Goal: Entertainment & Leisure: Consume media (video, audio)

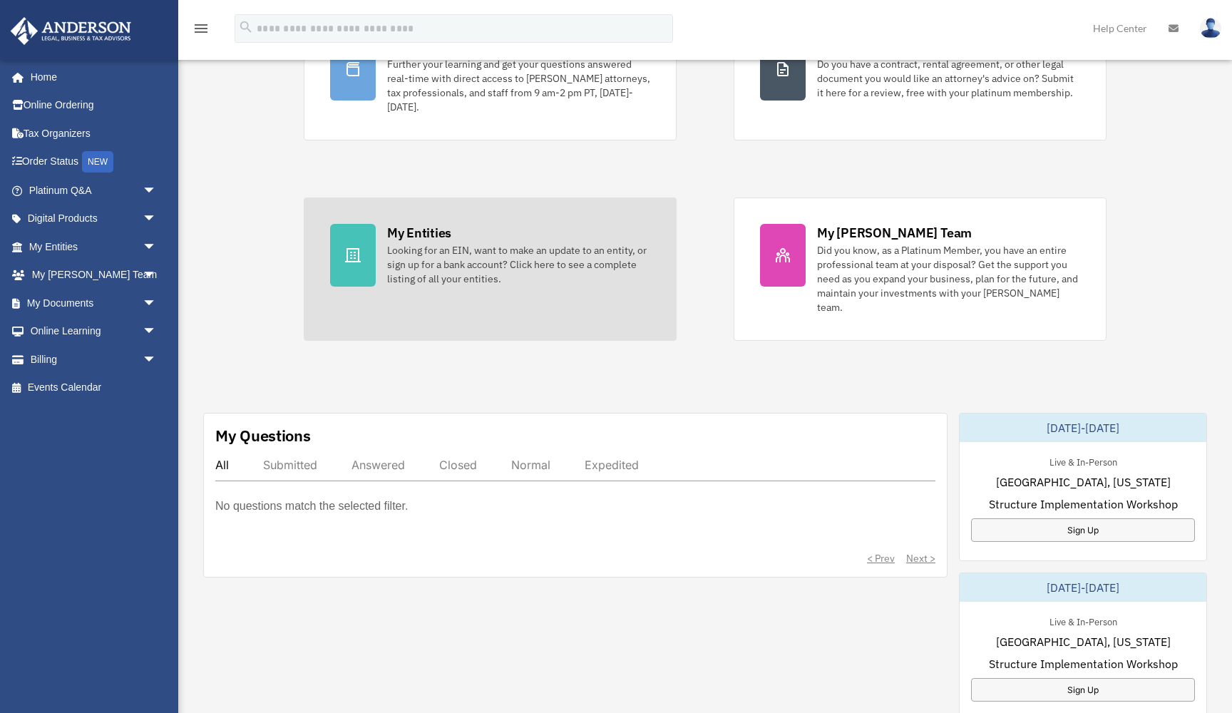
scroll to position [180, 0]
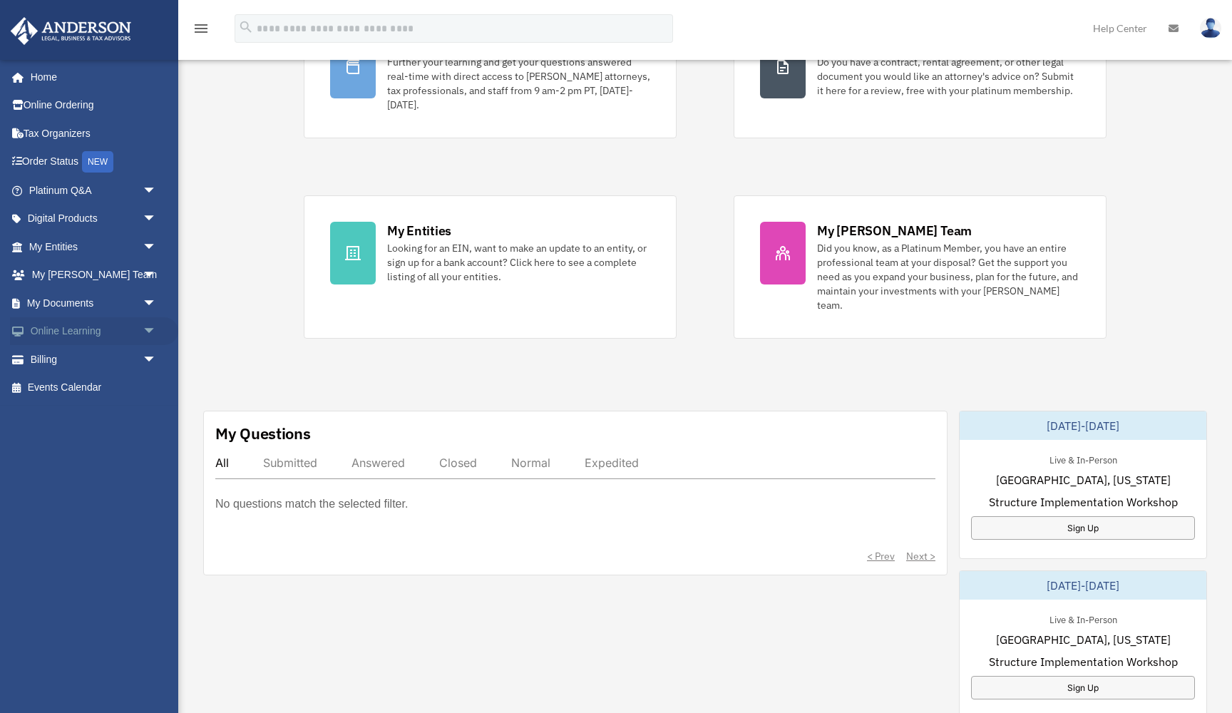
click at [78, 330] on link "Online Learning arrow_drop_down" at bounding box center [94, 331] width 168 height 29
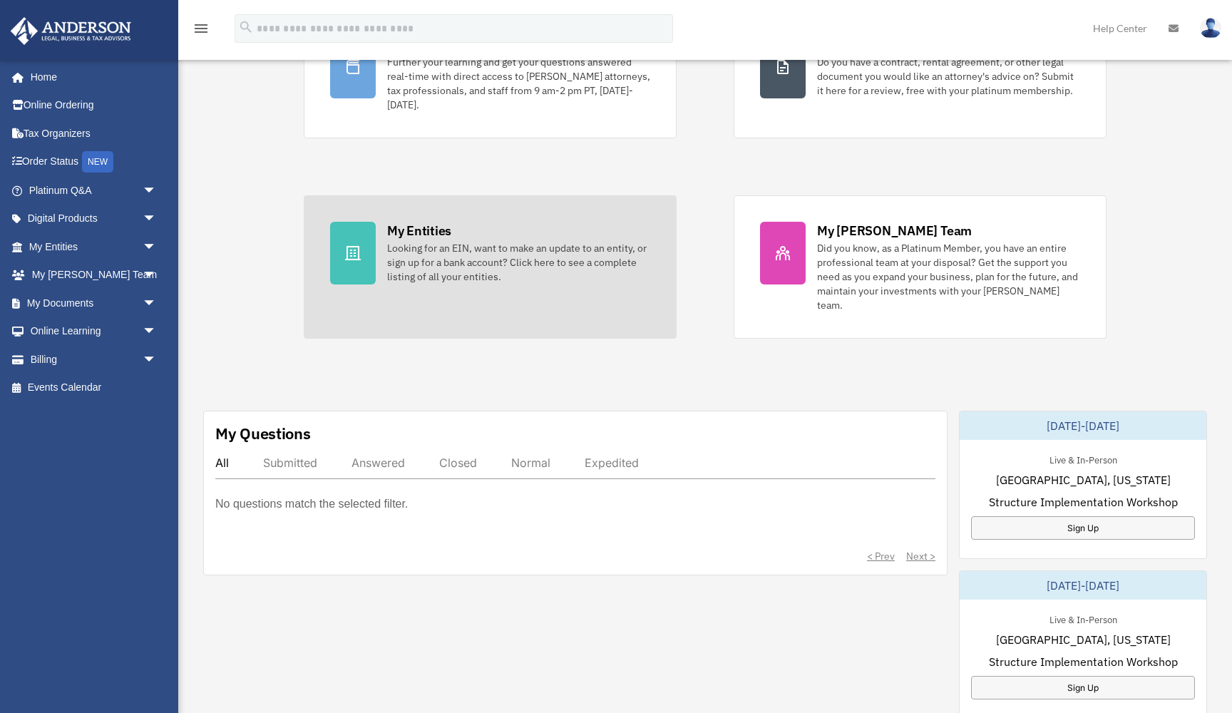
click at [358, 261] on icon at bounding box center [352, 253] width 17 height 17
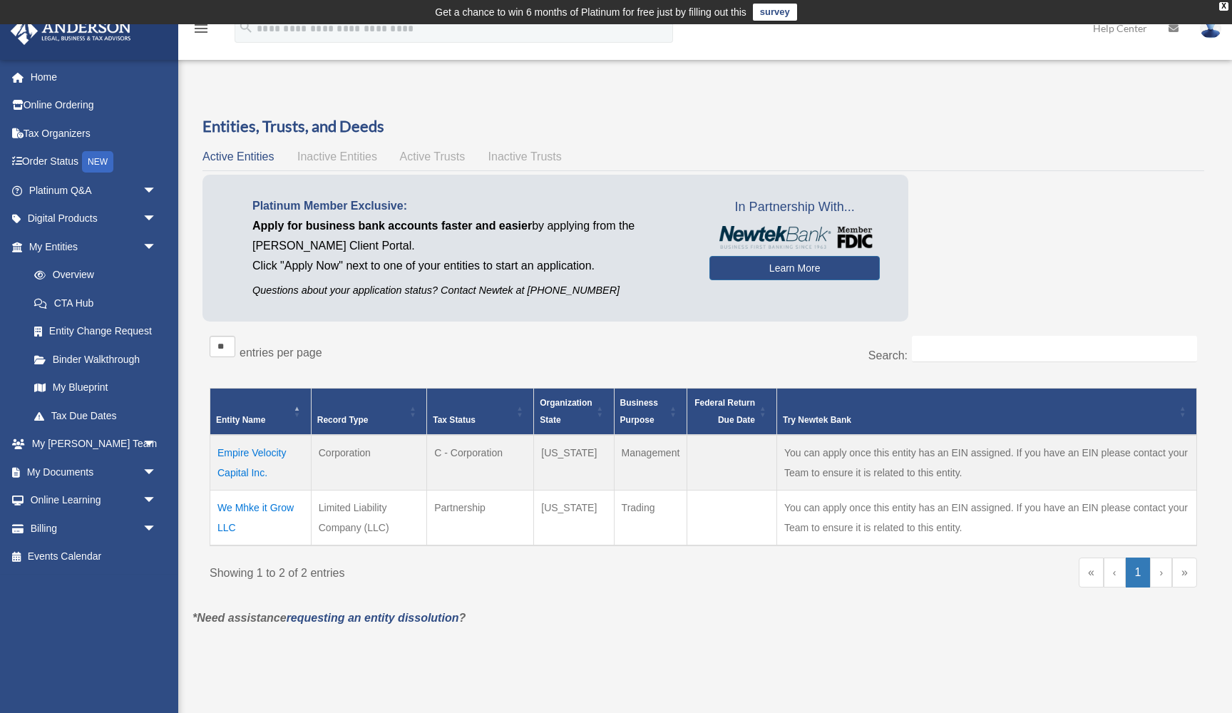
click at [420, 154] on span "Active Trusts" at bounding box center [433, 156] width 66 height 12
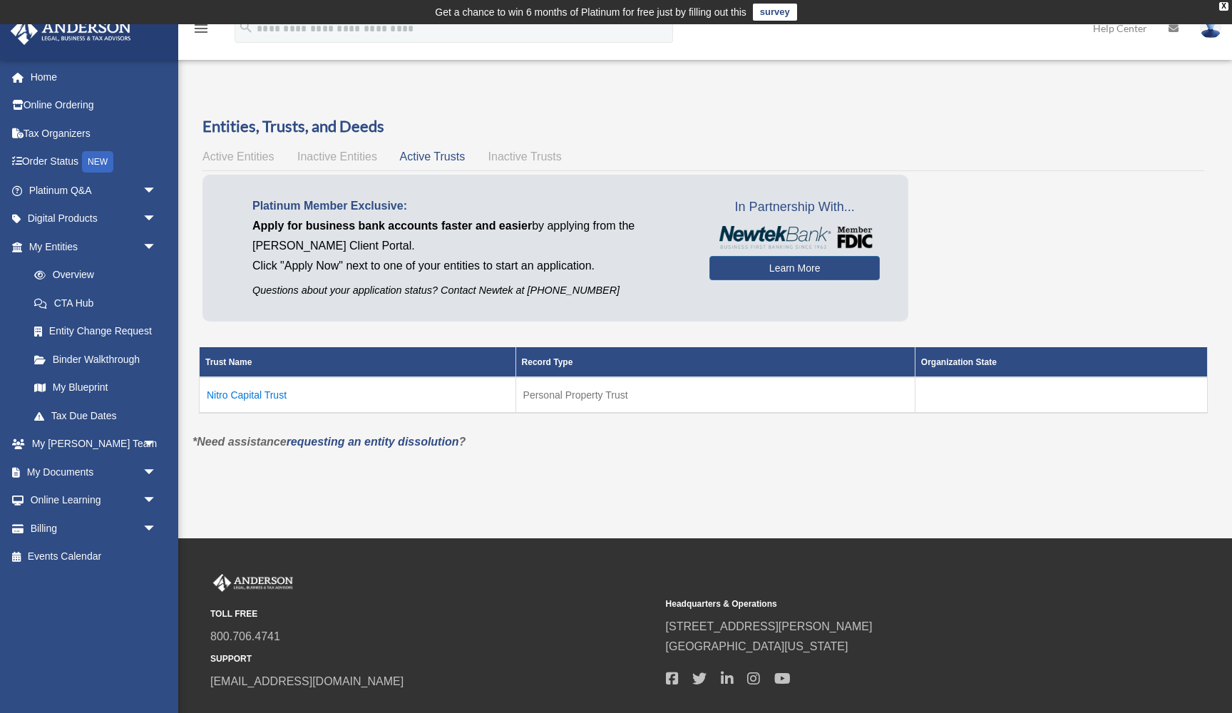
click at [246, 152] on span "Active Entities" at bounding box center [238, 156] width 71 height 12
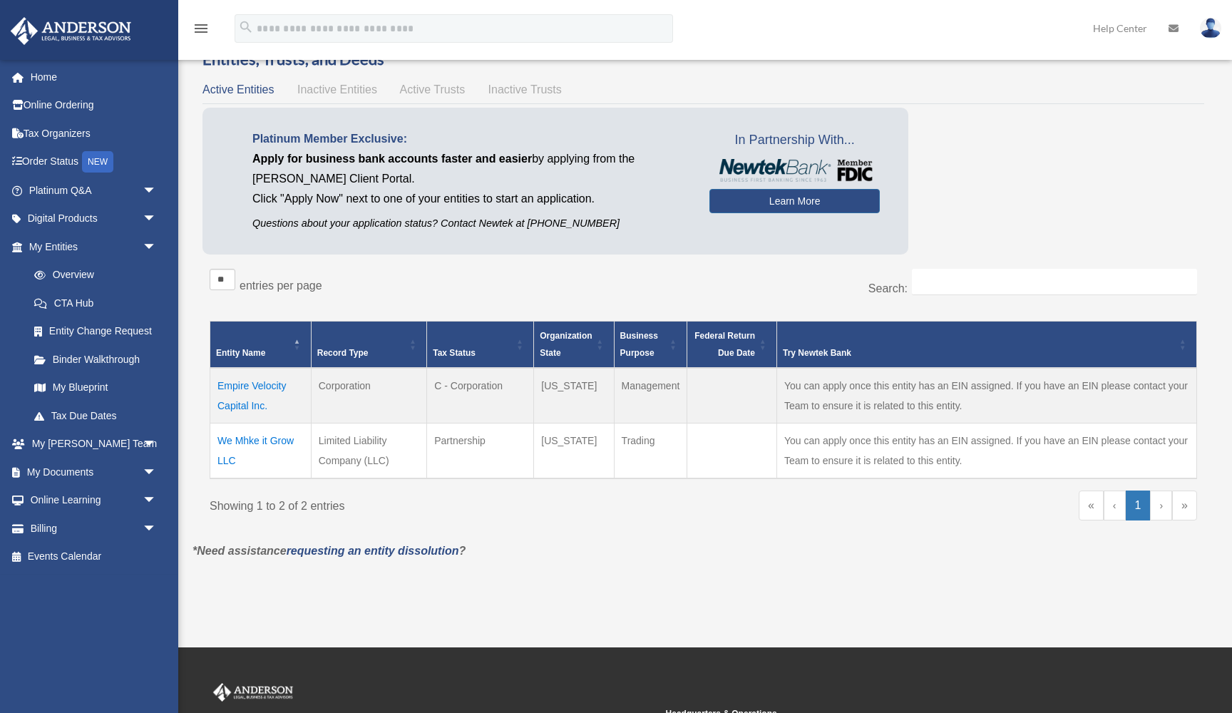
scroll to position [71, 0]
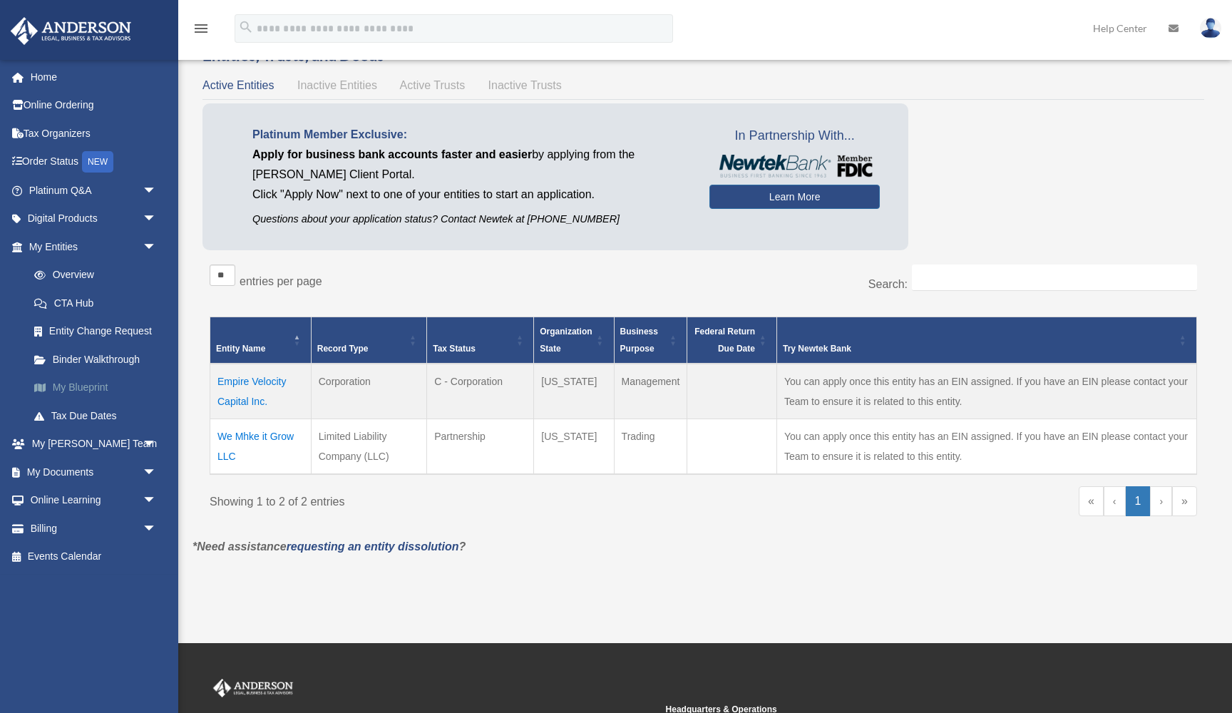
click at [101, 382] on link "My Blueprint" at bounding box center [99, 388] width 158 height 29
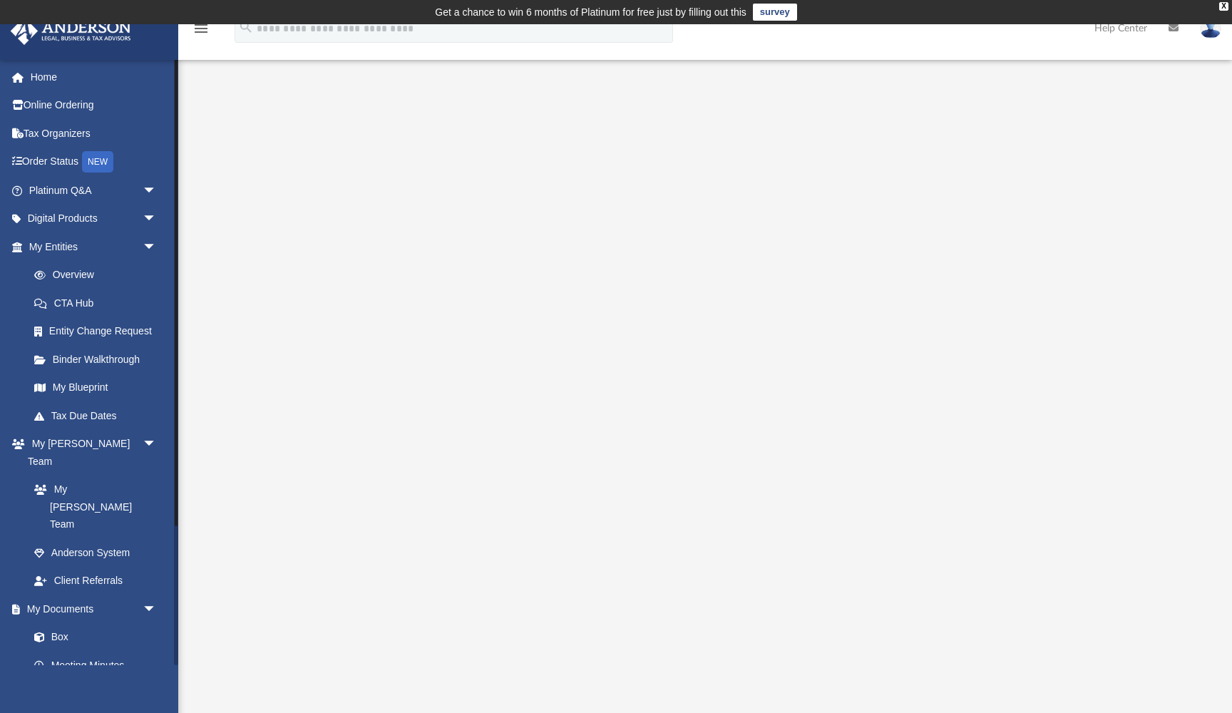
click at [83, 680] on link "Forms Library" at bounding box center [99, 694] width 158 height 29
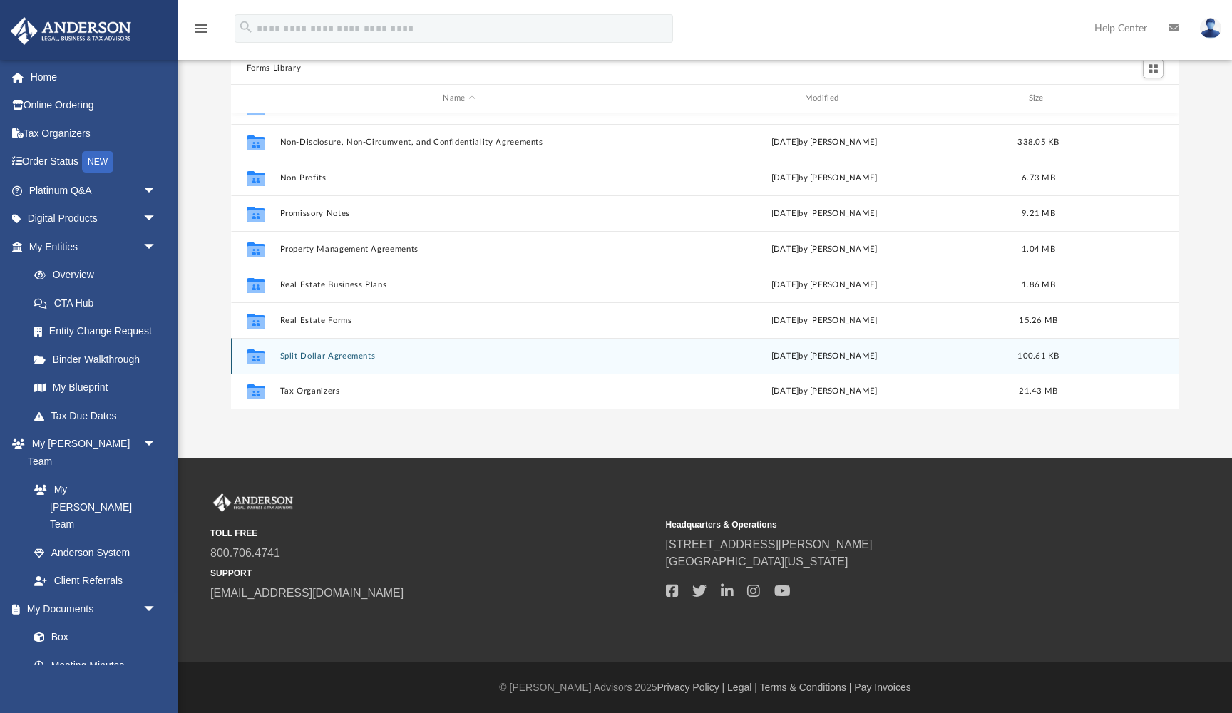
scroll to position [116, 0]
click at [365, 356] on button "Split Dollar Agreements" at bounding box center [459, 356] width 359 height 9
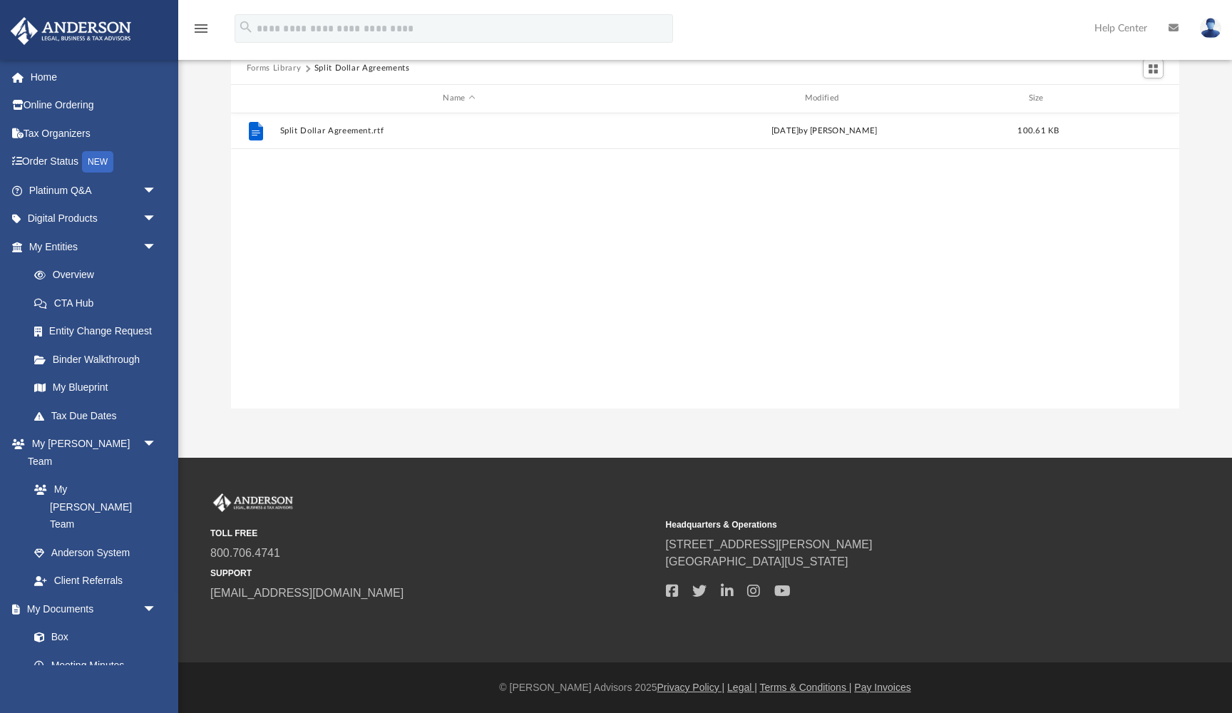
scroll to position [0, 0]
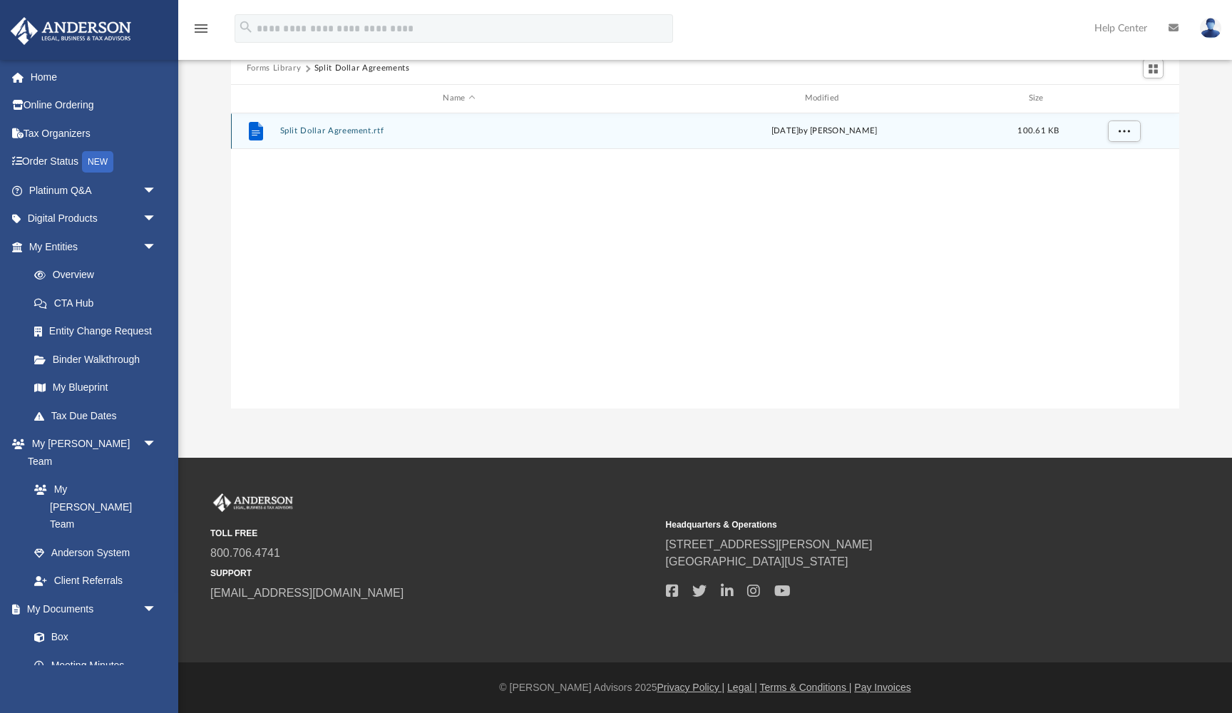
click at [318, 129] on button "Split Dollar Agreement.rtf" at bounding box center [459, 130] width 359 height 9
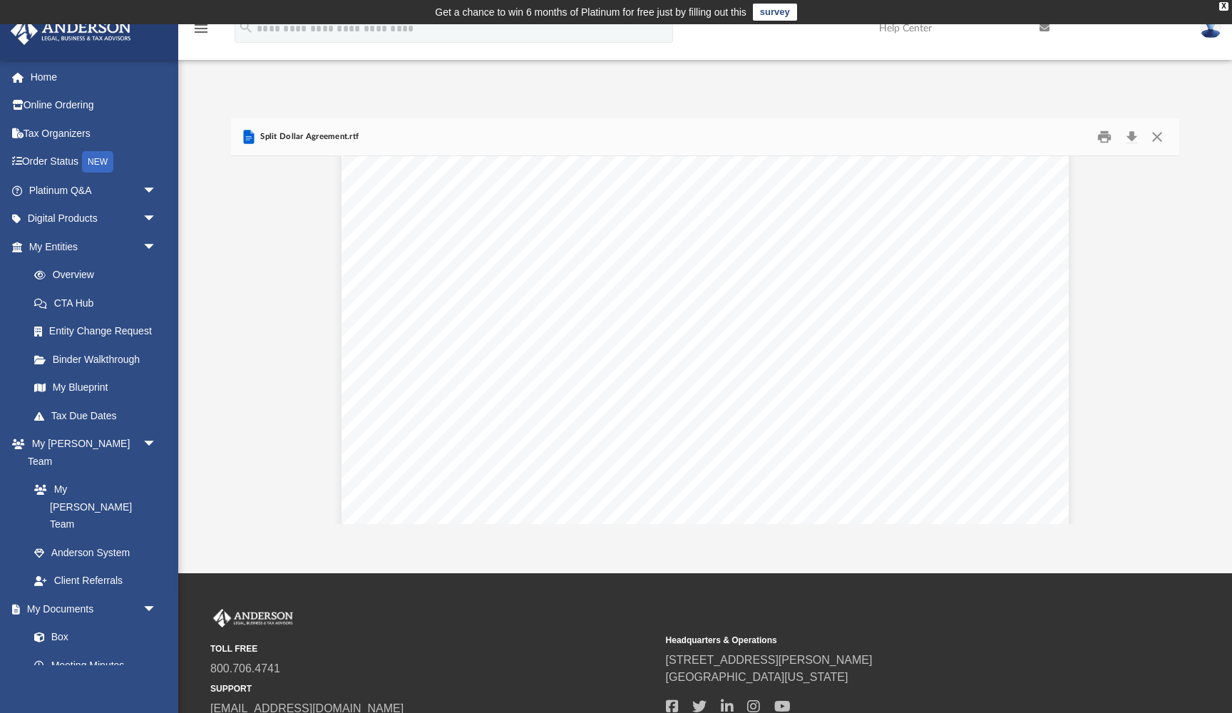
scroll to position [2380, 0]
click at [1159, 137] on button "Close" at bounding box center [1158, 137] width 26 height 22
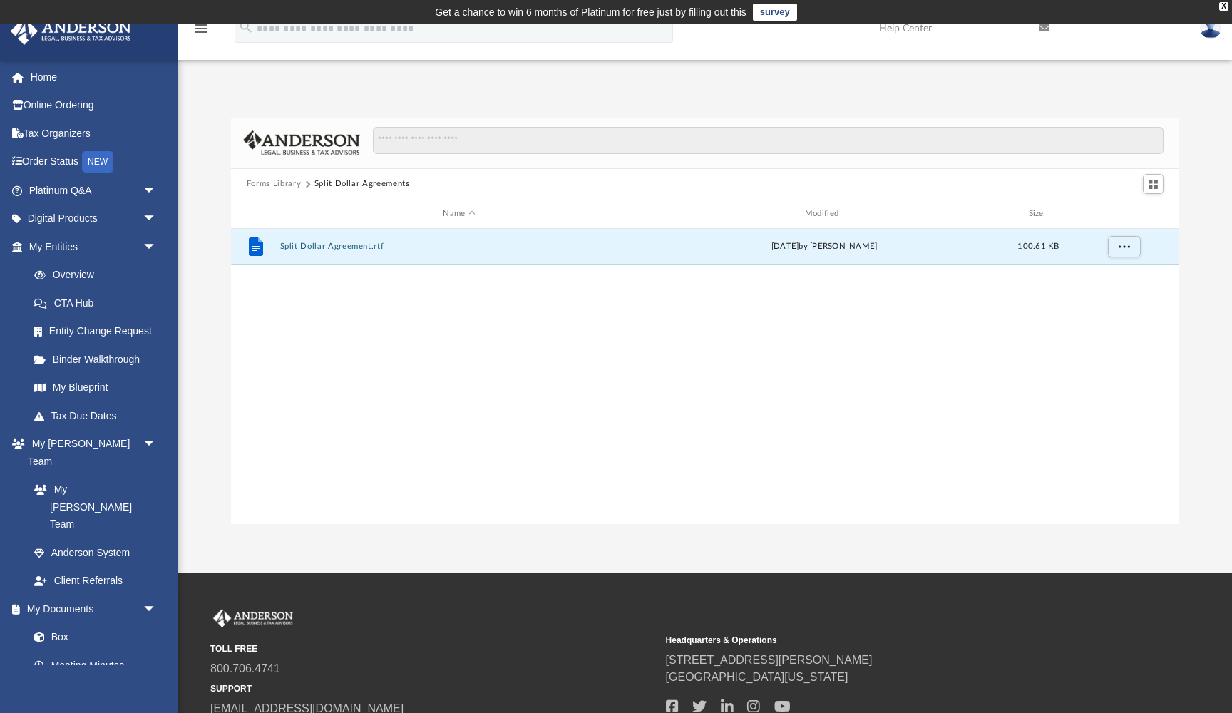
click at [293, 181] on button "Forms Library" at bounding box center [274, 184] width 54 height 13
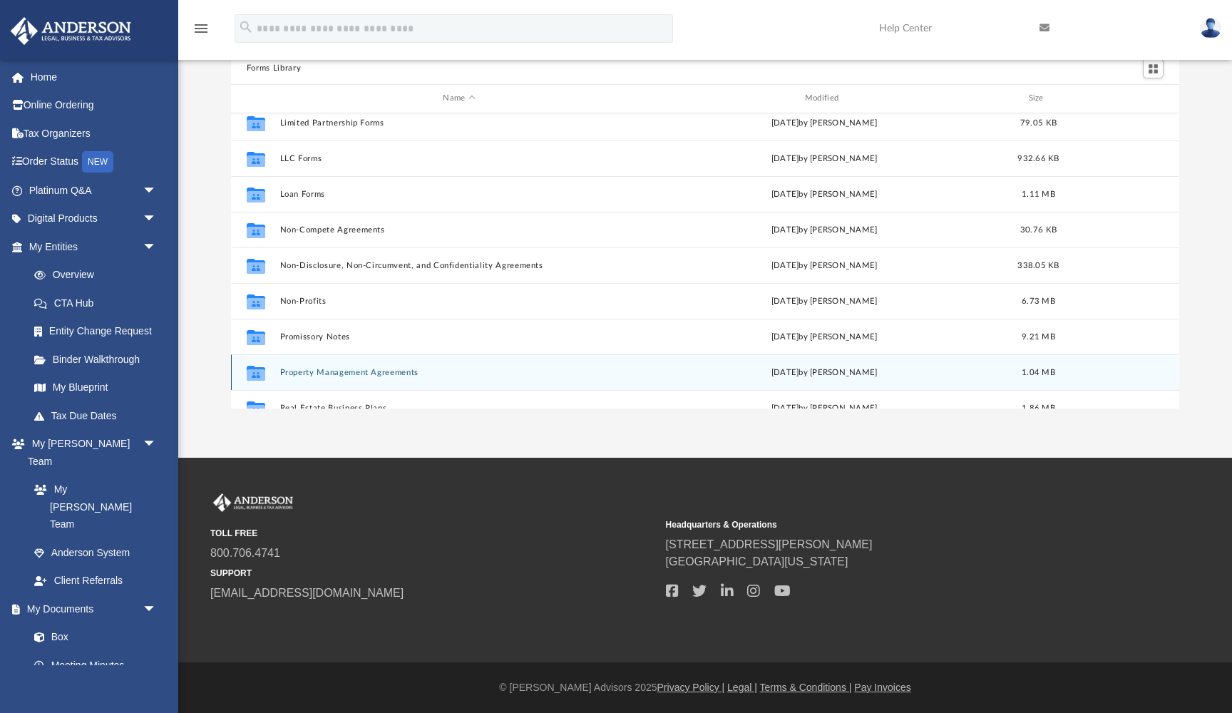
scroll to position [640, 0]
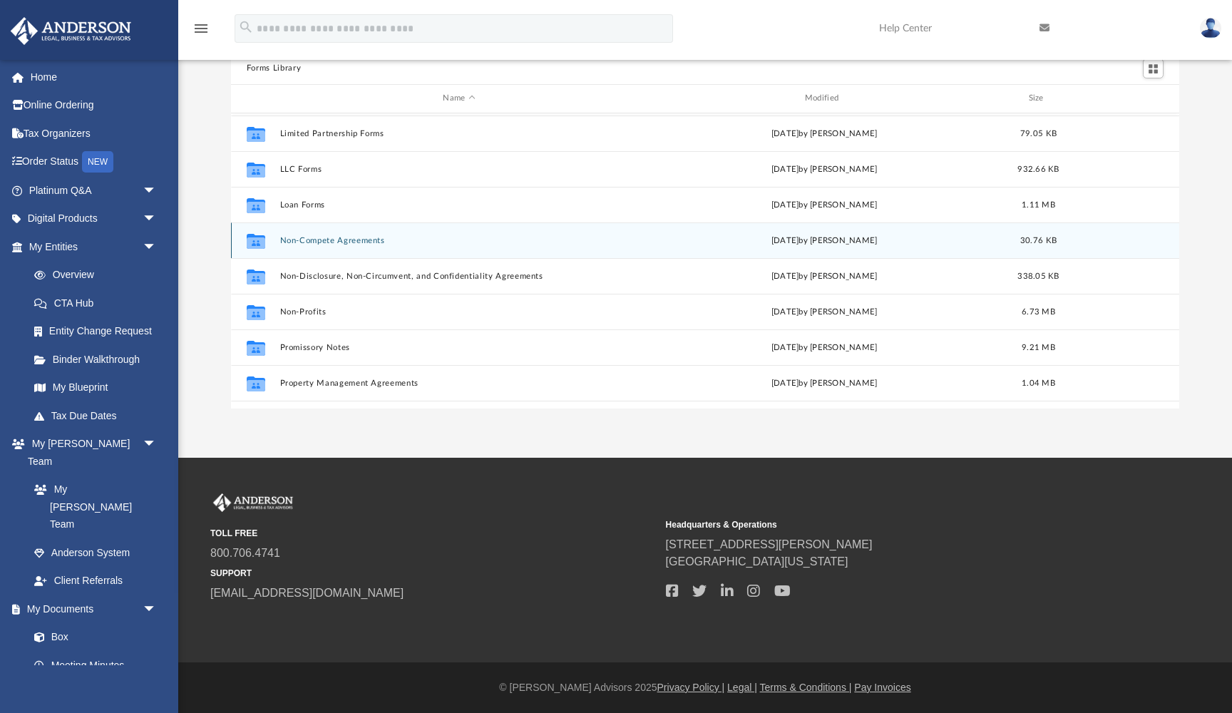
click at [346, 240] on button "Non-Compete Agreements" at bounding box center [459, 240] width 359 height 9
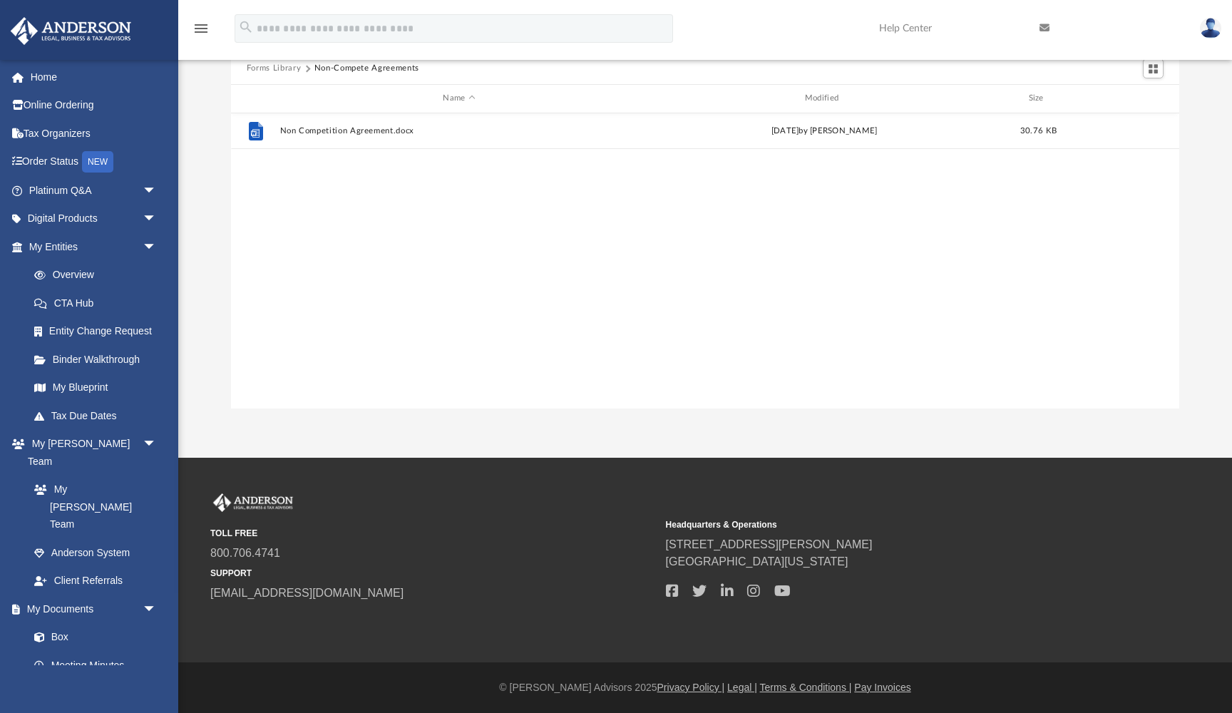
scroll to position [0, 0]
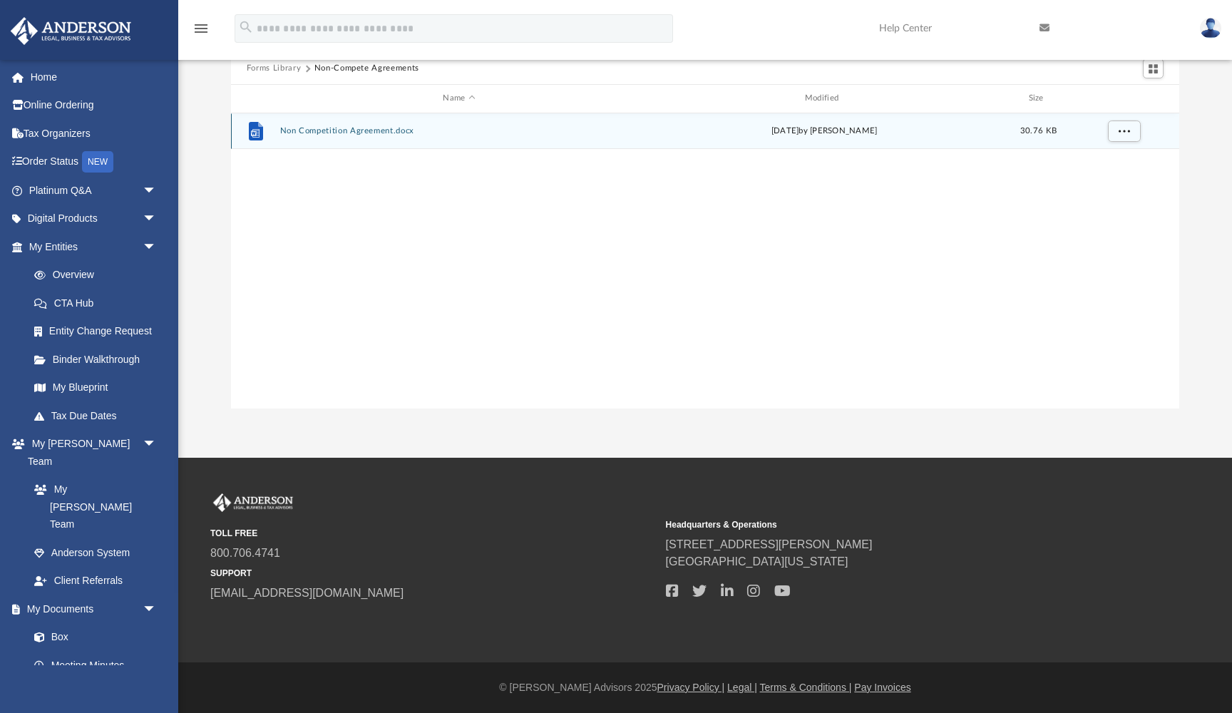
click at [344, 132] on button "Non Competition Agreement.docx" at bounding box center [459, 130] width 359 height 9
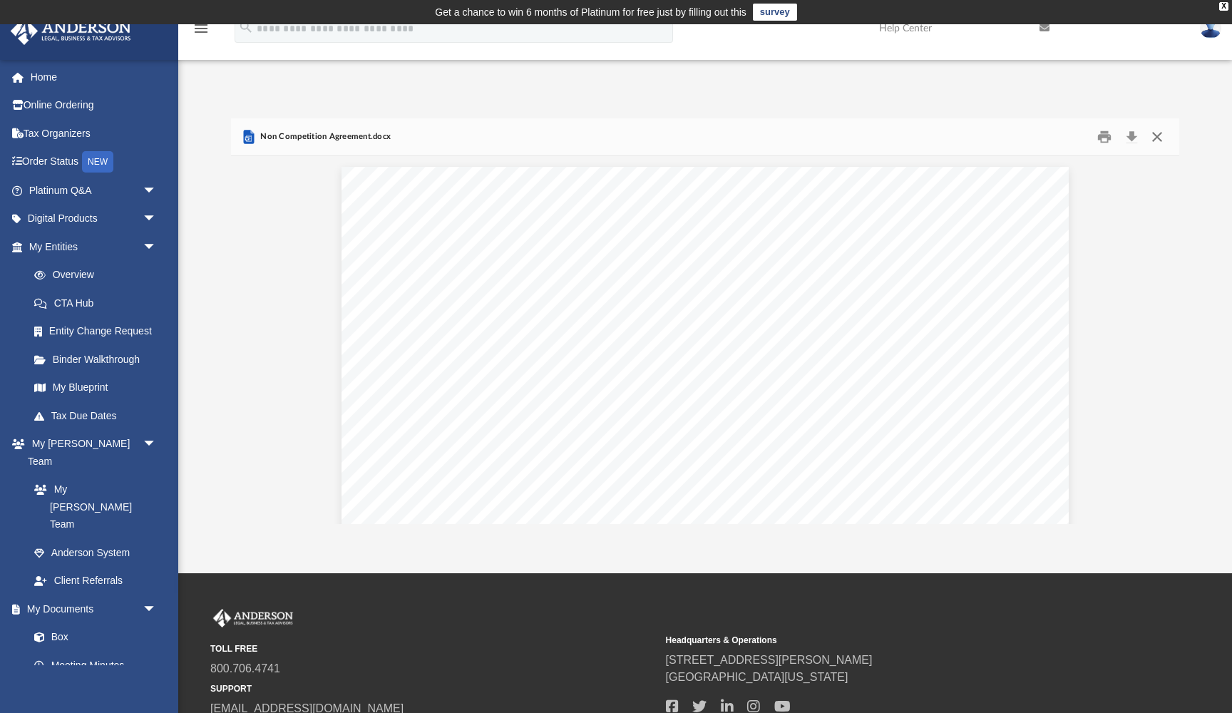
click at [1160, 137] on button "Close" at bounding box center [1158, 137] width 26 height 22
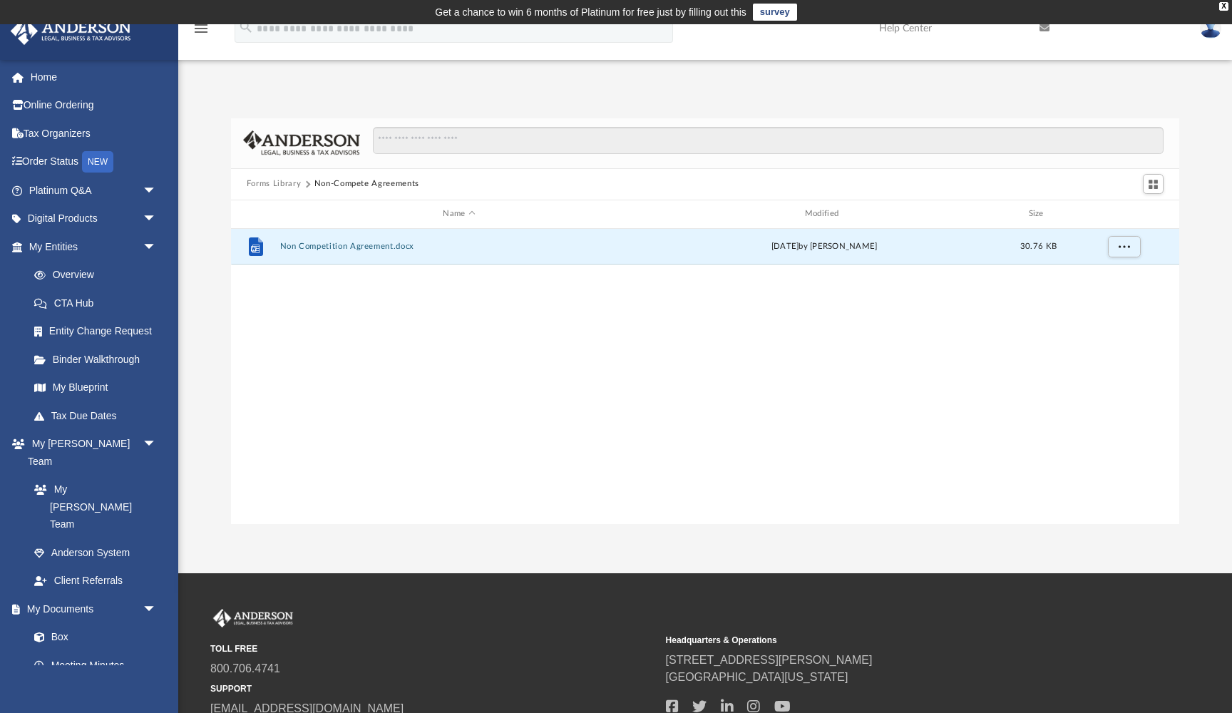
click at [278, 185] on button "Forms Library" at bounding box center [274, 184] width 54 height 13
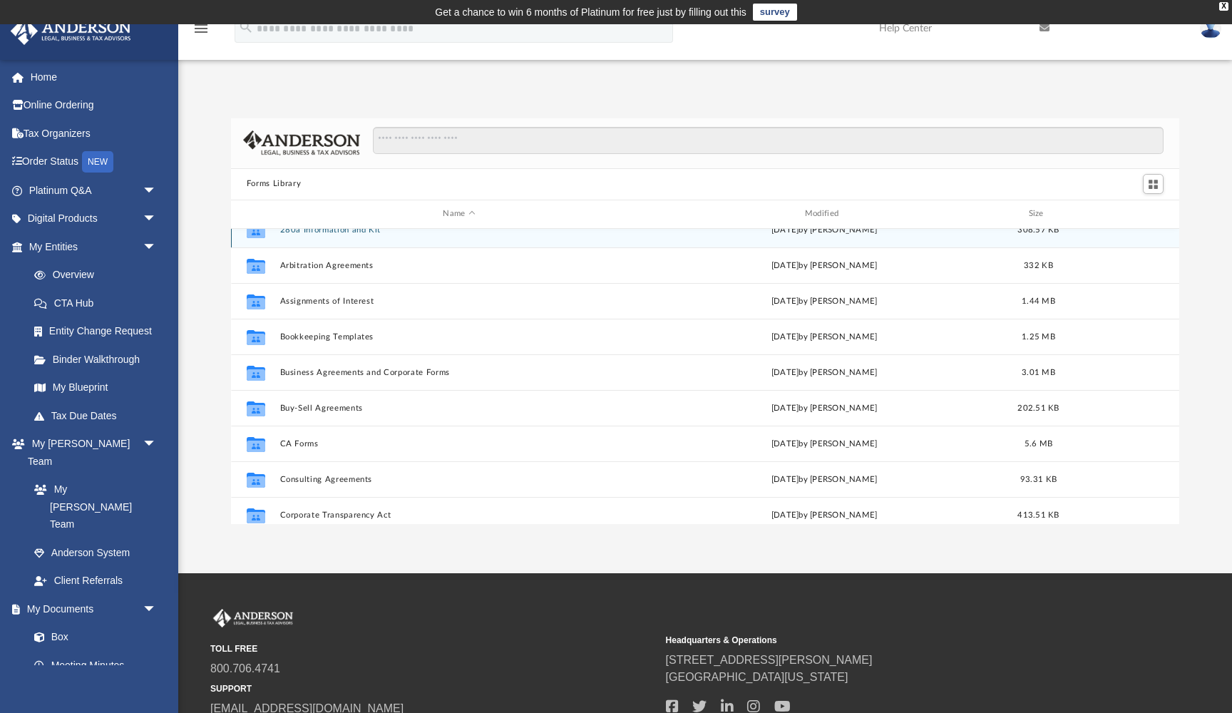
scroll to position [54, 0]
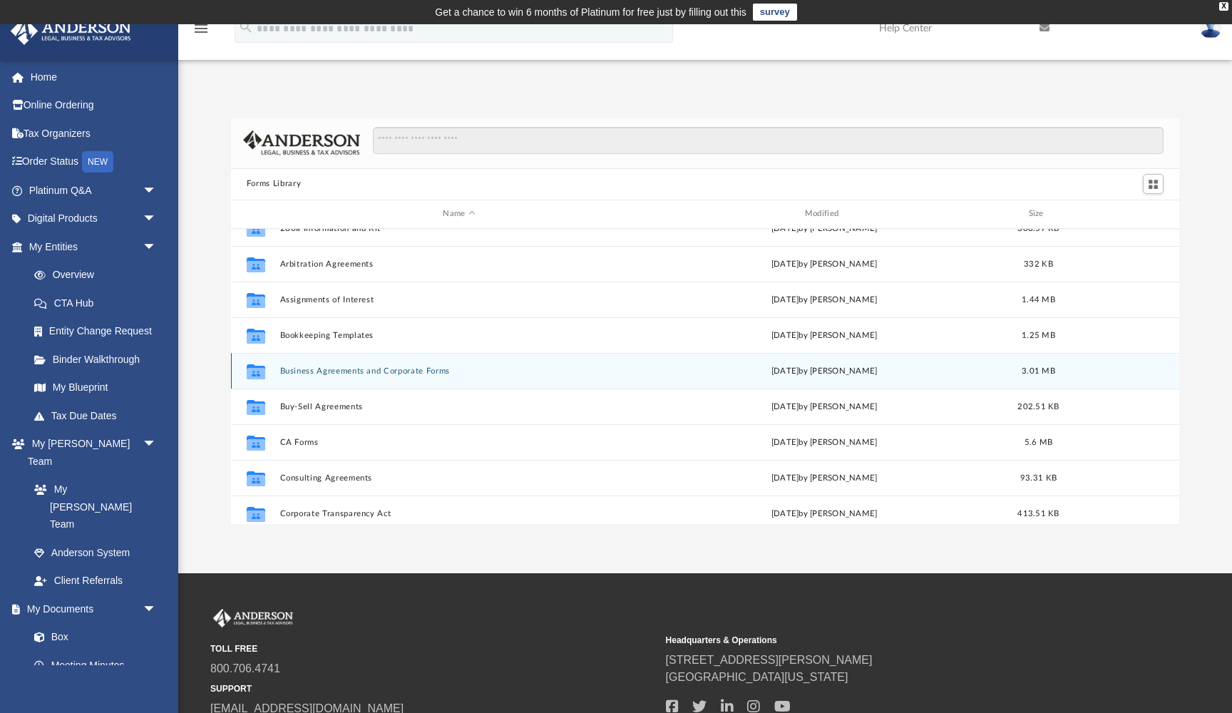
click at [368, 369] on button "Business Agreements and Corporate Forms" at bounding box center [459, 371] width 359 height 9
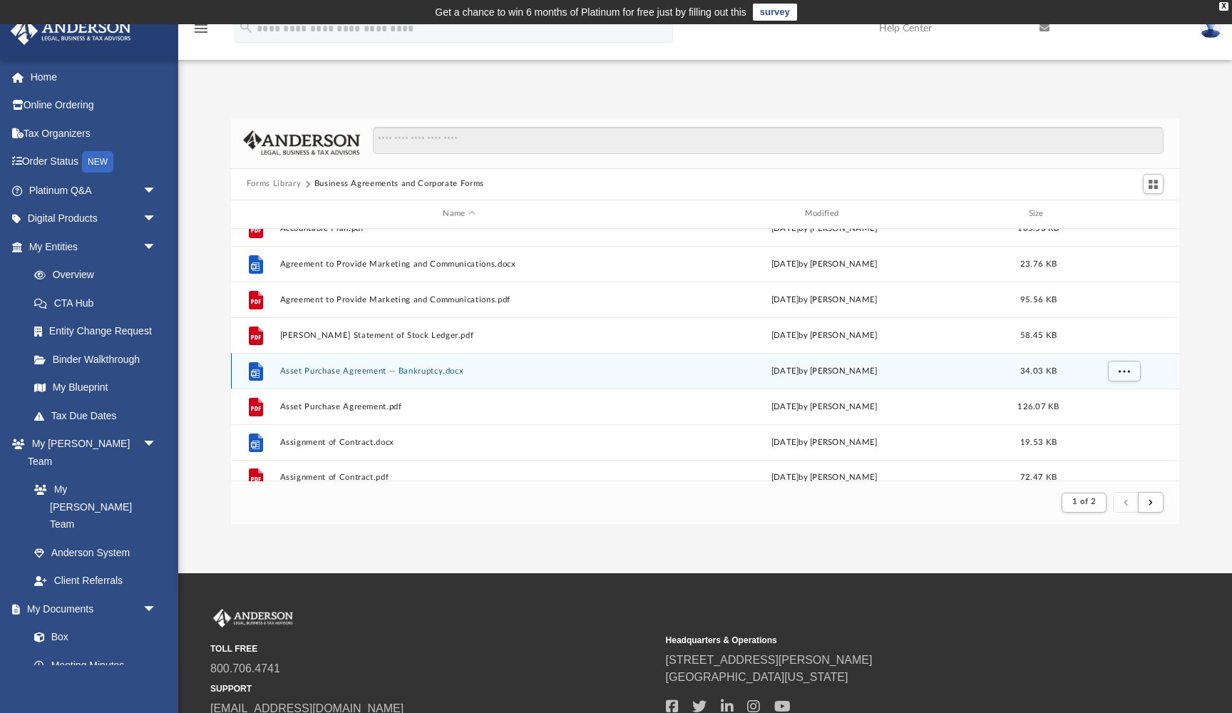
scroll to position [0, 0]
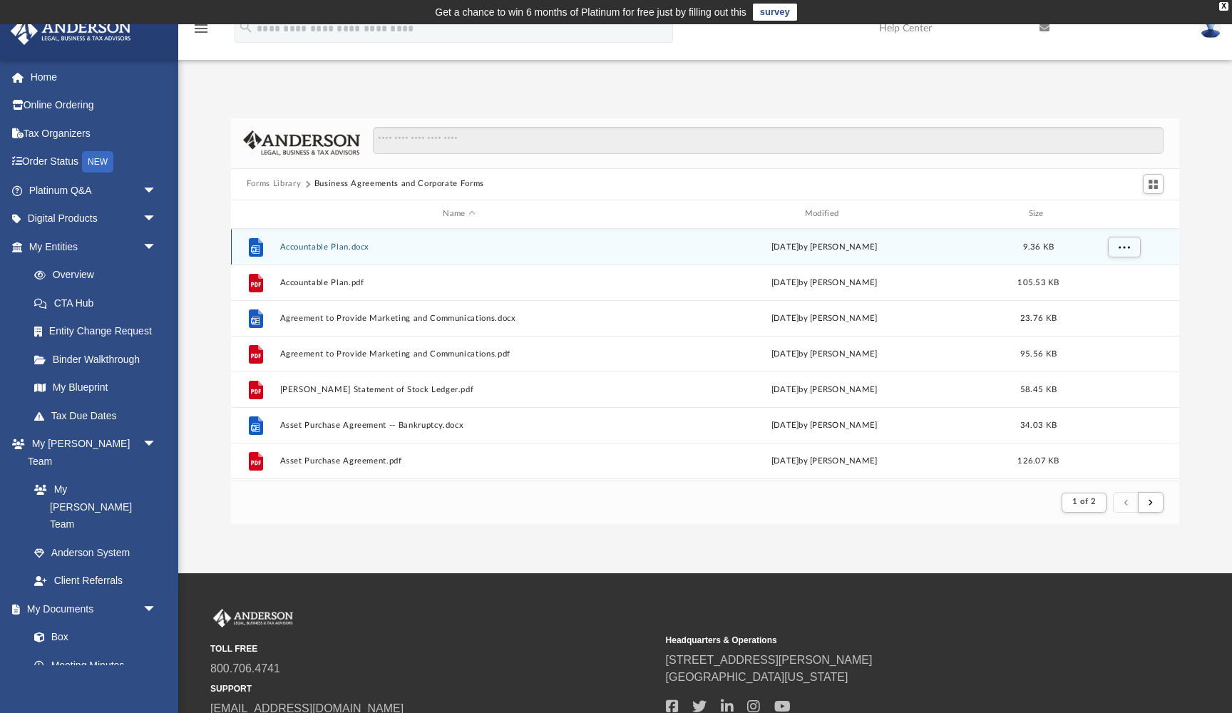
click at [330, 246] on button "Accountable Plan.docx" at bounding box center [459, 246] width 359 height 9
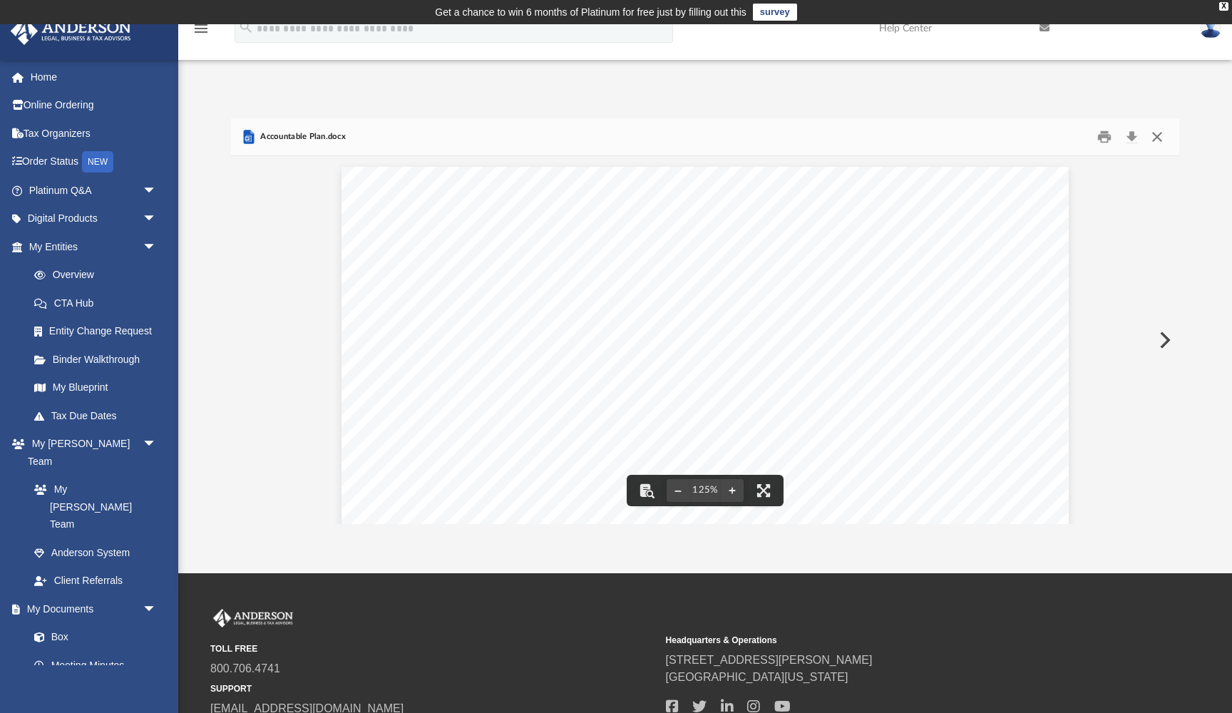
click at [1155, 138] on button "Close" at bounding box center [1158, 137] width 26 height 22
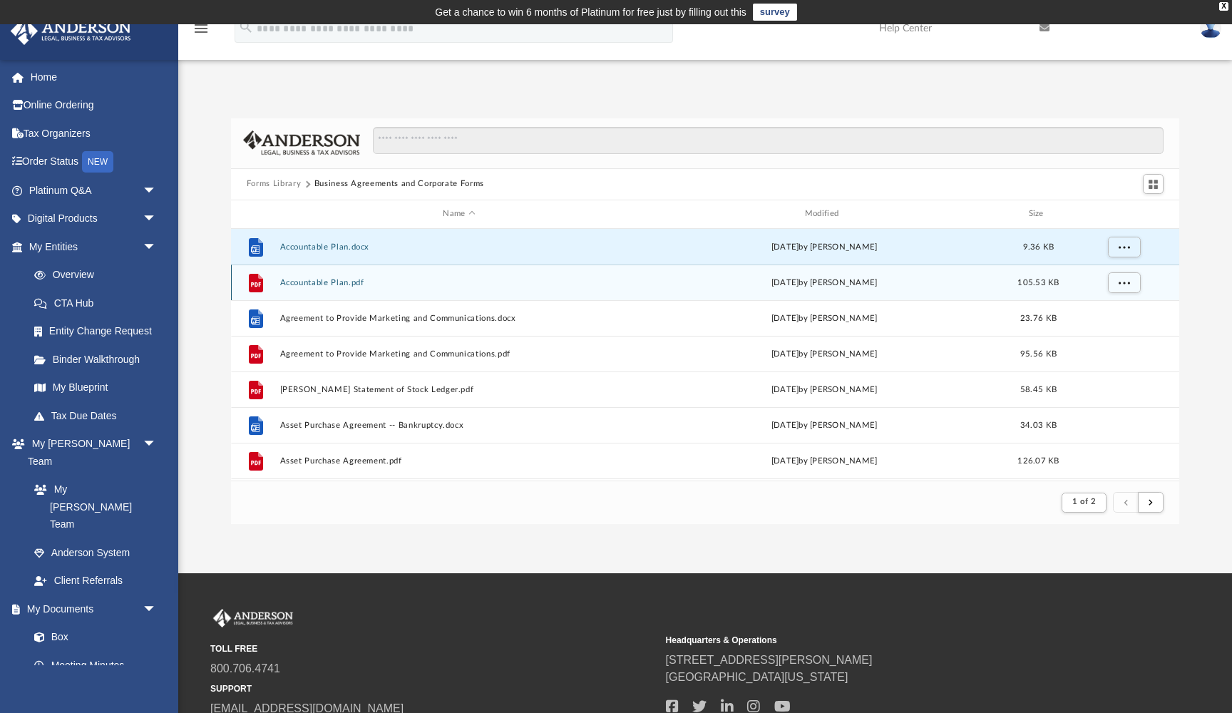
click at [341, 280] on button "Accountable Plan.pdf" at bounding box center [459, 282] width 359 height 9
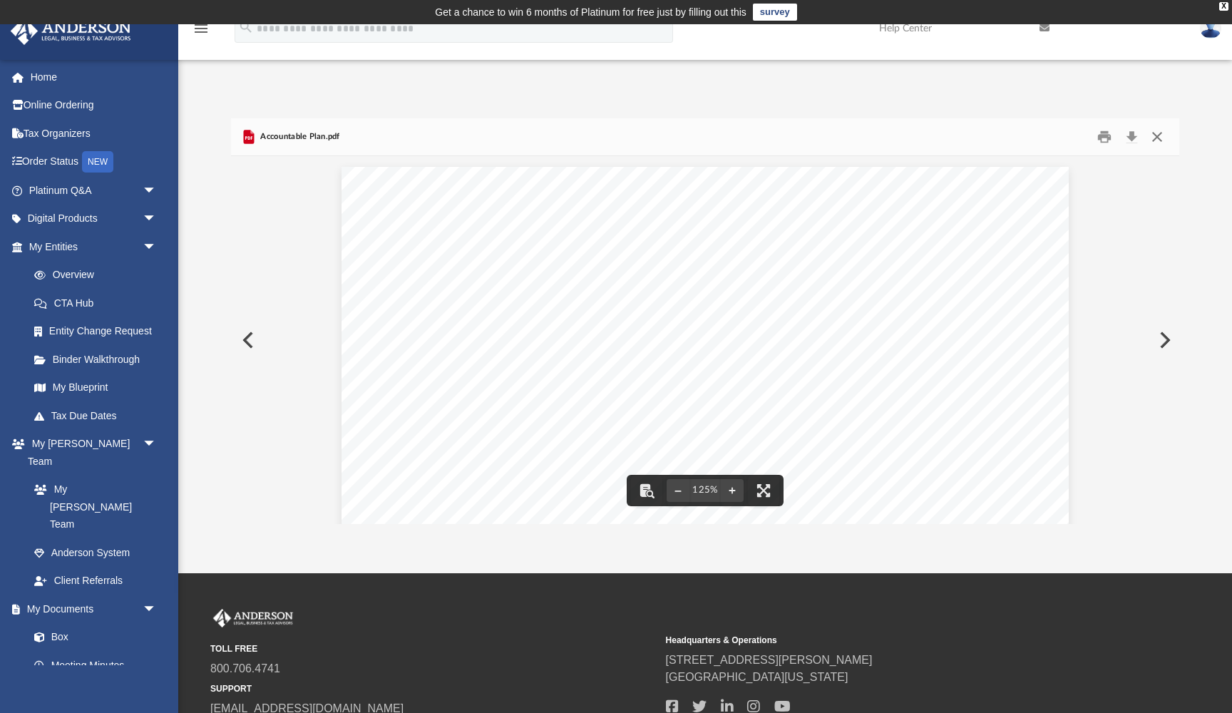
click at [1158, 136] on button "Close" at bounding box center [1158, 137] width 26 height 22
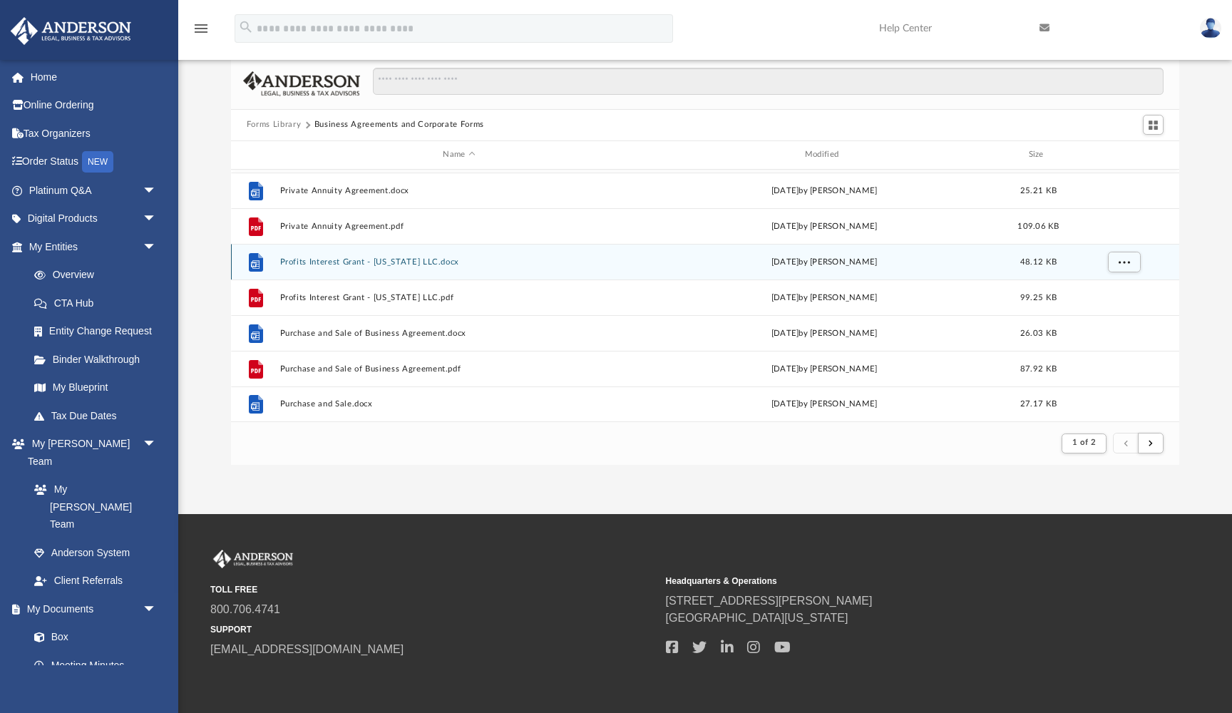
scroll to position [79, 0]
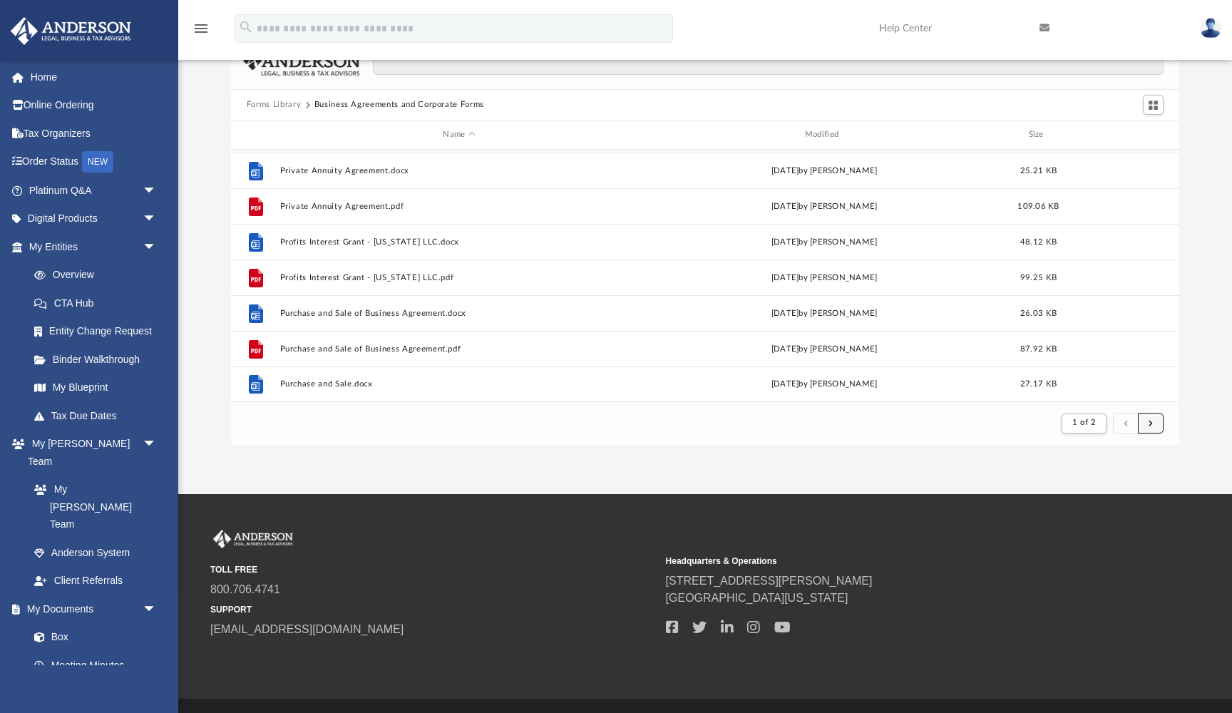
click at [1153, 424] on span "submit" at bounding box center [1151, 423] width 4 height 8
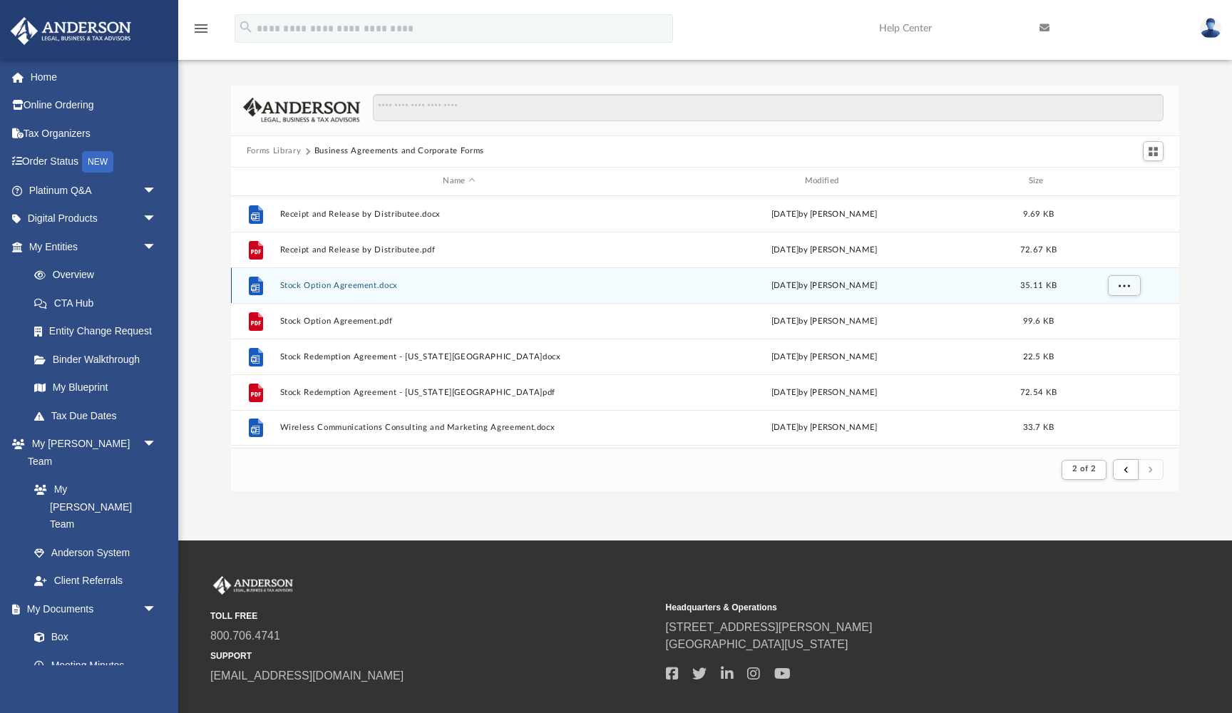
scroll to position [28, 0]
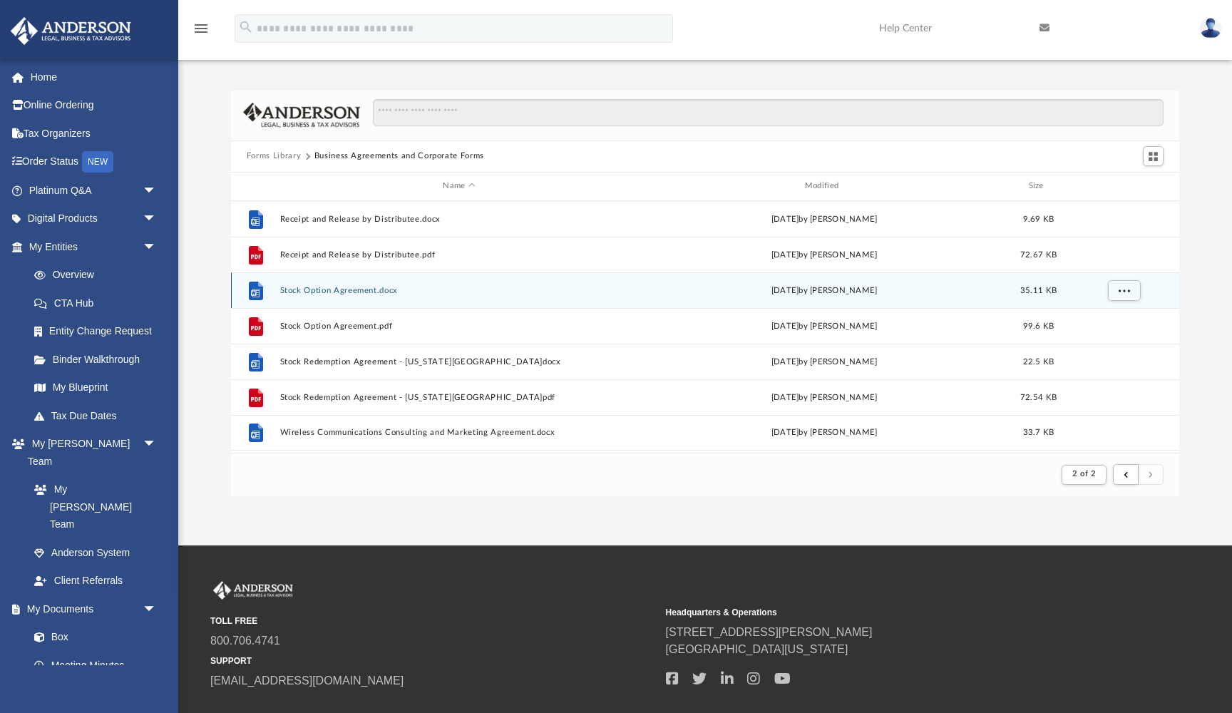
click at [358, 292] on button "Stock Option Agreement.docx" at bounding box center [459, 290] width 359 height 9
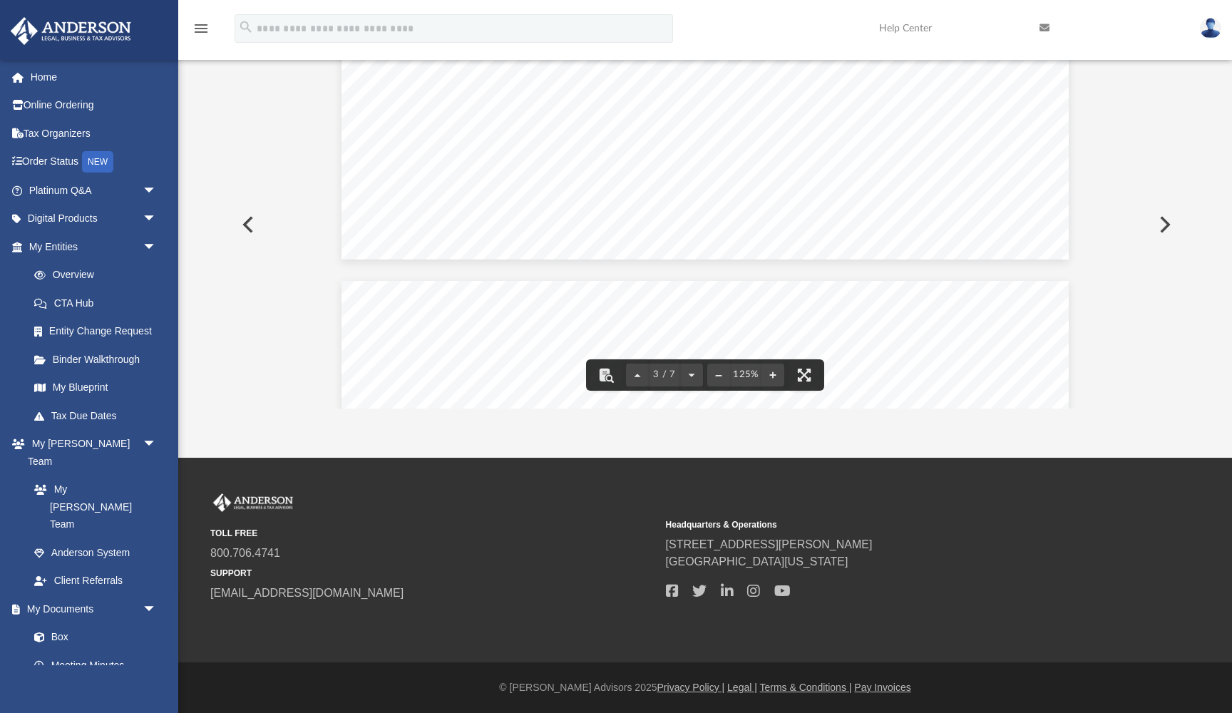
scroll to position [2473, 0]
click at [247, 225] on button "Preview" at bounding box center [246, 225] width 31 height 40
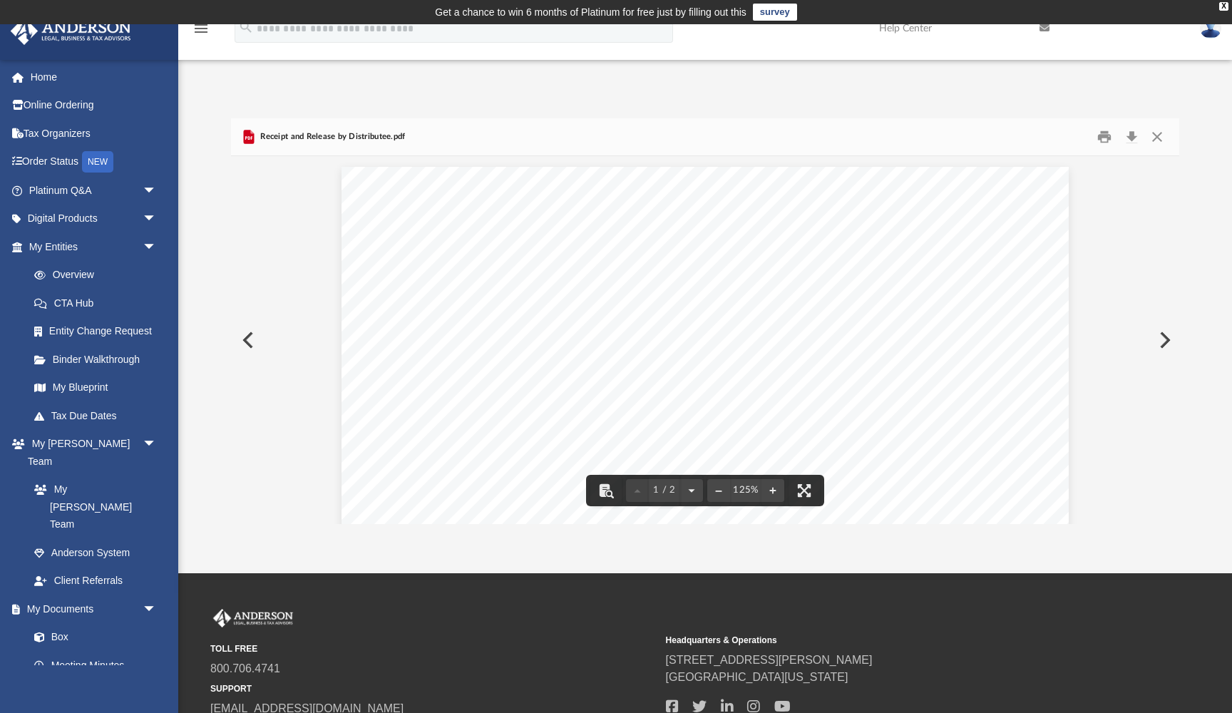
scroll to position [0, 0]
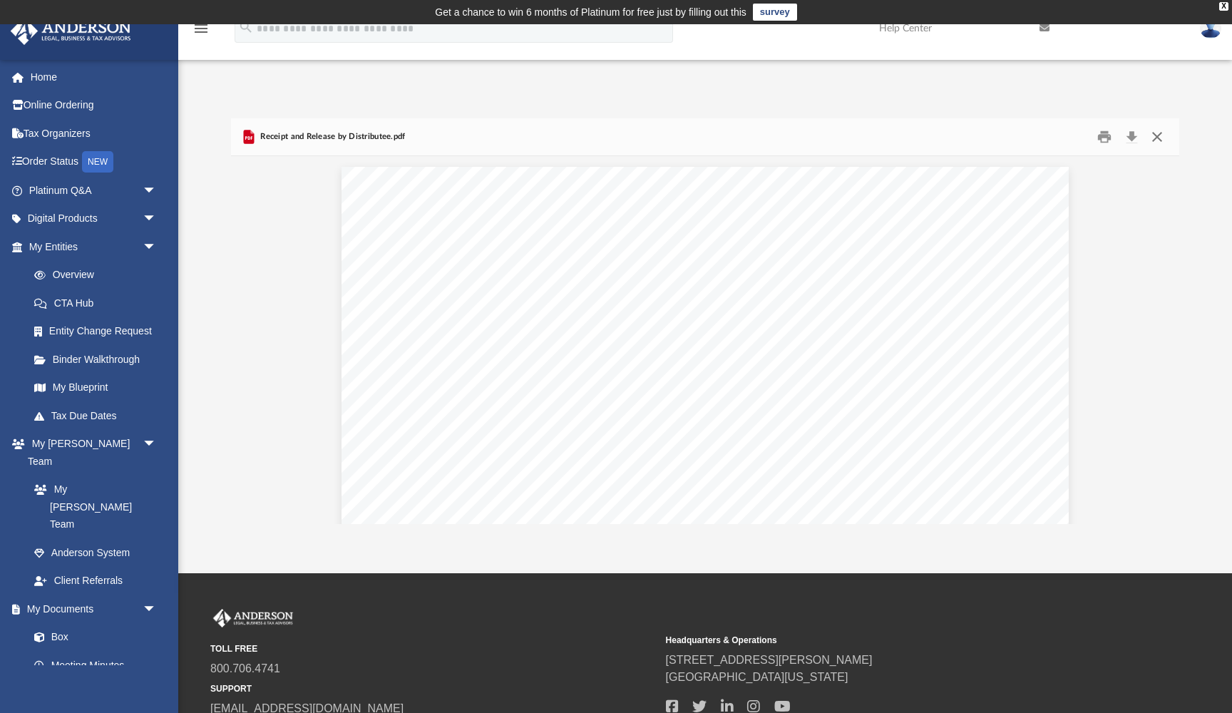
click at [1160, 136] on button "Close" at bounding box center [1158, 137] width 26 height 22
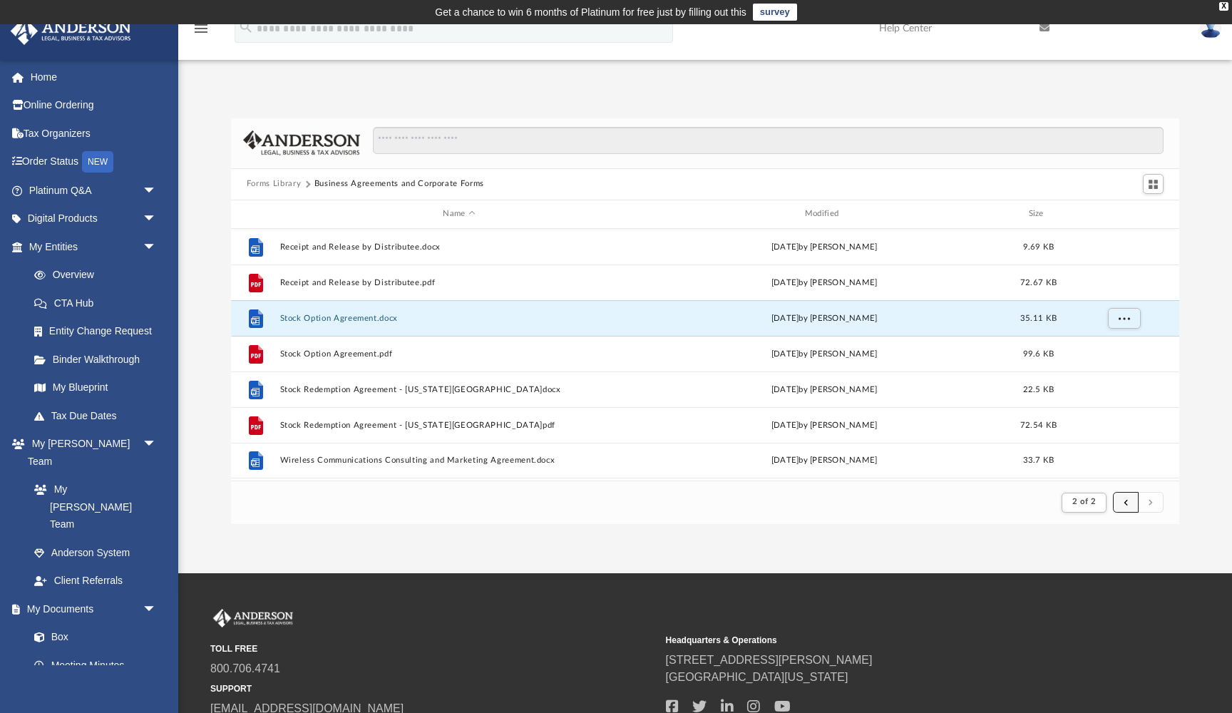
click at [1125, 501] on span "submit" at bounding box center [1126, 503] width 4 height 8
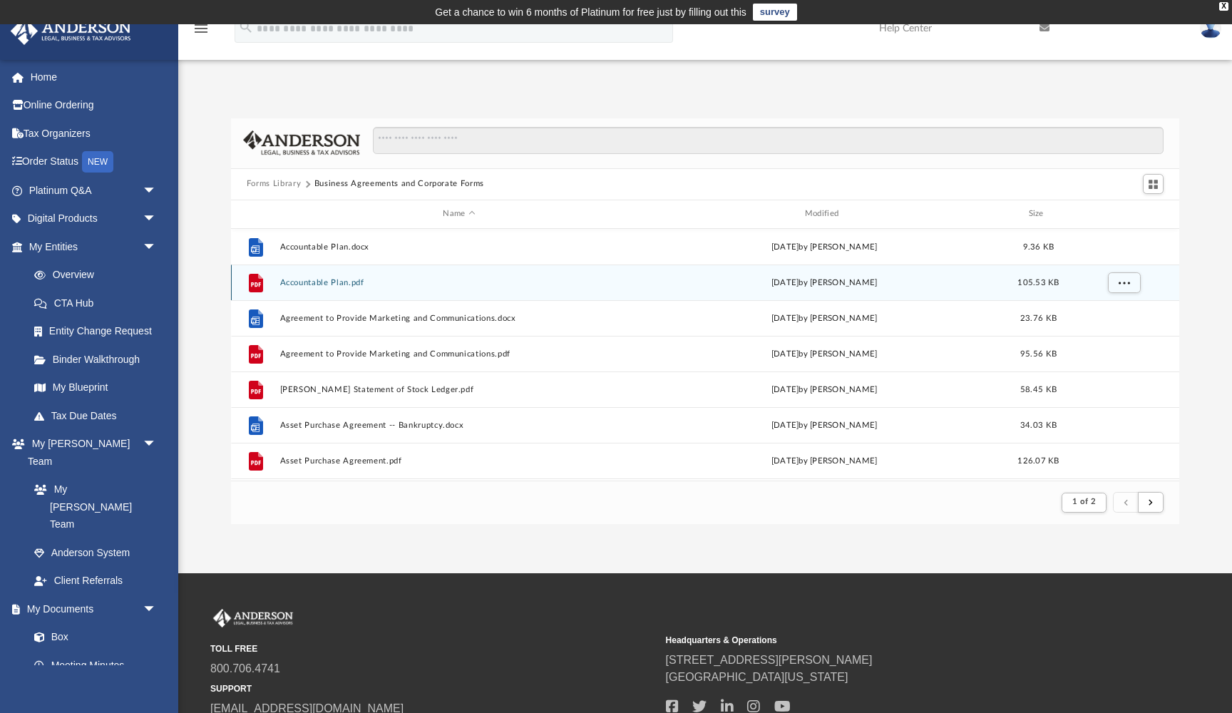
click at [347, 282] on button "Accountable Plan.pdf" at bounding box center [459, 282] width 359 height 9
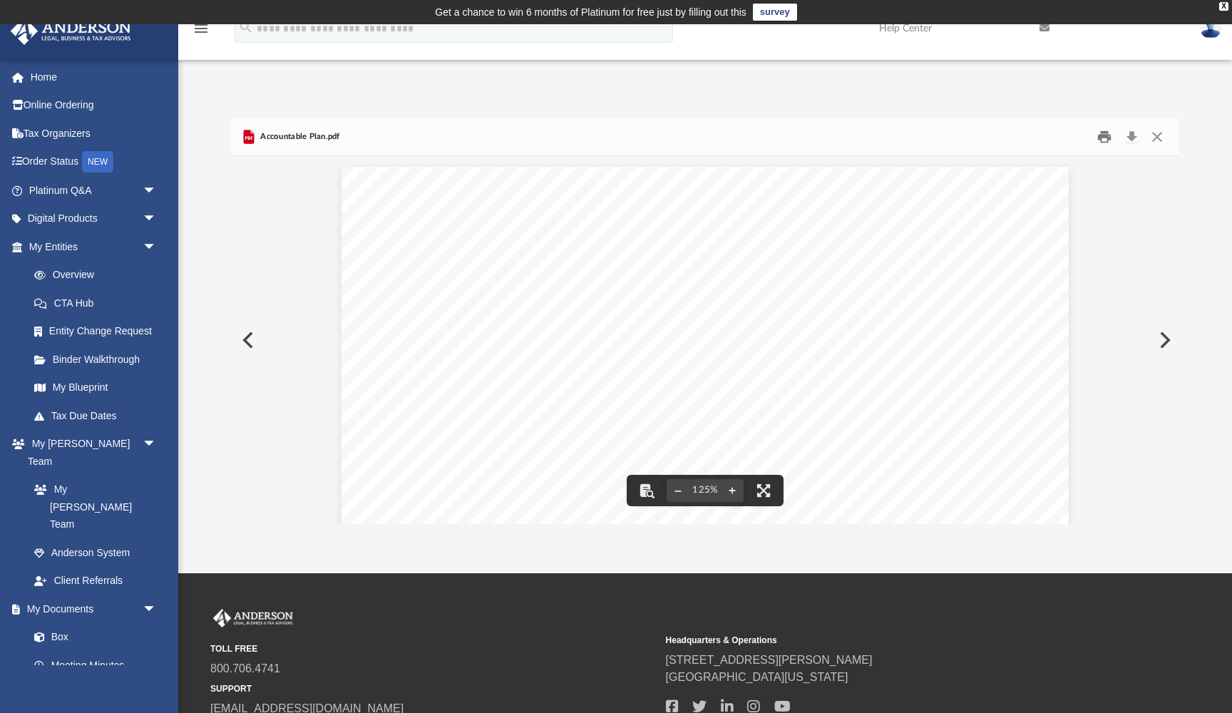
click at [1108, 136] on button "Print" at bounding box center [1105, 137] width 29 height 22
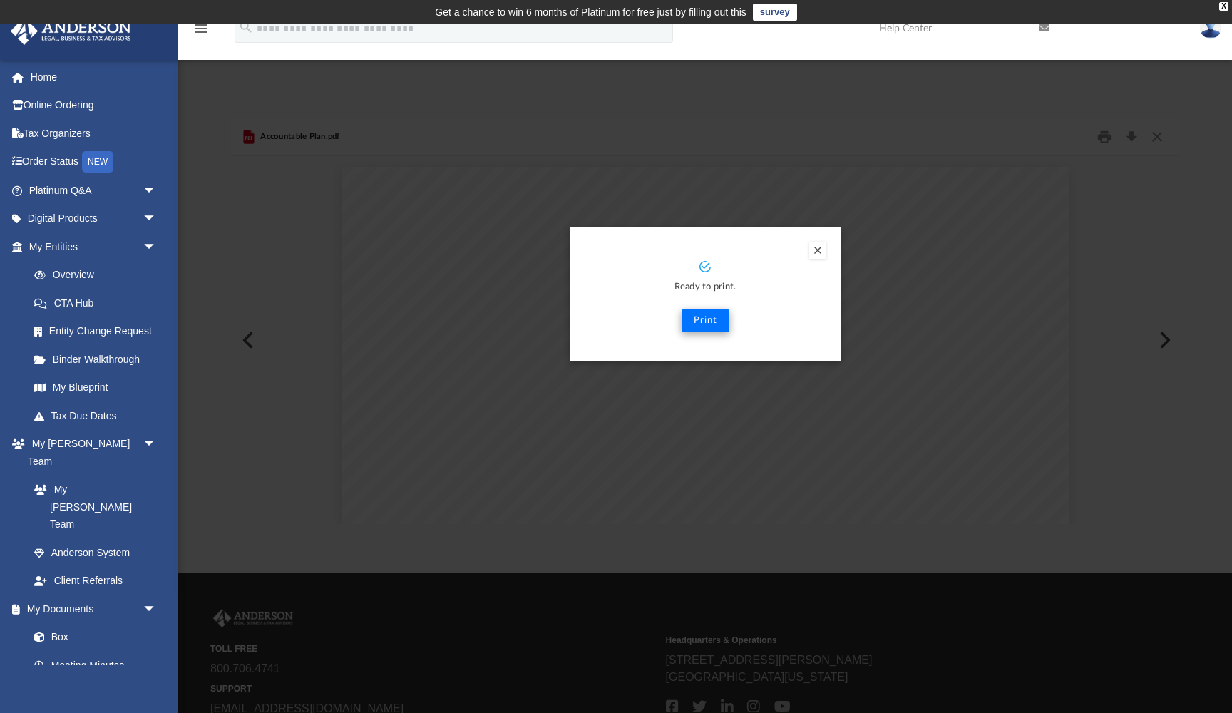
click at [703, 320] on button "Print" at bounding box center [706, 321] width 48 height 23
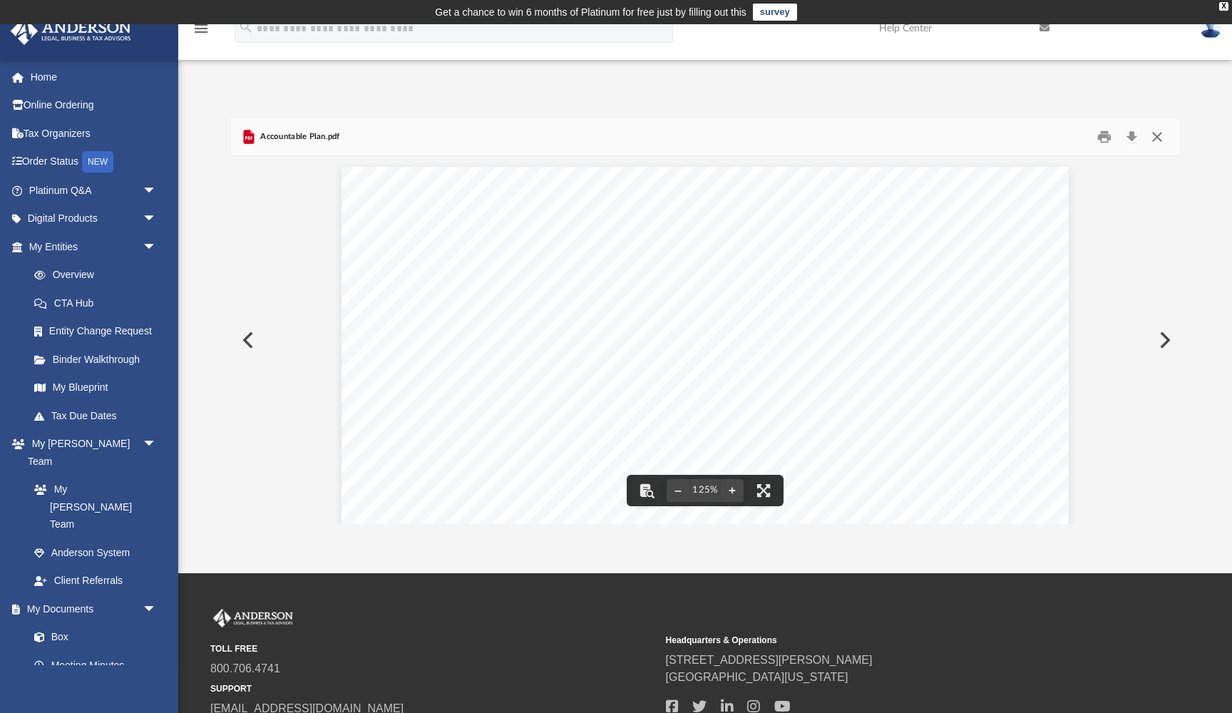
click at [1156, 137] on button "Close" at bounding box center [1158, 137] width 26 height 22
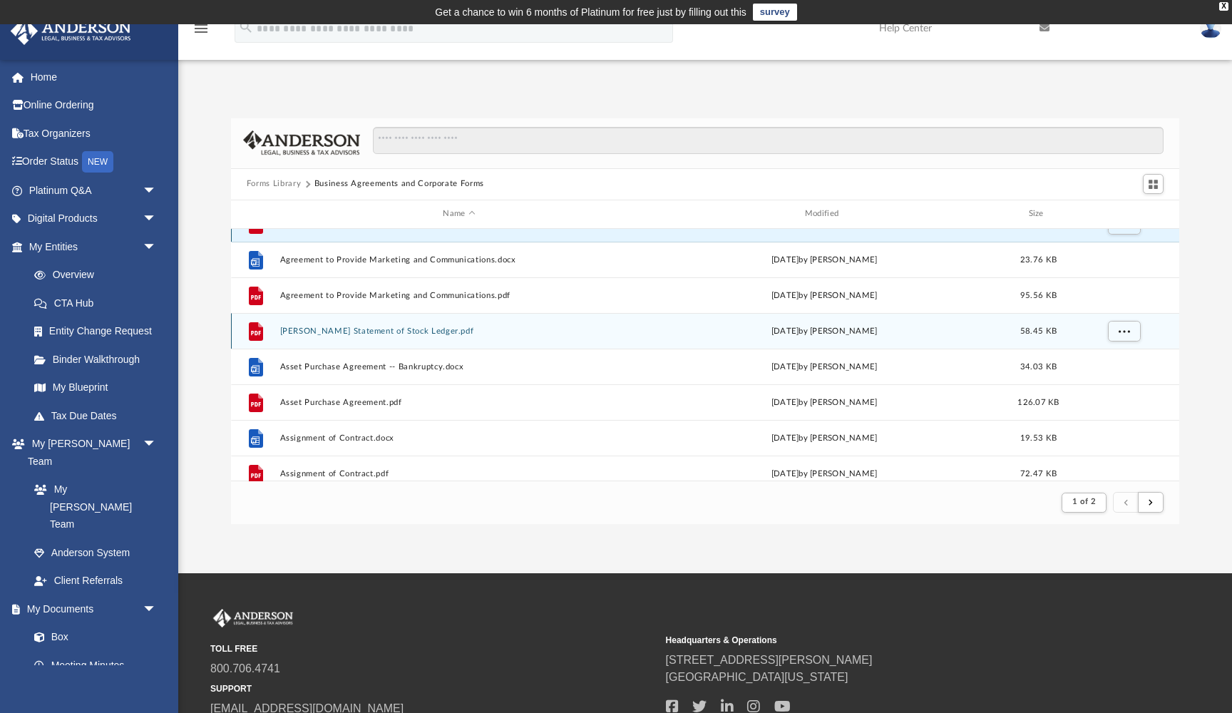
scroll to position [63, 0]
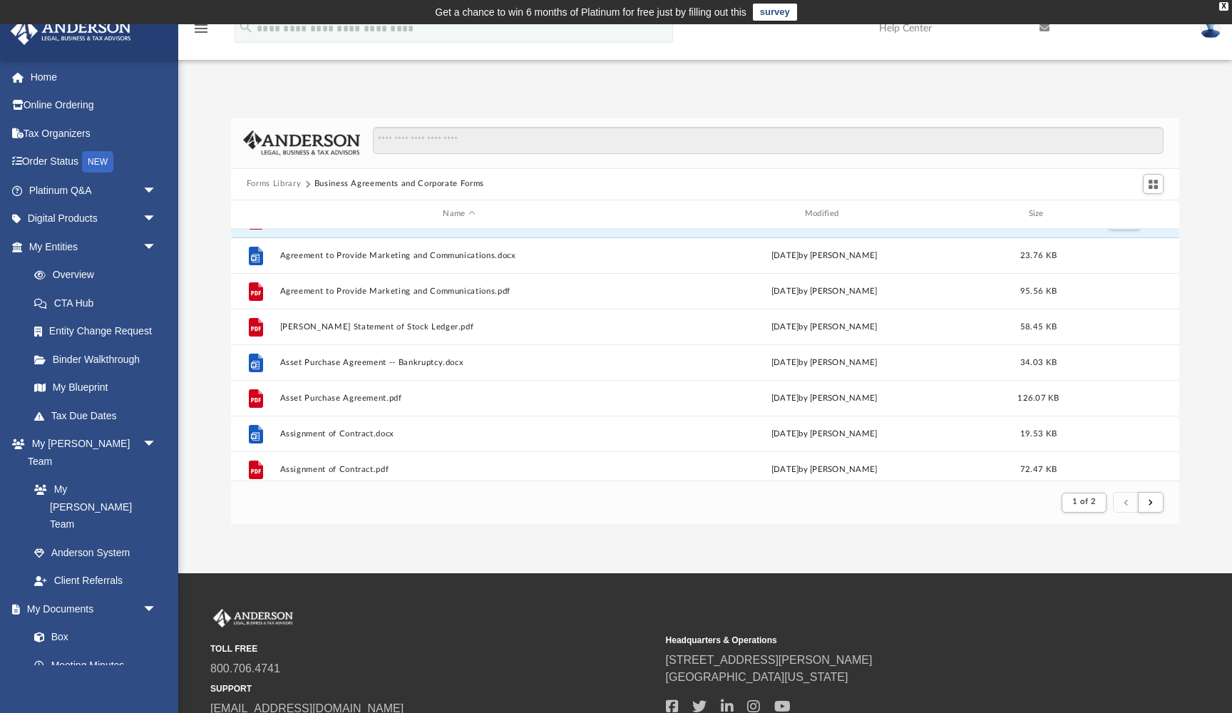
click at [286, 185] on button "Forms Library" at bounding box center [274, 184] width 54 height 13
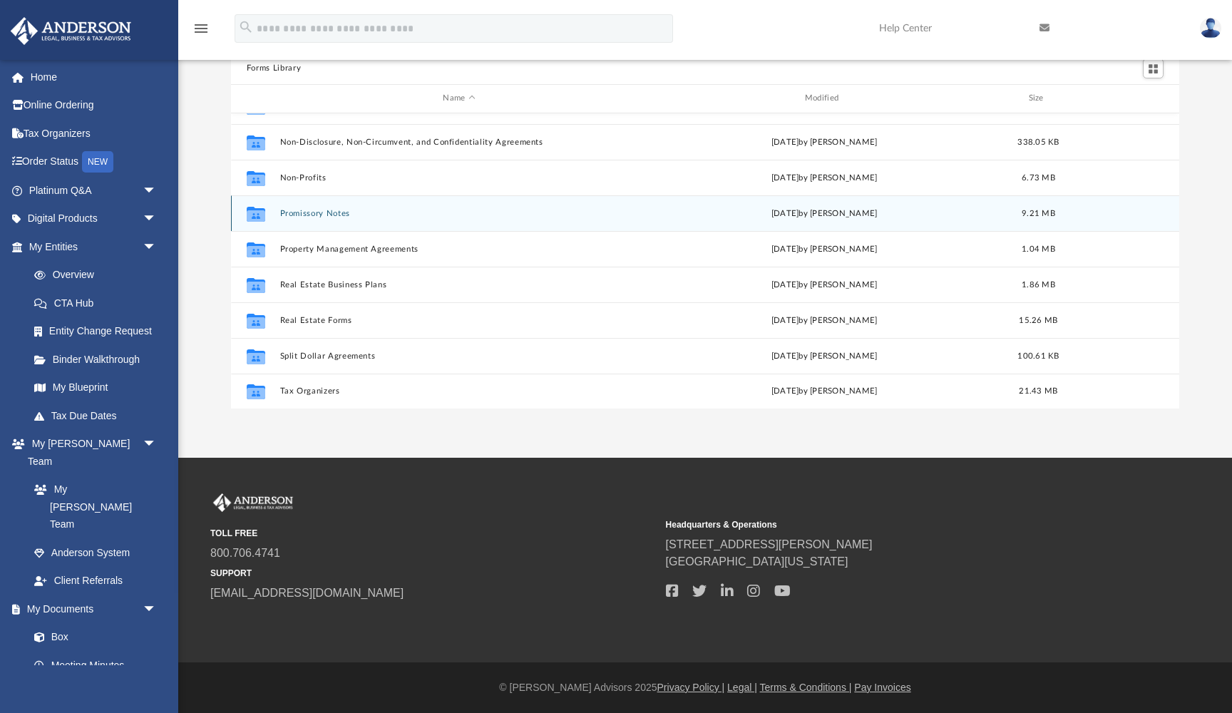
scroll to position [116, 0]
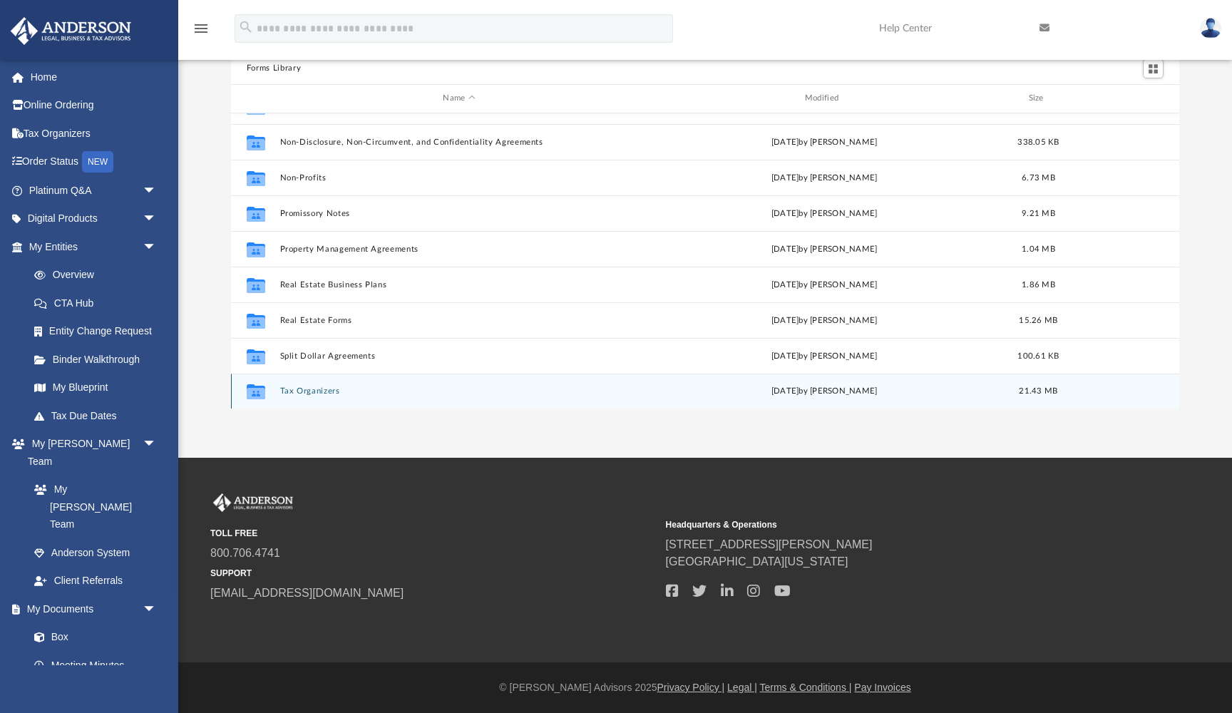
click at [323, 392] on button "Tax Organizers" at bounding box center [459, 391] width 359 height 9
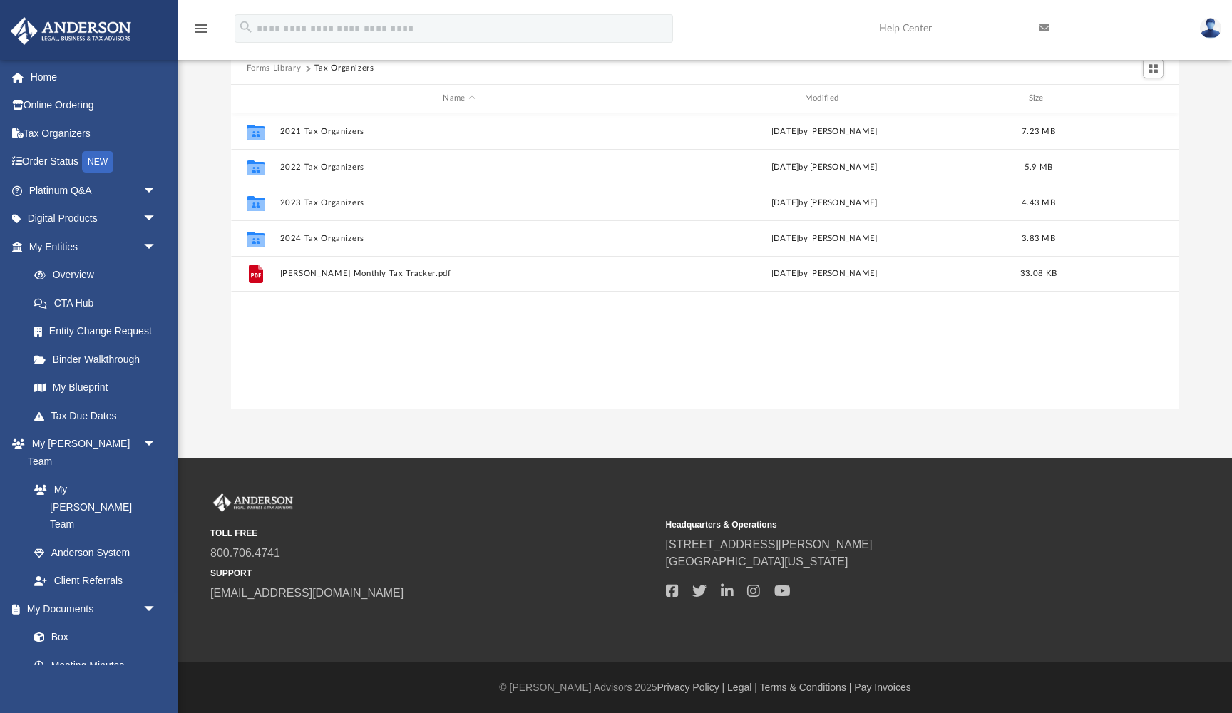
scroll to position [0, 0]
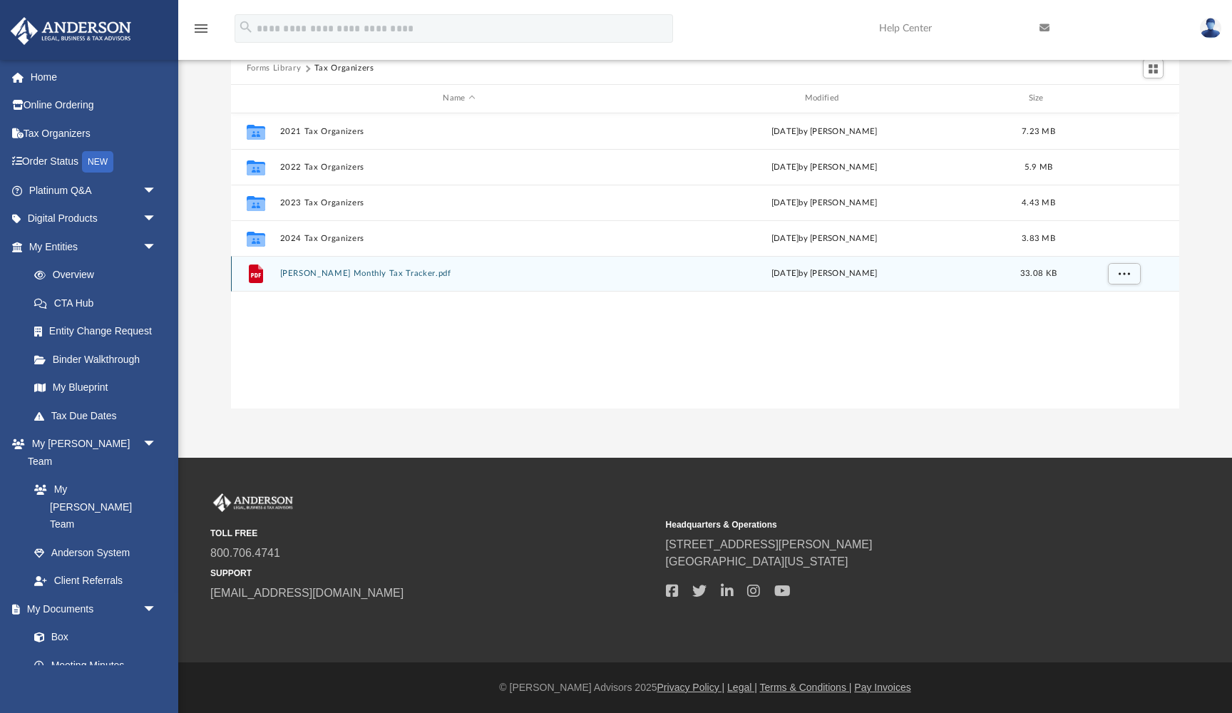
click at [337, 274] on button "Anderson Monthly Tax Tracker.pdf" at bounding box center [459, 273] width 359 height 9
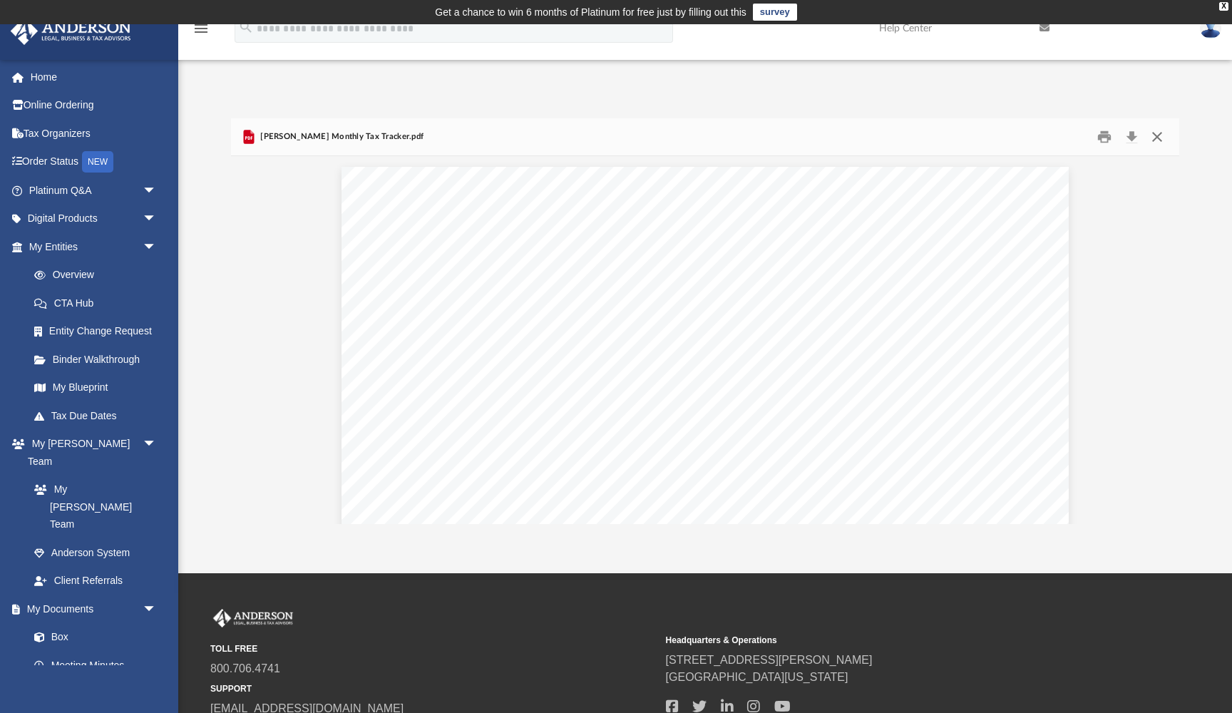
click at [1158, 138] on button "Close" at bounding box center [1158, 137] width 26 height 22
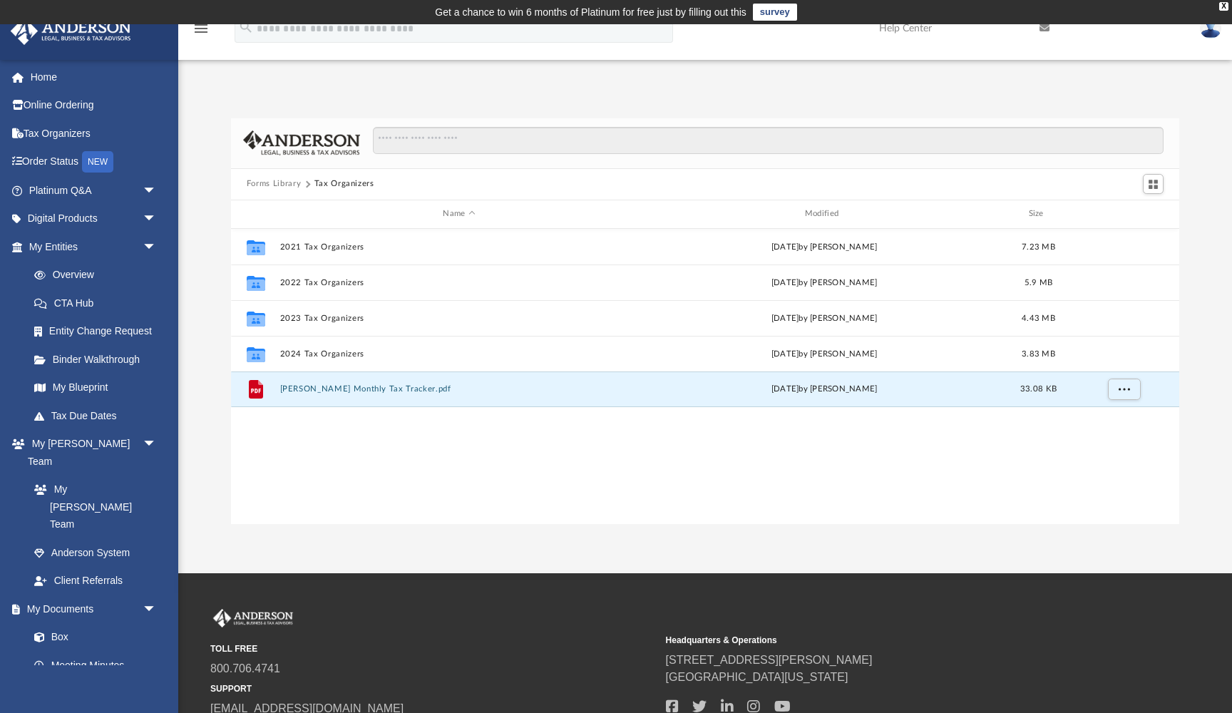
click at [270, 182] on button "Forms Library" at bounding box center [274, 184] width 54 height 13
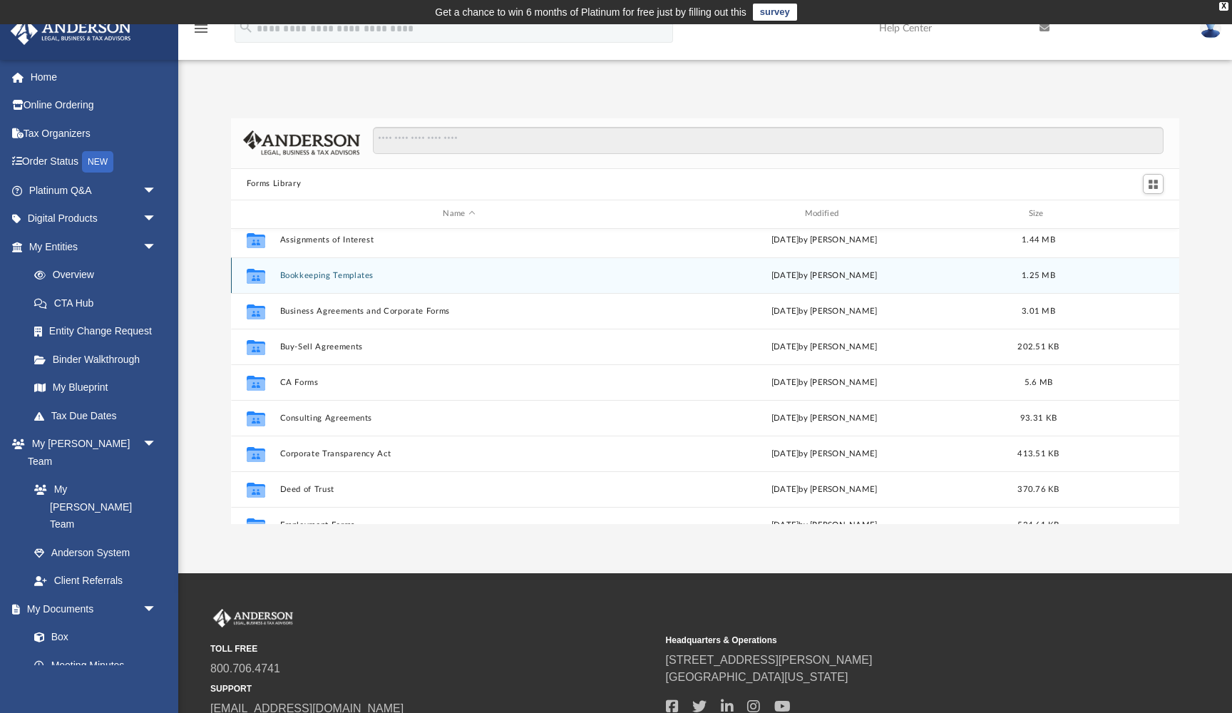
scroll to position [128, 0]
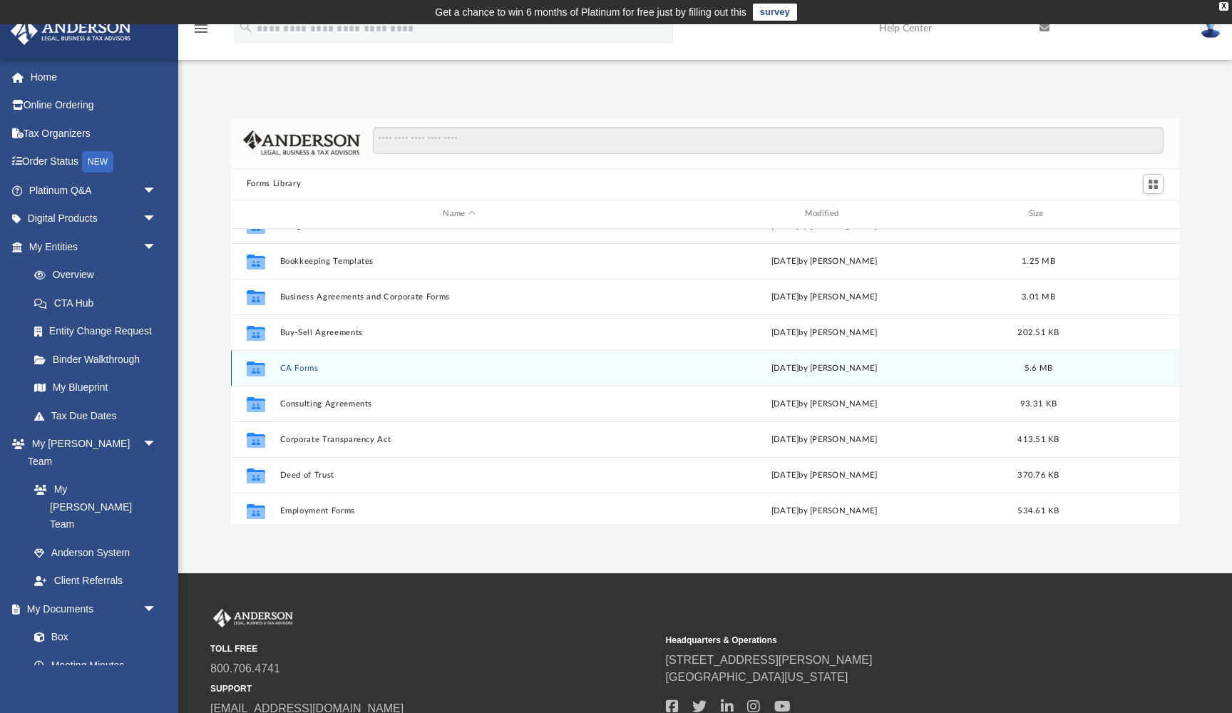
click at [300, 366] on button "CA Forms" at bounding box center [459, 368] width 359 height 9
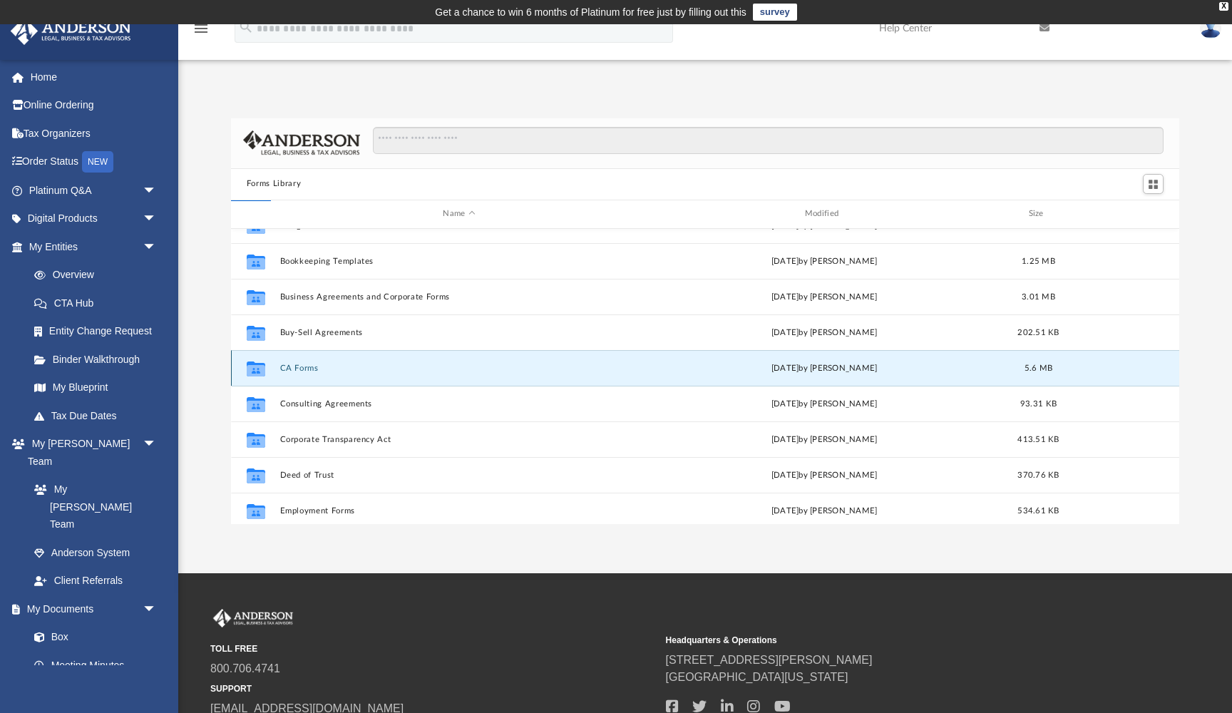
scroll to position [0, 0]
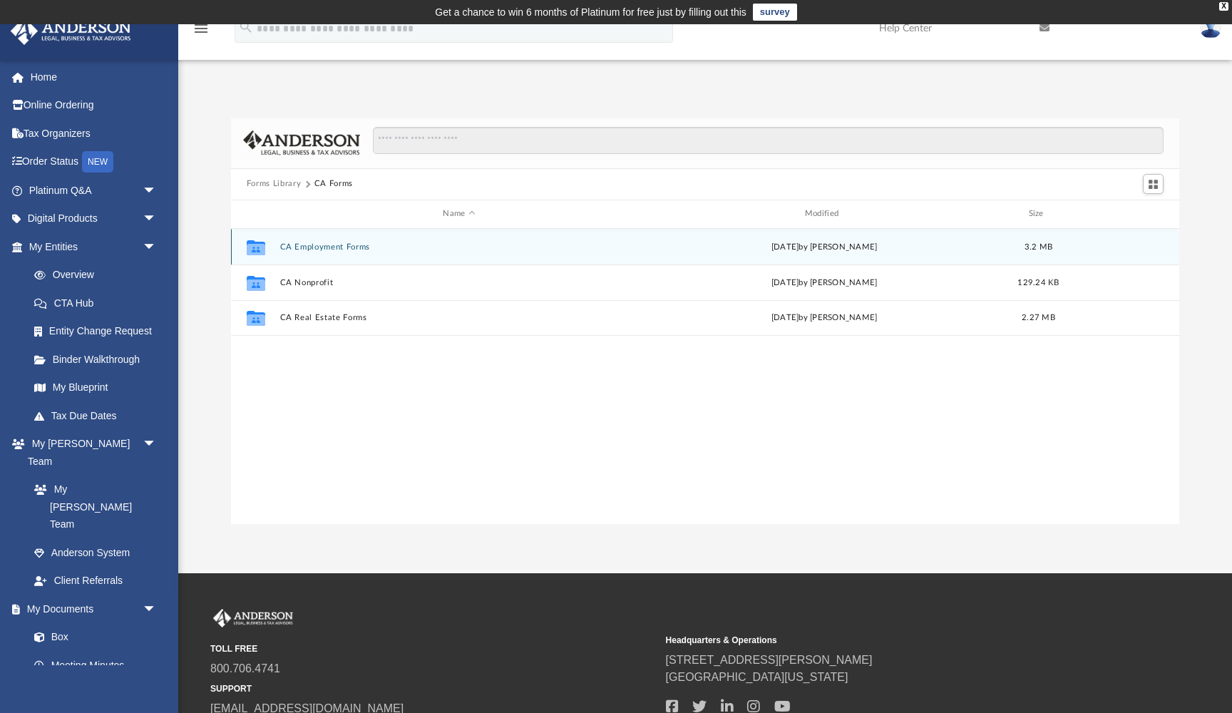
click at [337, 247] on button "CA Employment Forms" at bounding box center [459, 246] width 359 height 9
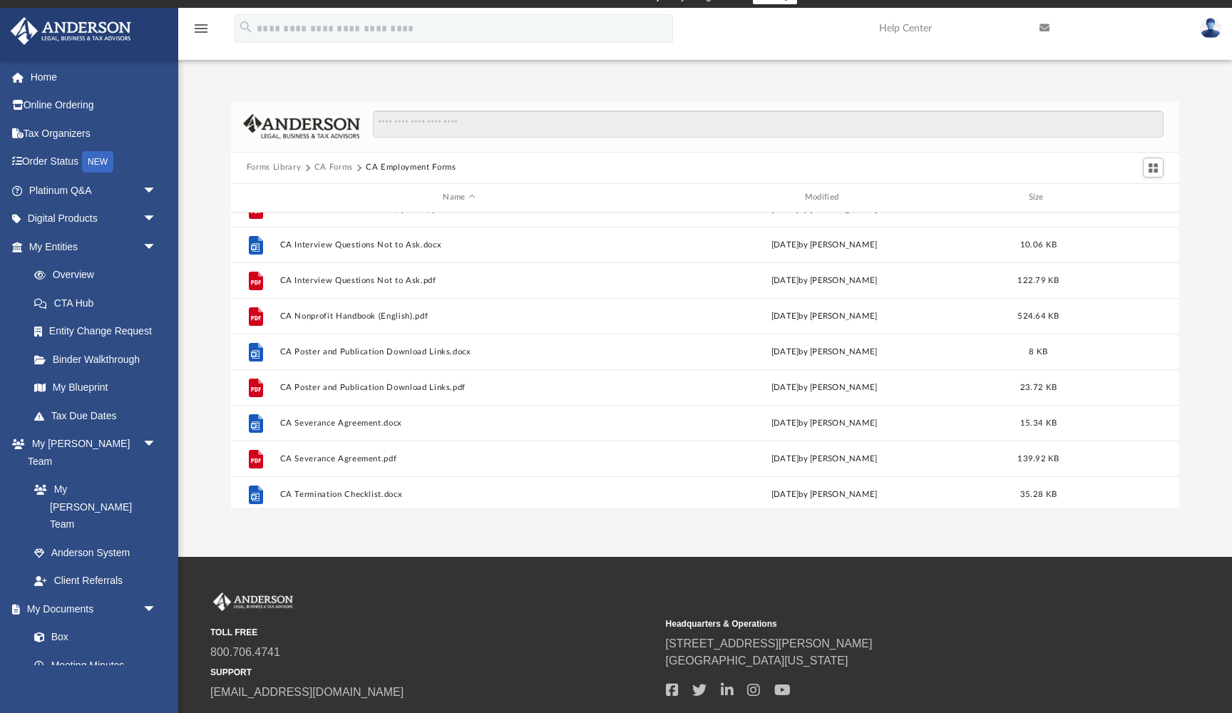
scroll to position [225, 0]
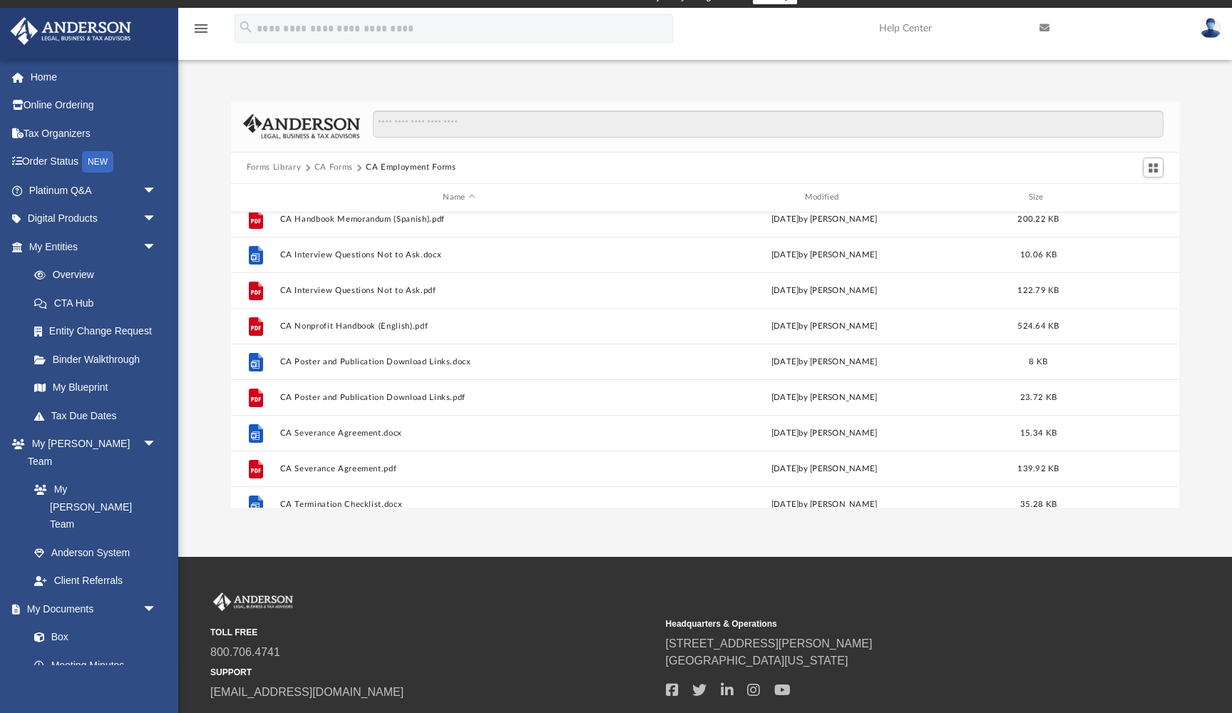
click at [271, 170] on button "Forms Library" at bounding box center [274, 167] width 54 height 13
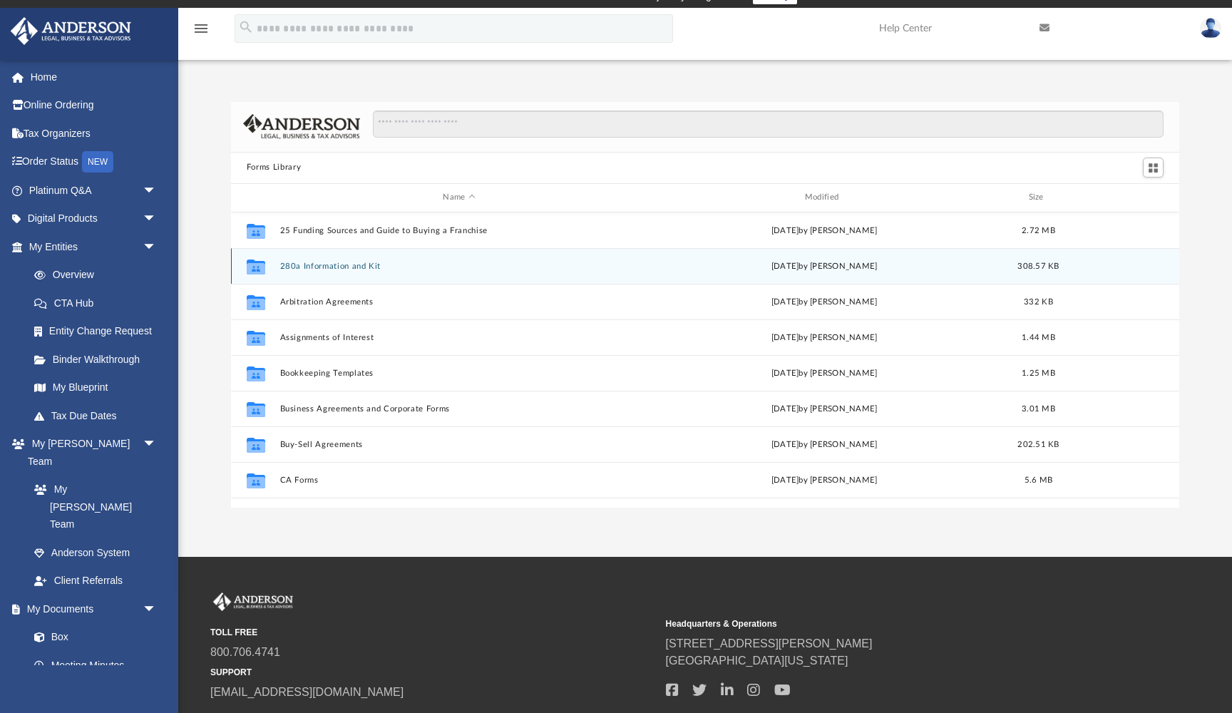
click at [331, 263] on button "280a Information and Kit" at bounding box center [459, 266] width 359 height 9
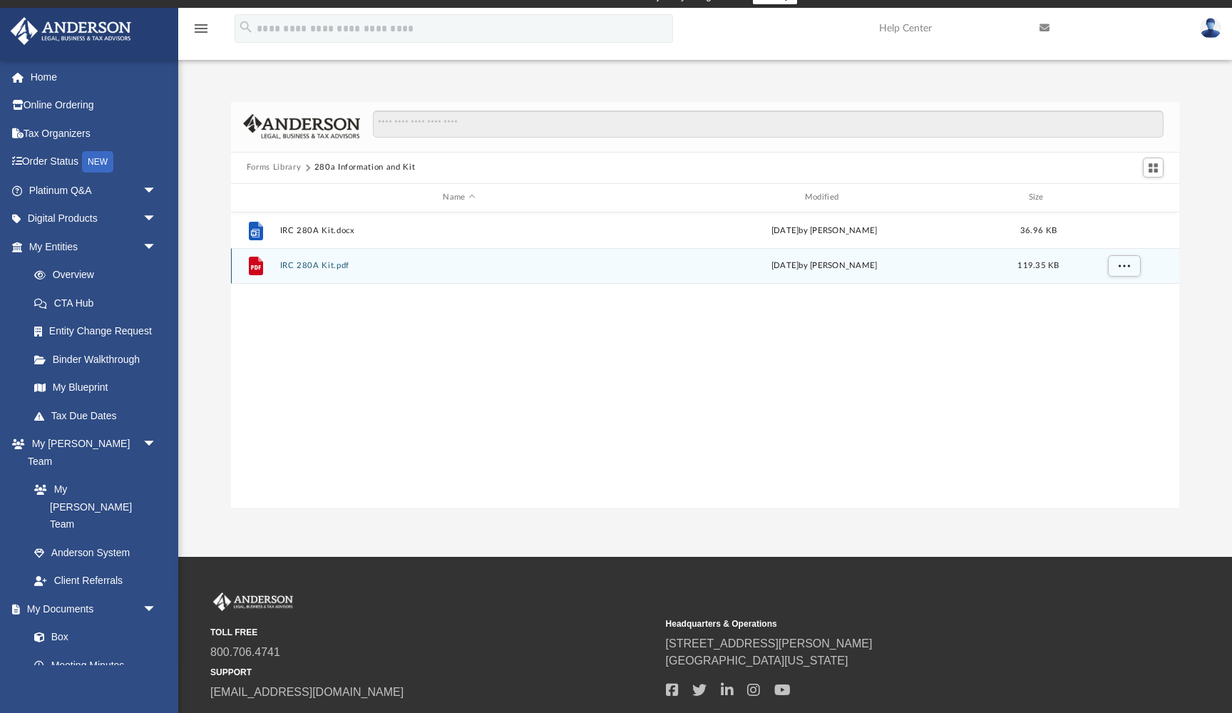
click at [331, 267] on button "IRC 280A Kit.pdf" at bounding box center [459, 265] width 359 height 9
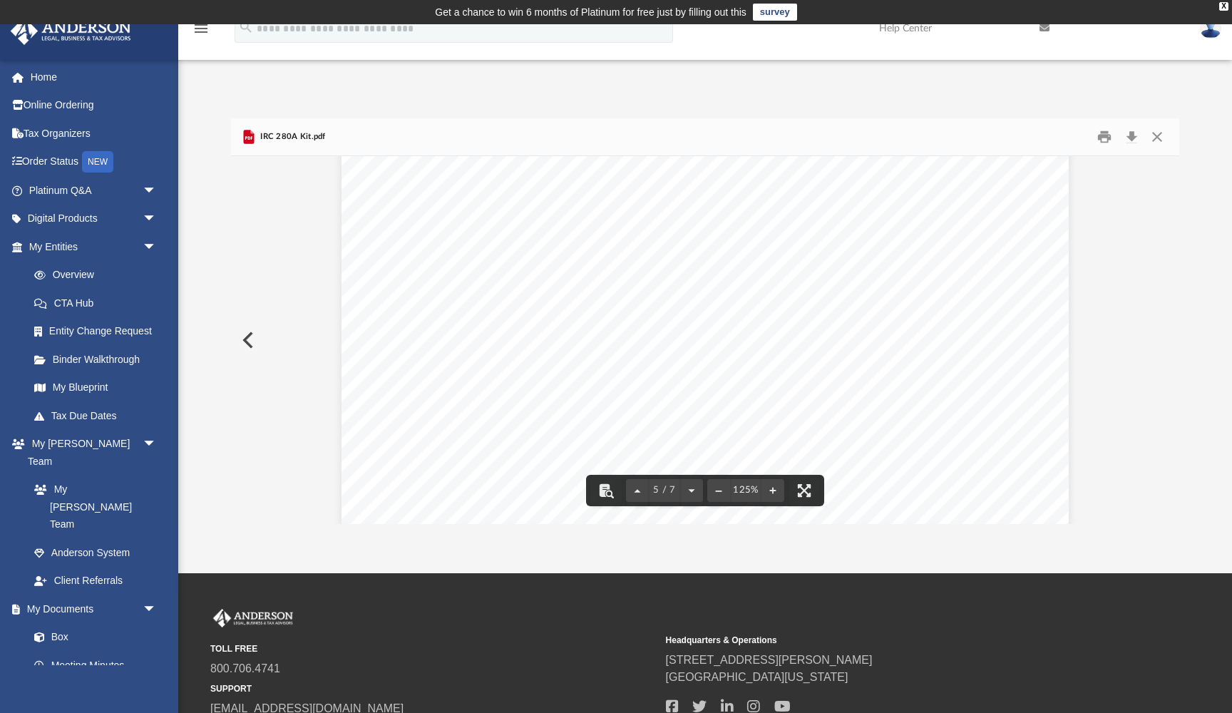
click at [248, 339] on button "Preview" at bounding box center [246, 340] width 31 height 40
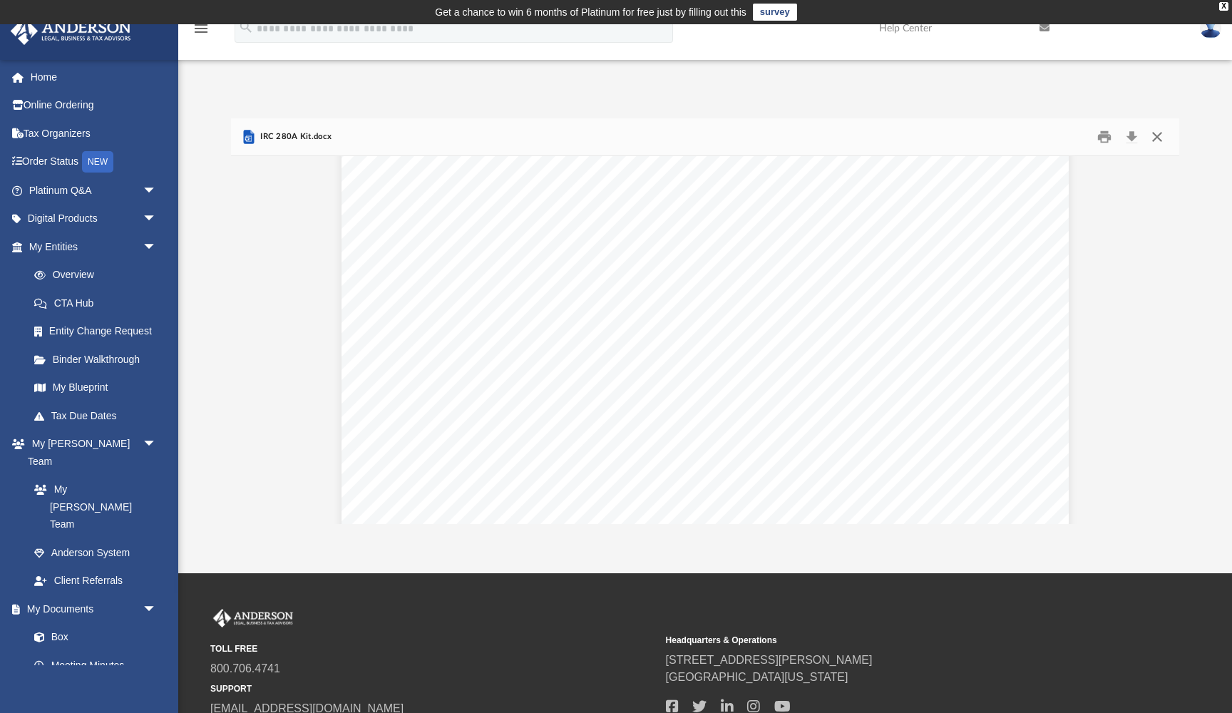
click at [1156, 138] on button "Close" at bounding box center [1158, 137] width 26 height 22
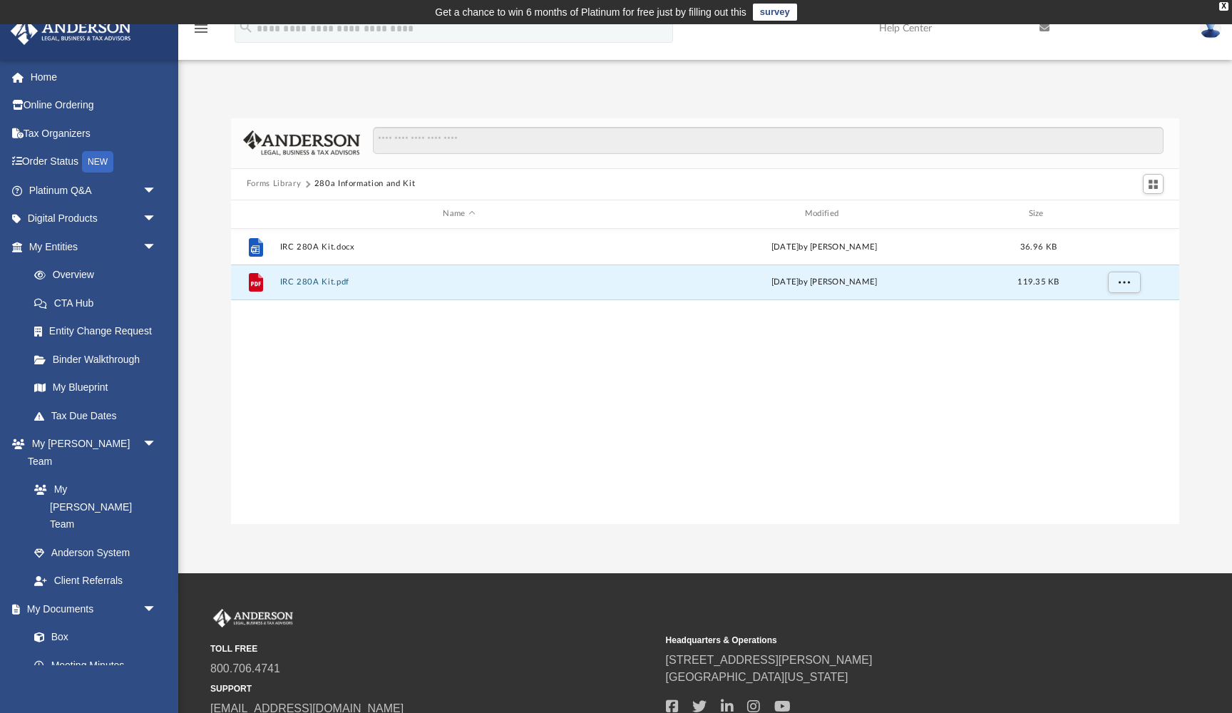
click at [285, 187] on button "Forms Library" at bounding box center [274, 184] width 54 height 13
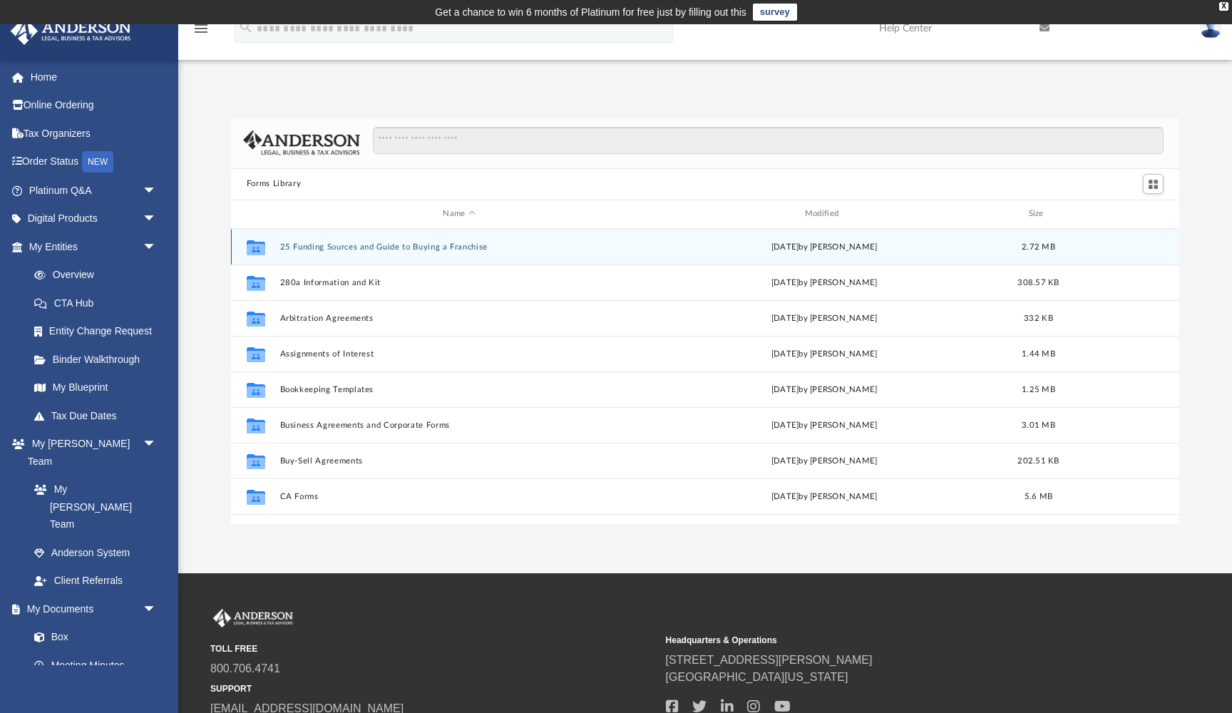
scroll to position [0, 0]
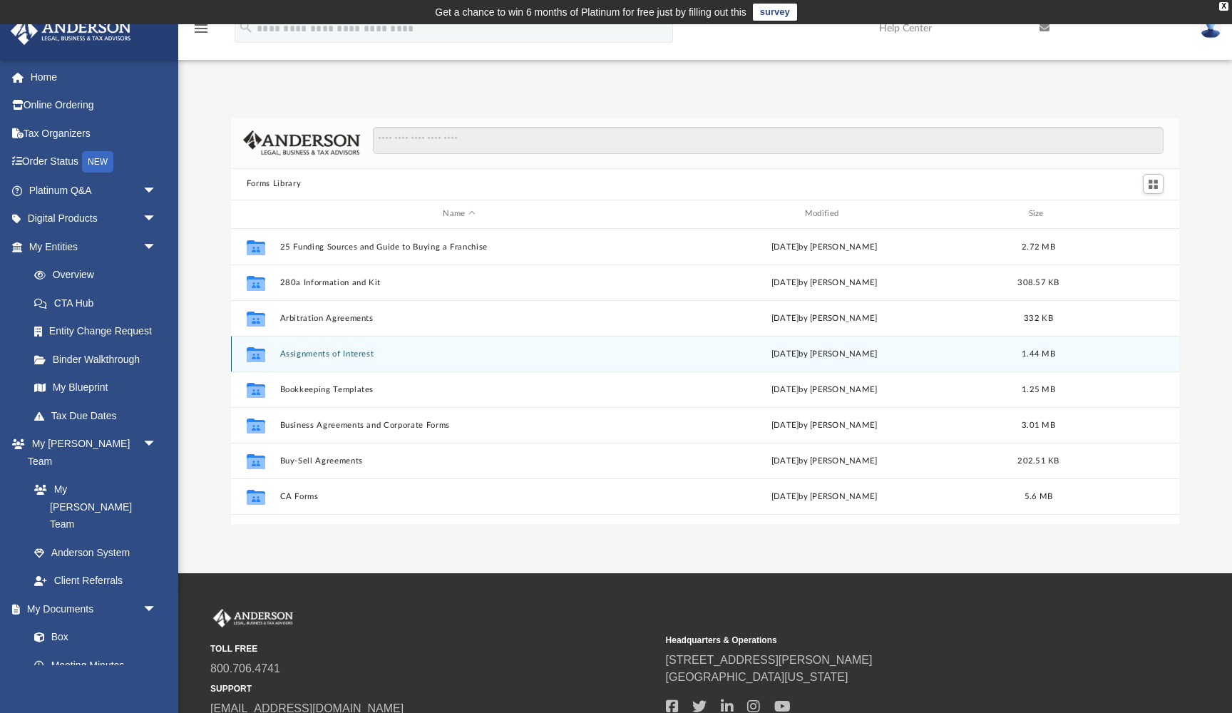
click at [346, 353] on button "Assignments of Interest" at bounding box center [459, 353] width 359 height 9
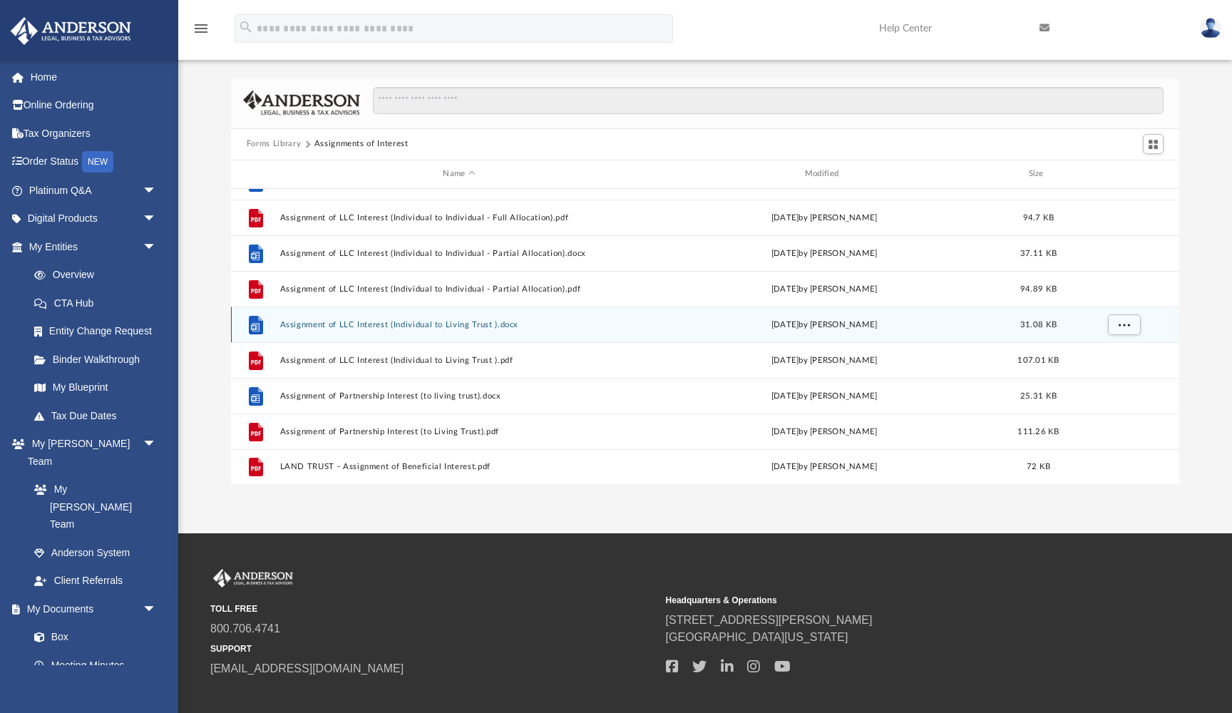
scroll to position [44, 0]
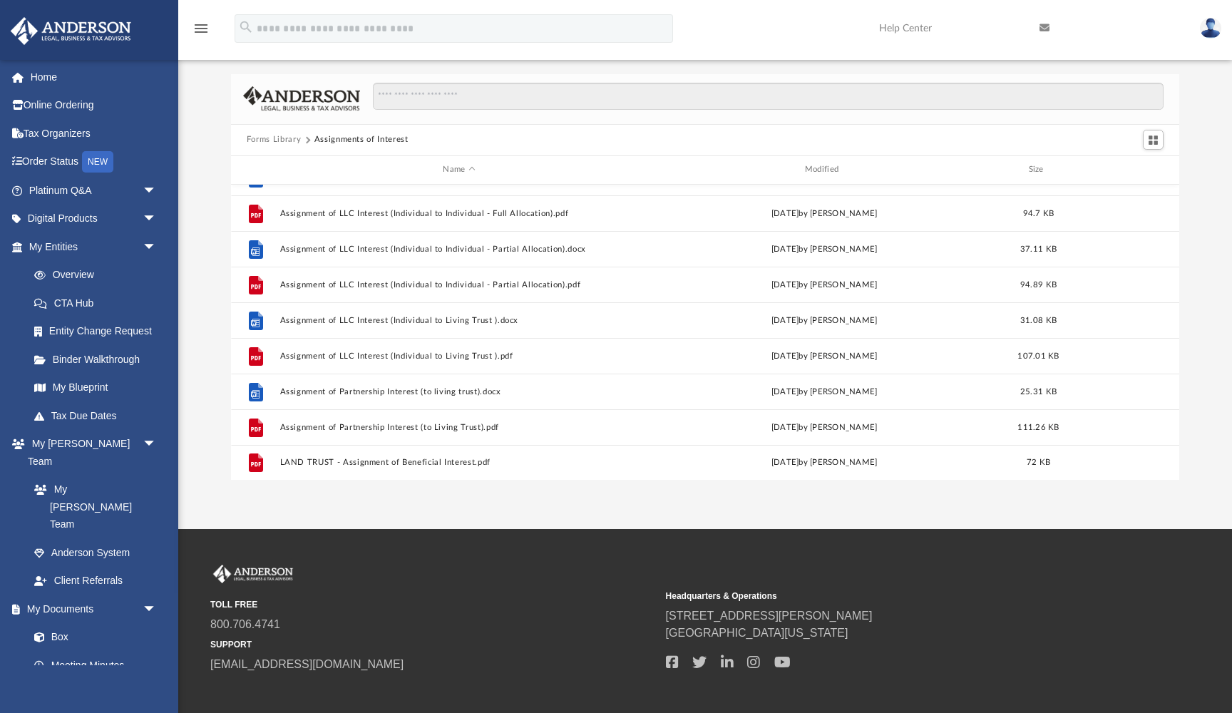
click at [285, 139] on button "Forms Library" at bounding box center [274, 139] width 54 height 13
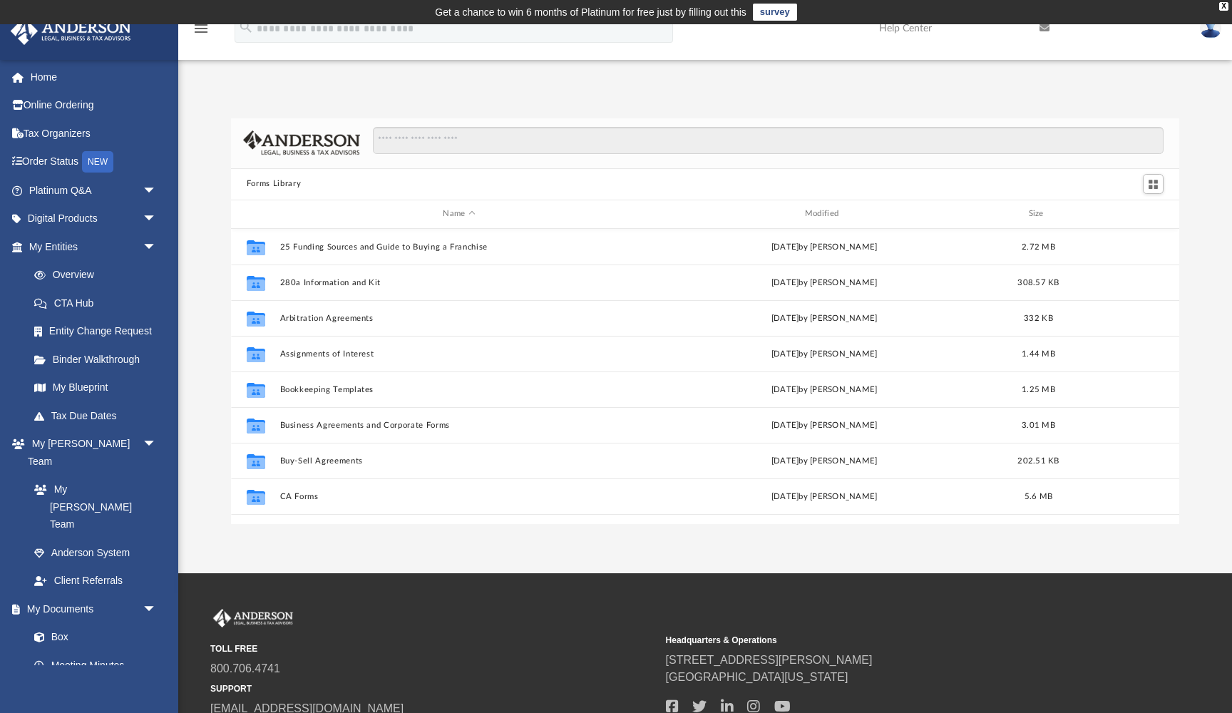
scroll to position [0, 0]
click at [275, 184] on button "Forms Library" at bounding box center [274, 184] width 54 height 13
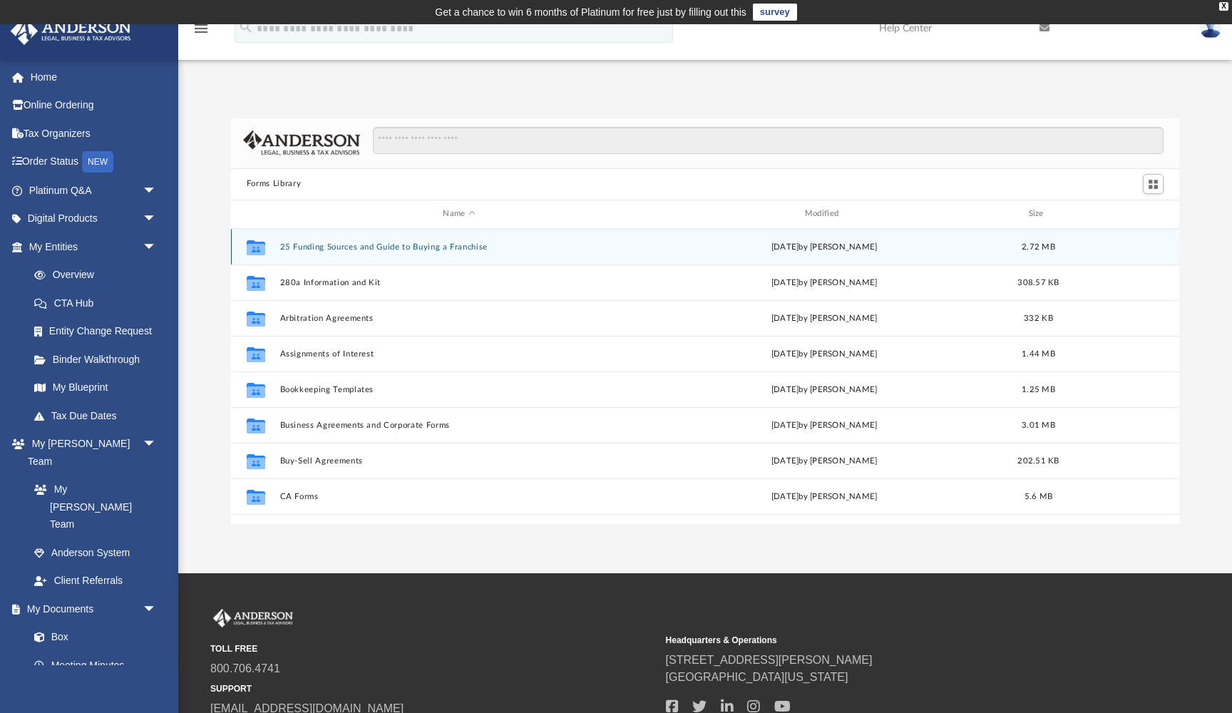
click at [320, 248] on button "25 Funding Sources and Guide to Buying a Franchise" at bounding box center [459, 246] width 359 height 9
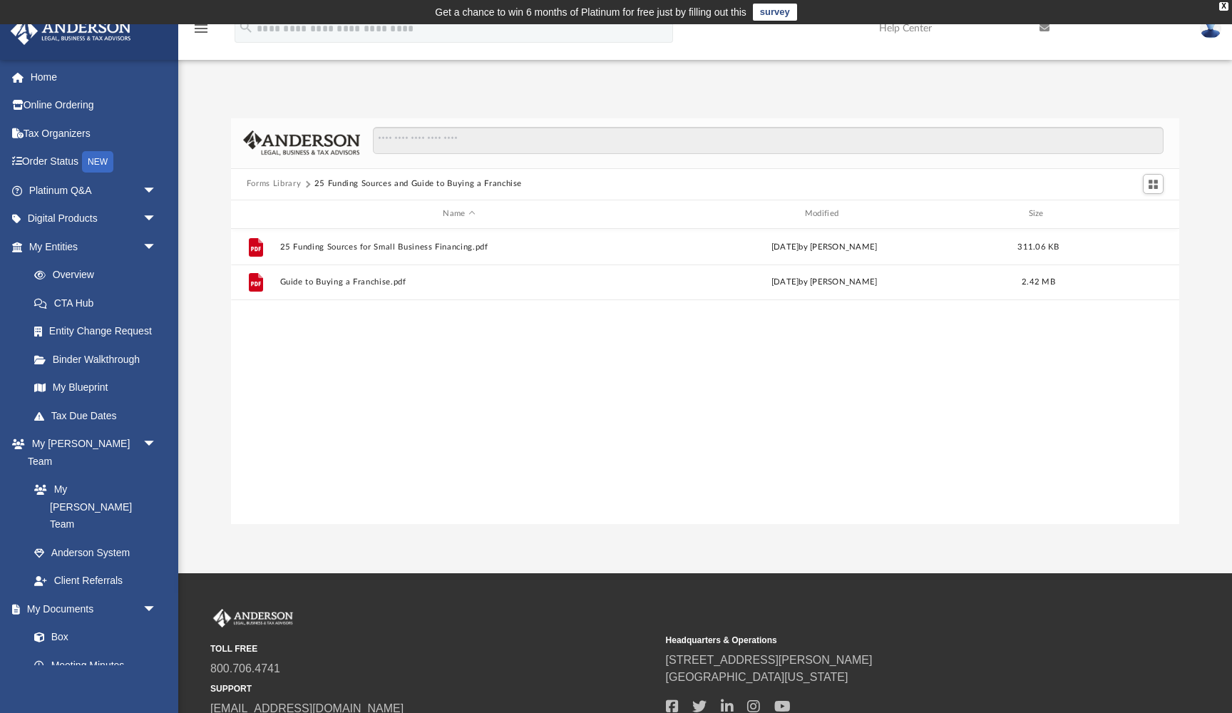
click at [287, 183] on button "Forms Library" at bounding box center [274, 184] width 54 height 13
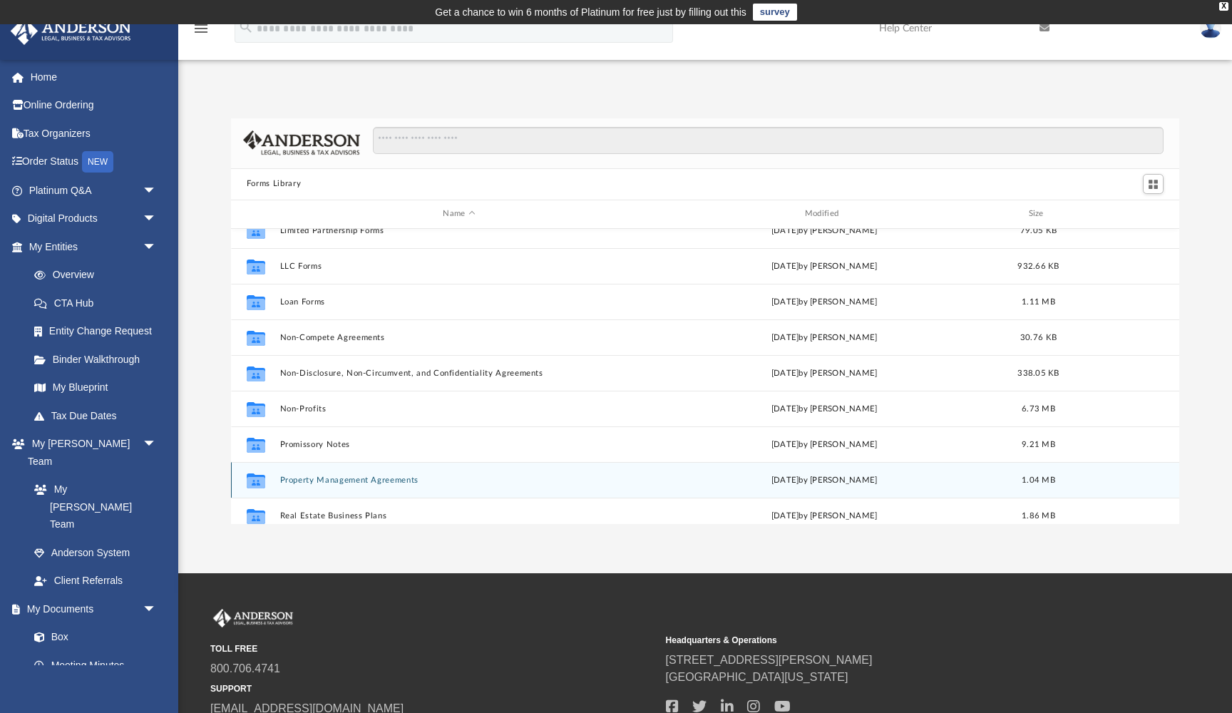
scroll to position [657, 0]
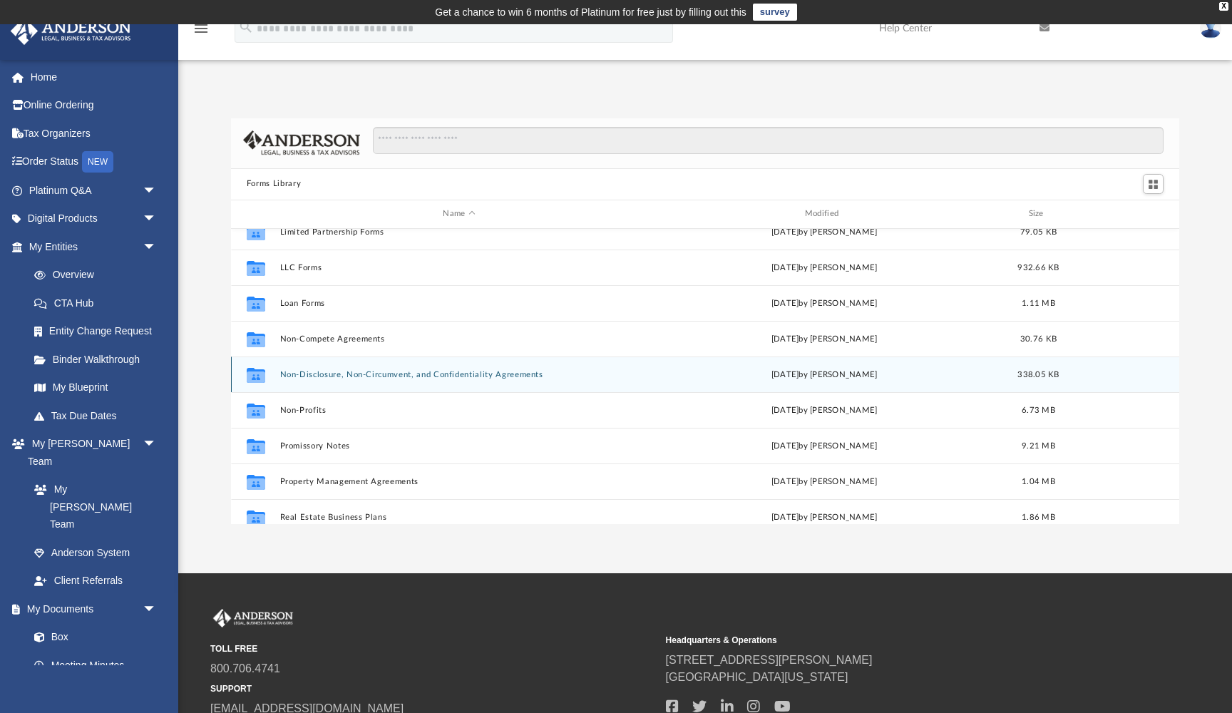
click at [384, 375] on button "Non-Disclosure, Non-Circumvent, and Confidentiality Agreements" at bounding box center [459, 374] width 359 height 9
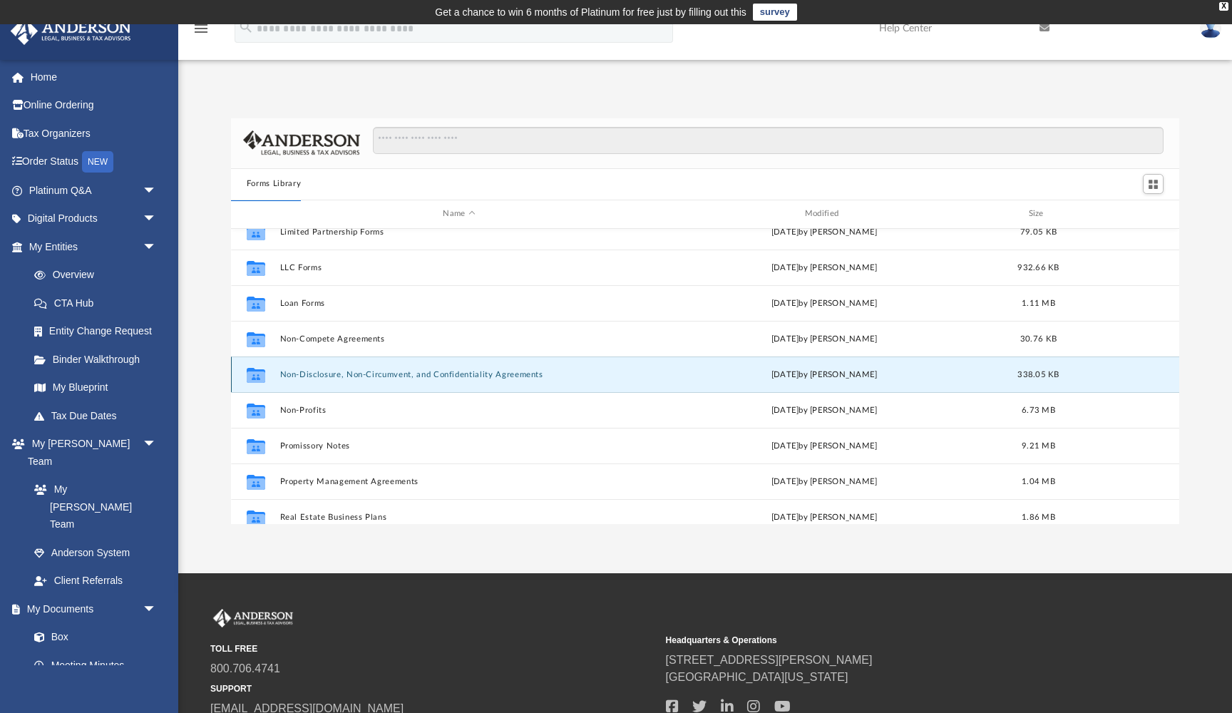
scroll to position [0, 0]
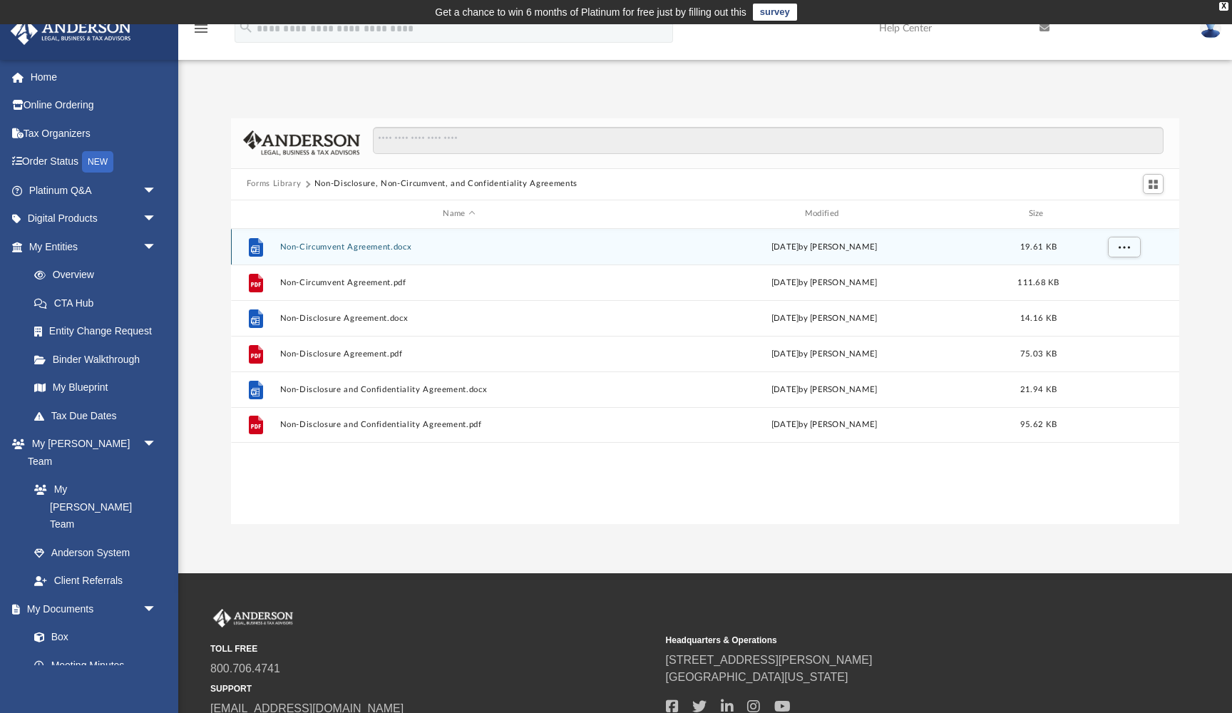
click at [358, 253] on div "File Non-Circumvent Agreement.docx Wed Oct 5 2022 by Mary Acree 19.61 KB" at bounding box center [705, 247] width 949 height 36
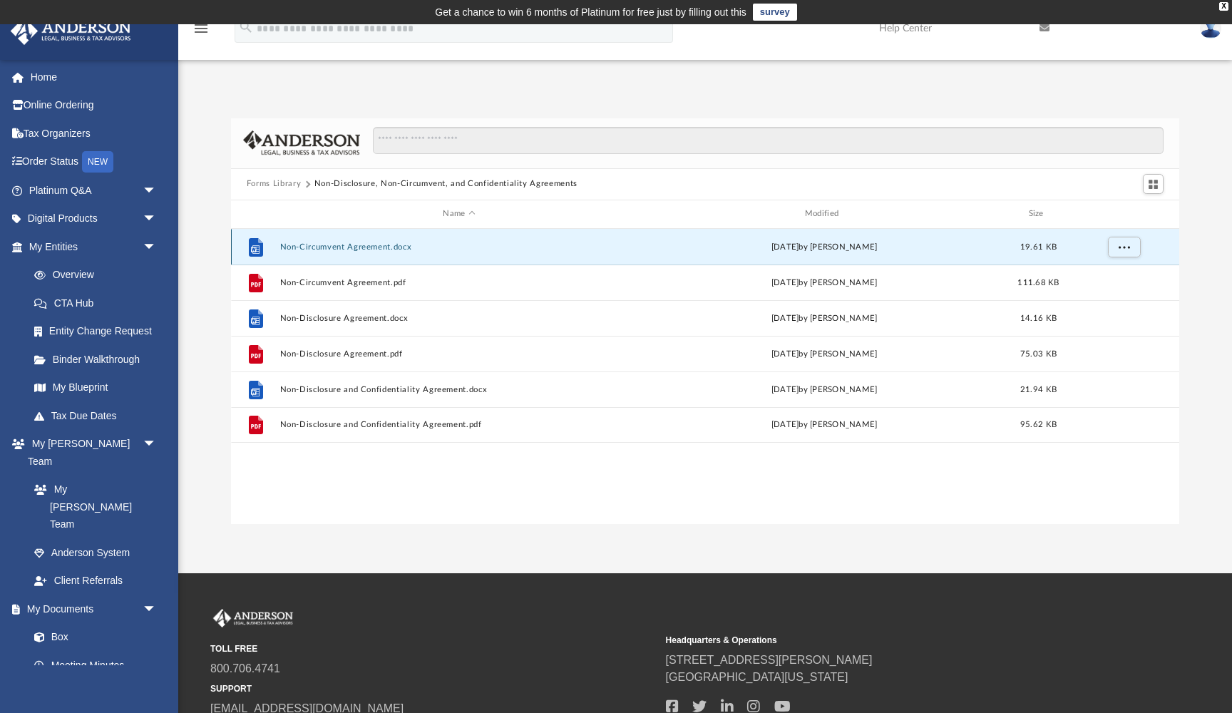
click at [359, 247] on button "Non-Circumvent Agreement.docx" at bounding box center [459, 246] width 359 height 9
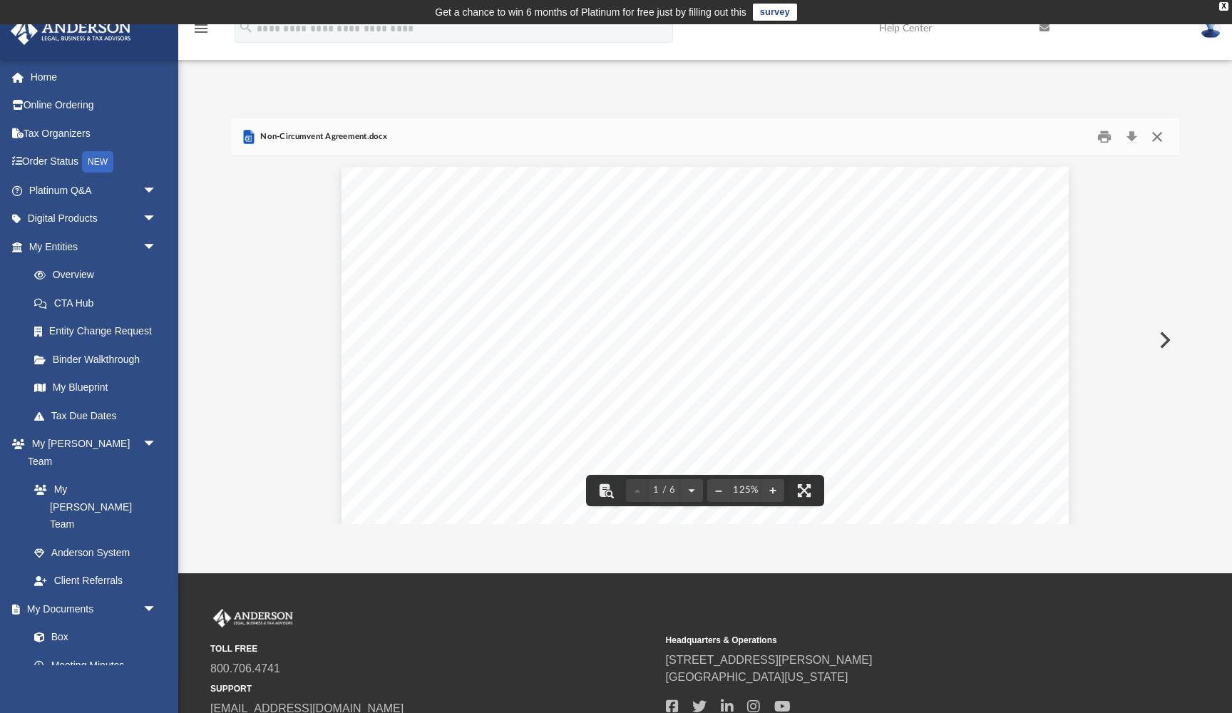
click at [1155, 137] on button "Close" at bounding box center [1158, 137] width 26 height 22
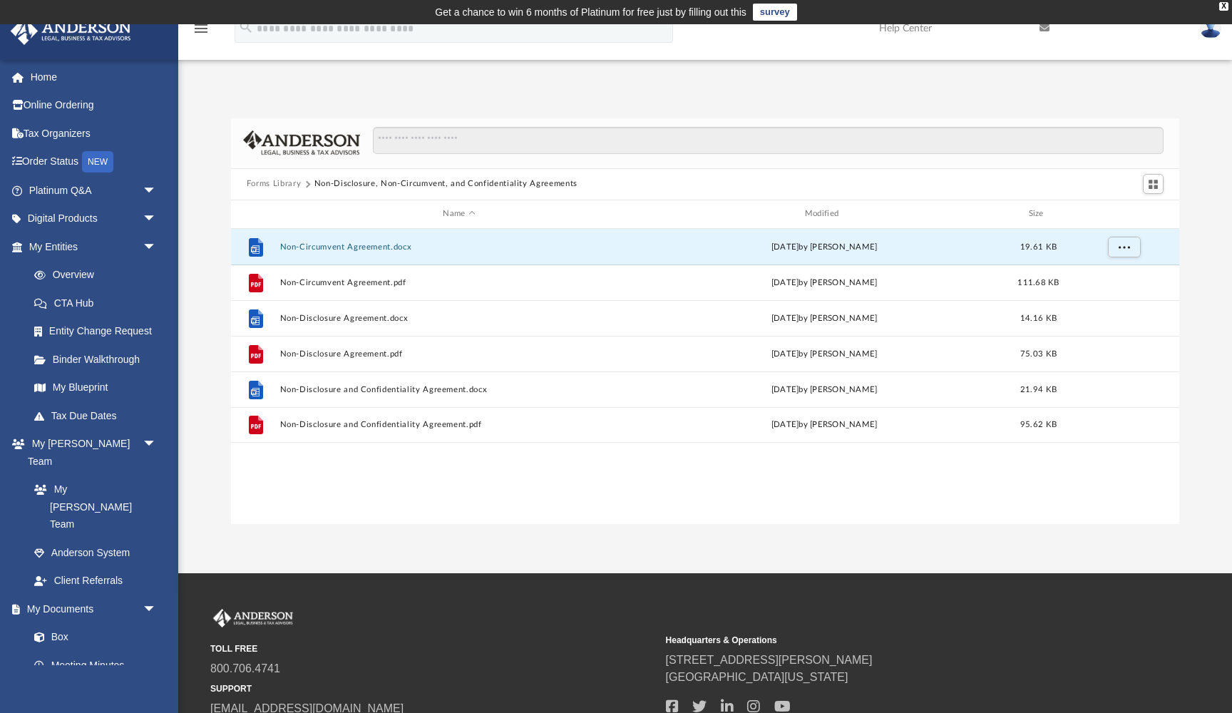
click at [295, 183] on button "Forms Library" at bounding box center [274, 184] width 54 height 13
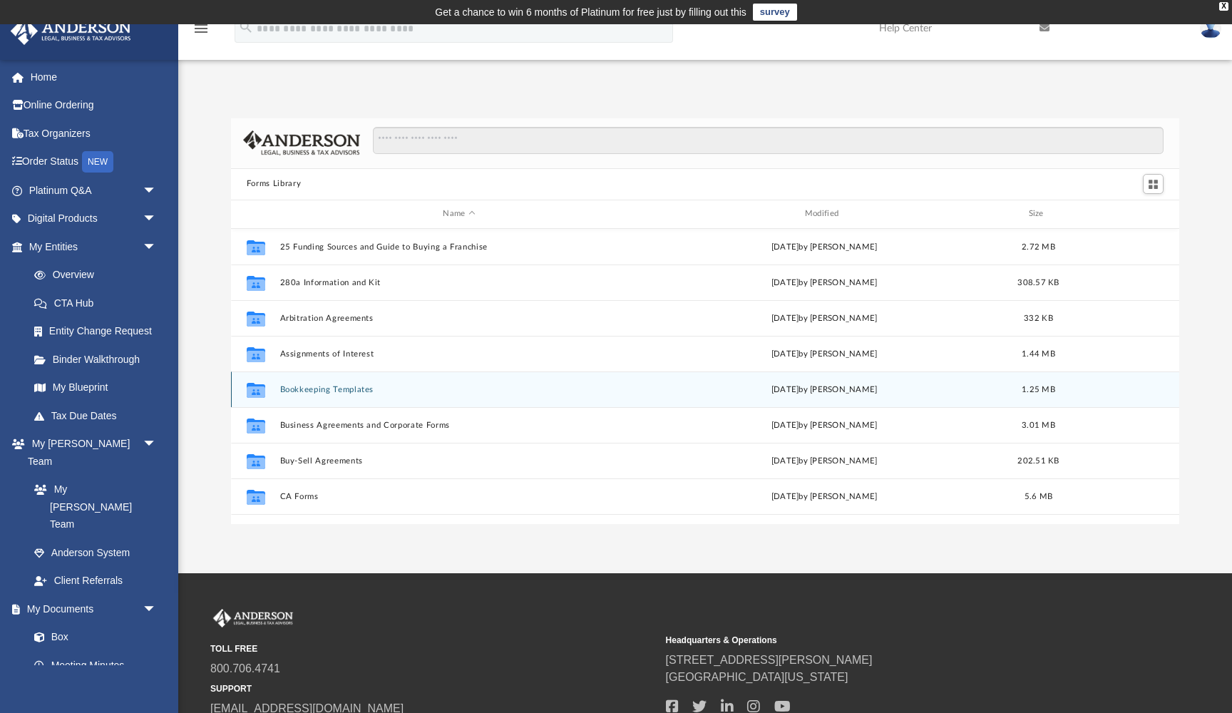
click at [335, 387] on button "Bookkeeping Templates" at bounding box center [459, 389] width 359 height 9
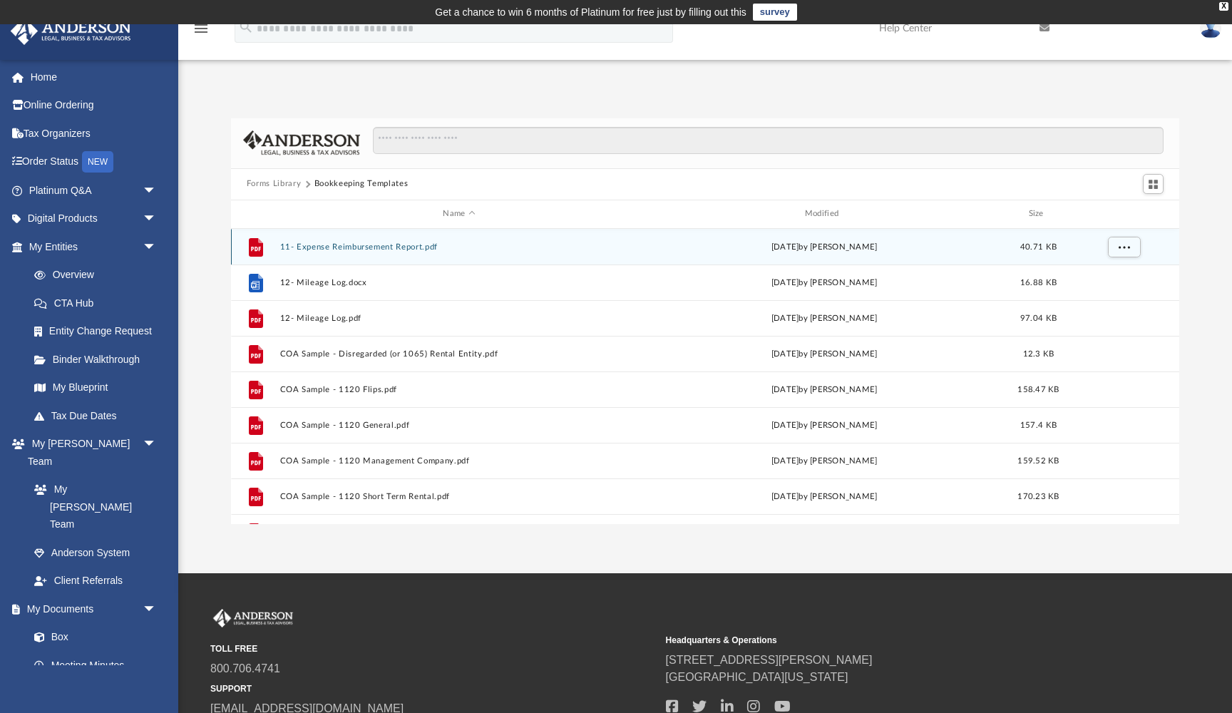
click at [377, 247] on button "11- Expense Reimbursement Report.pdf" at bounding box center [459, 246] width 359 height 9
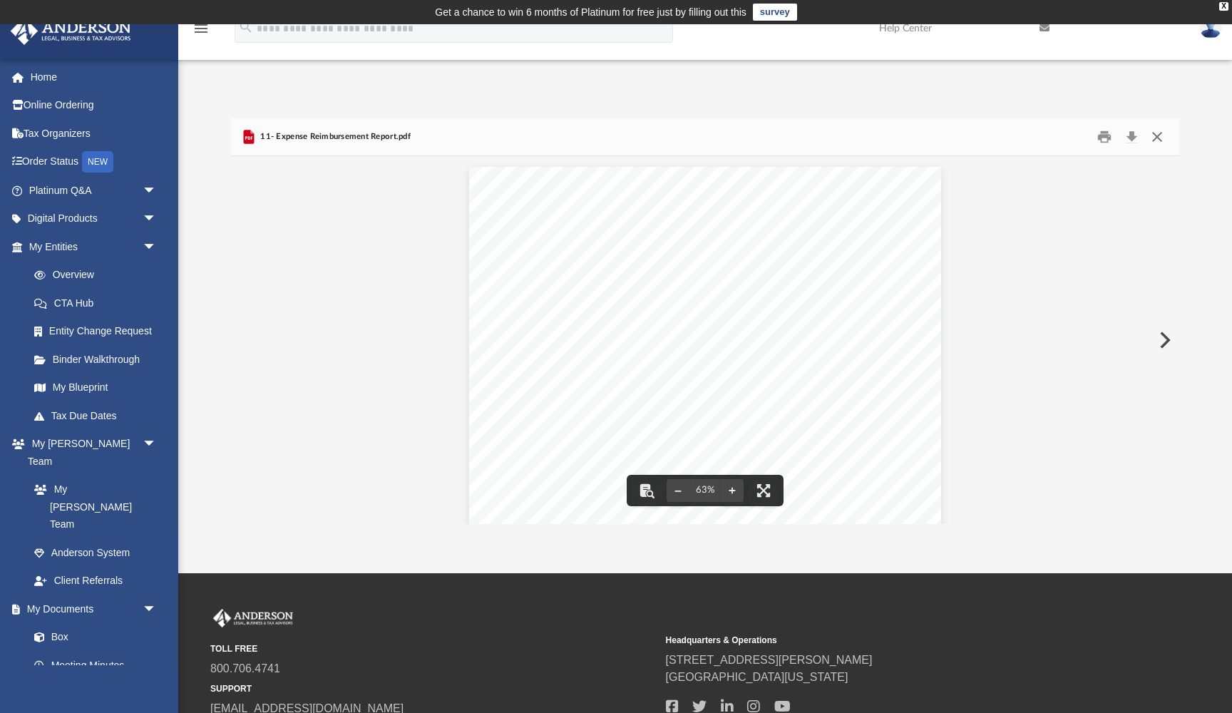
click at [1156, 135] on button "Close" at bounding box center [1158, 137] width 26 height 22
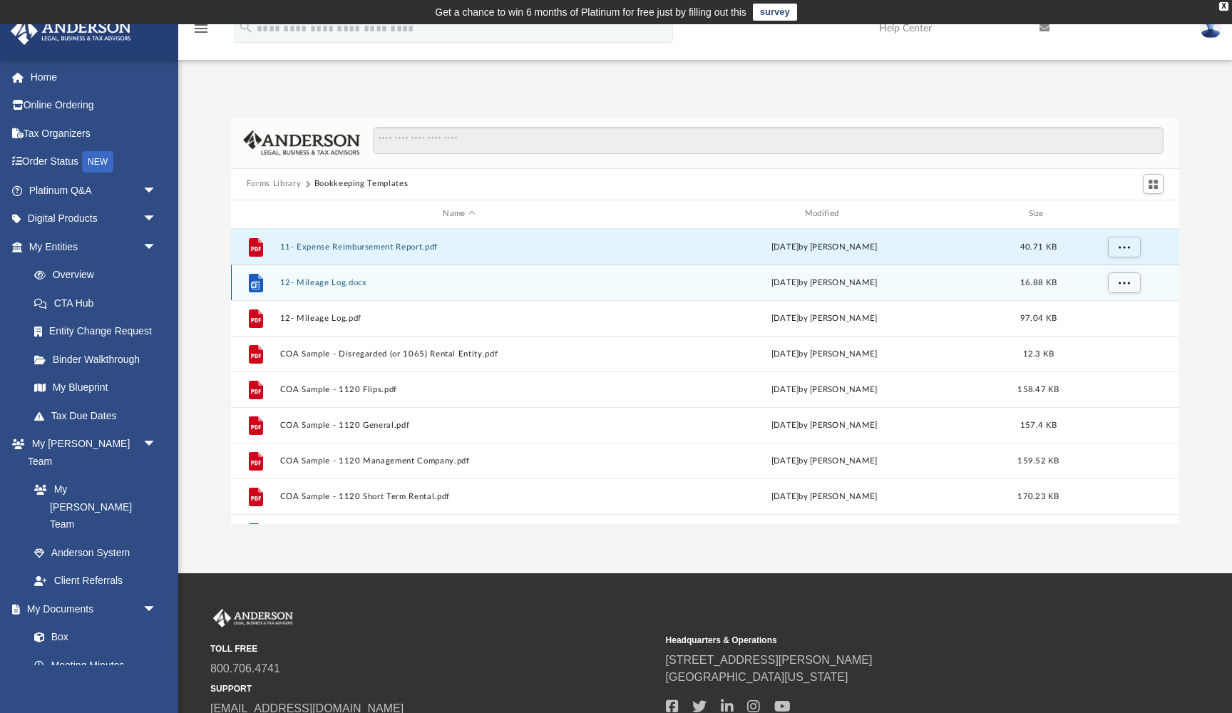
click at [423, 285] on button "12- Mileage Log.docx" at bounding box center [459, 282] width 359 height 9
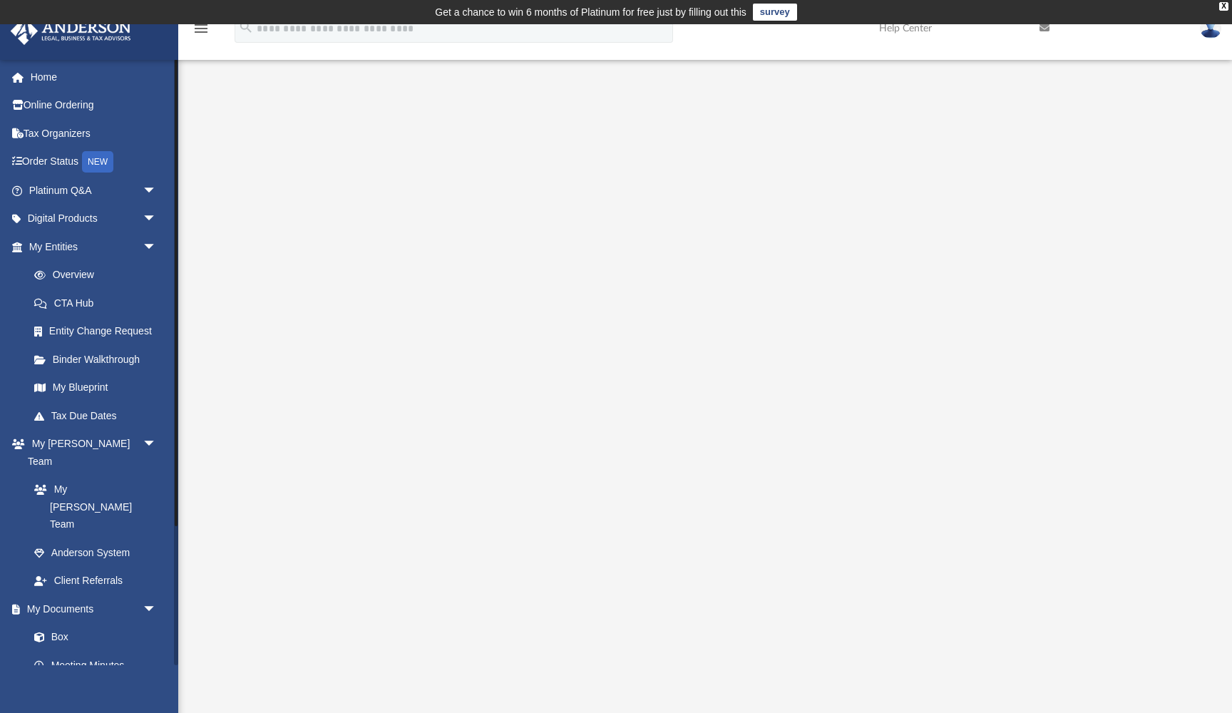
click at [87, 680] on link "Forms Library" at bounding box center [99, 694] width 158 height 29
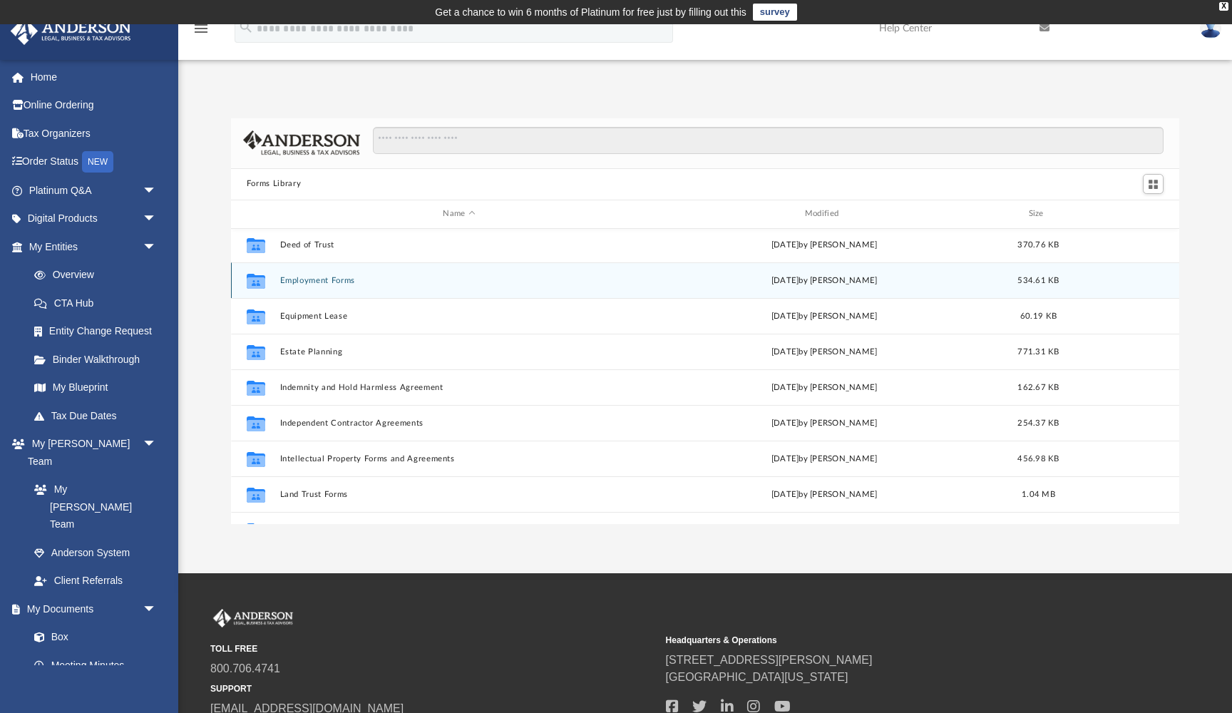
scroll to position [367, 0]
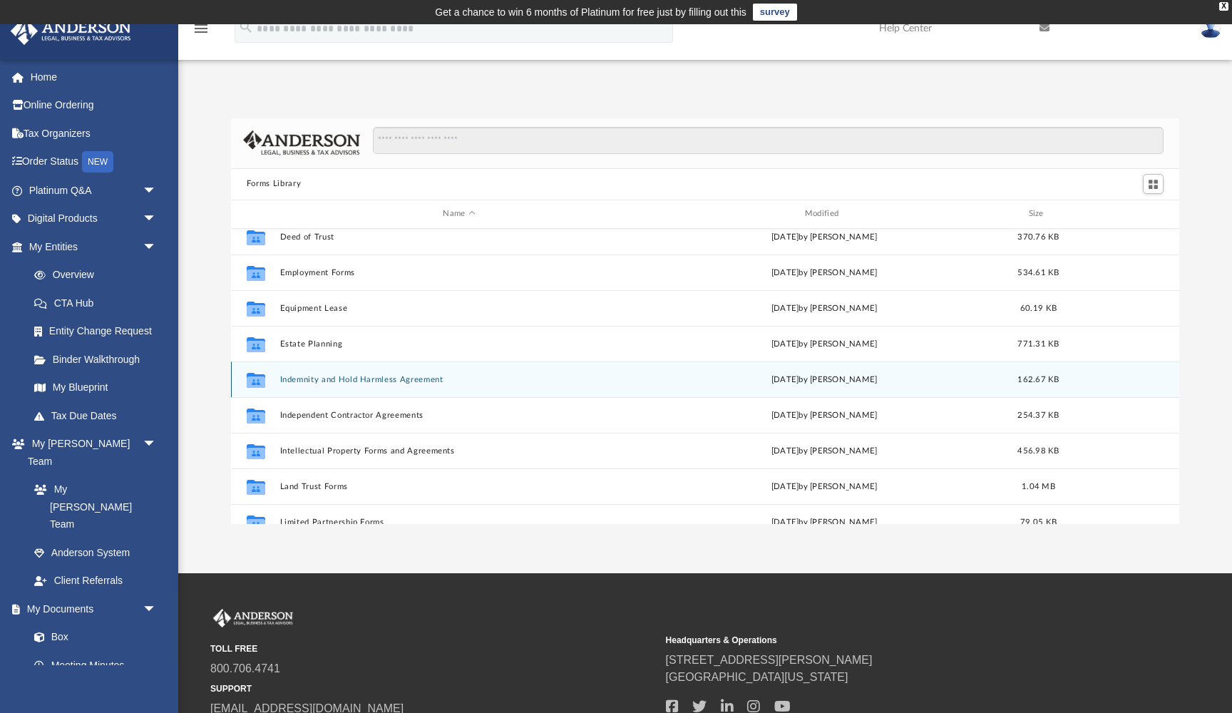
click at [364, 381] on button "Indemnity and Hold Harmless Agreement" at bounding box center [459, 379] width 359 height 9
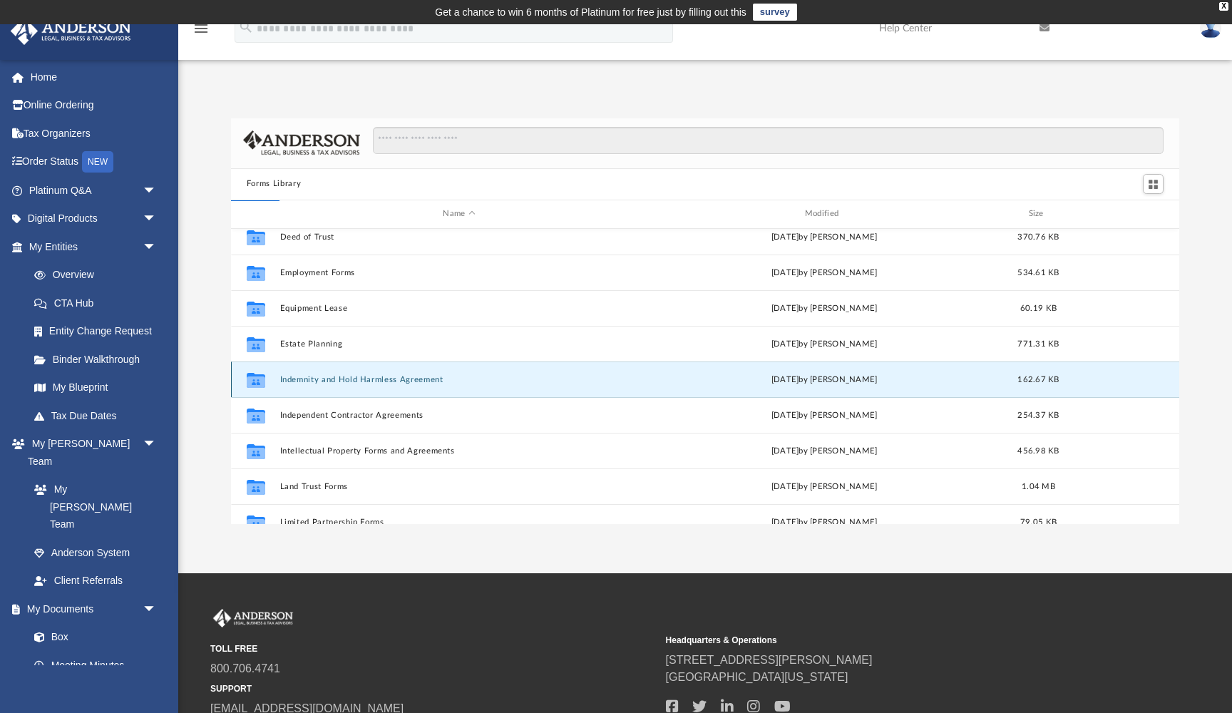
scroll to position [0, 0]
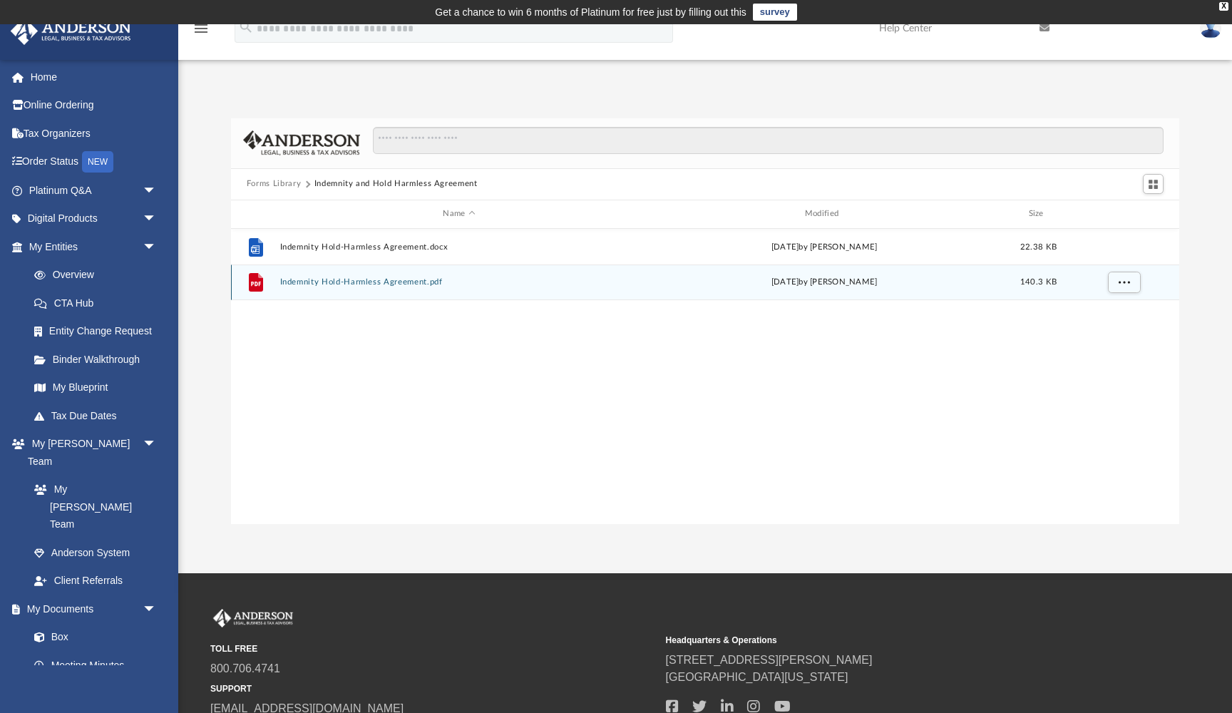
click at [368, 286] on button "Indemnity Hold-Harmless Agreement.pdf" at bounding box center [459, 281] width 359 height 9
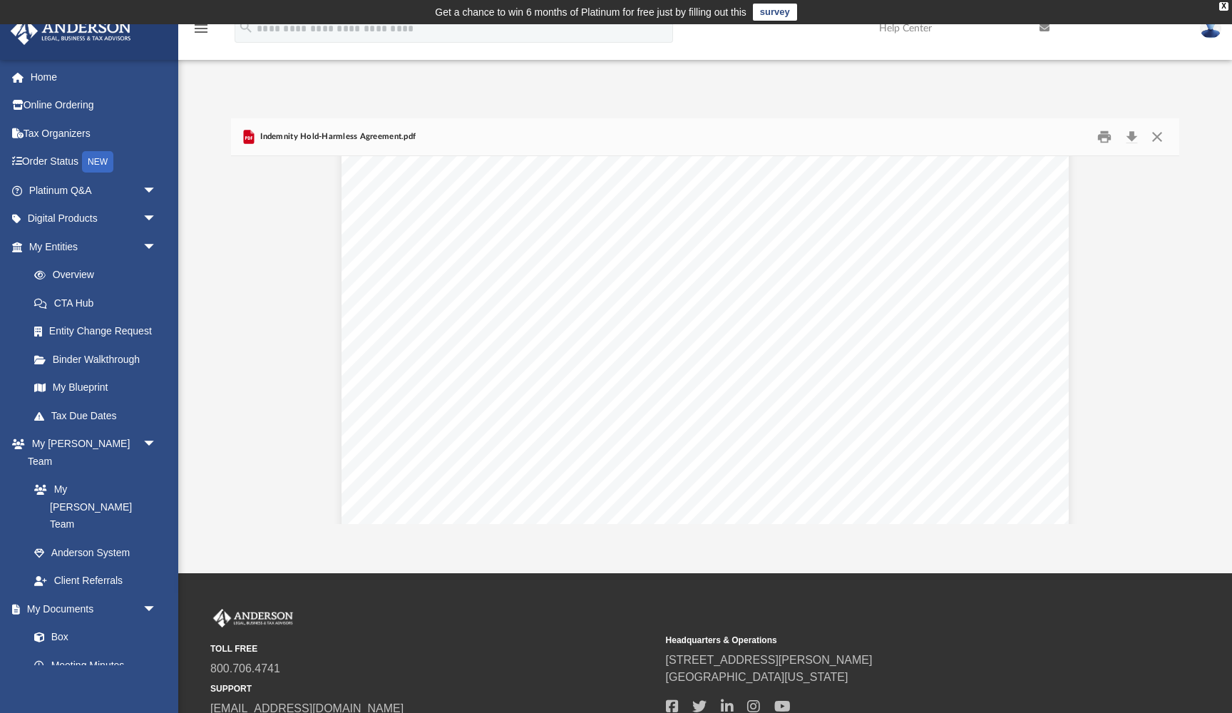
scroll to position [4095, 0]
click at [1162, 139] on button "Close" at bounding box center [1158, 137] width 26 height 22
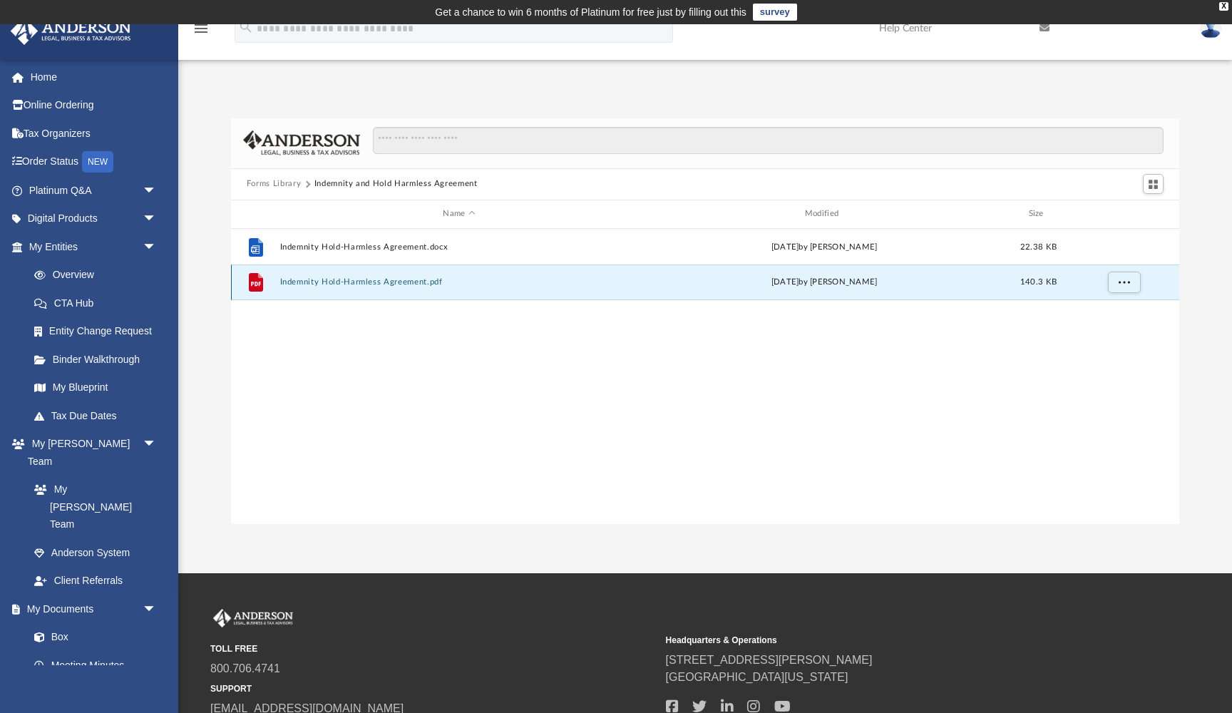
scroll to position [0, 0]
click at [275, 188] on button "Forms Library" at bounding box center [274, 184] width 54 height 13
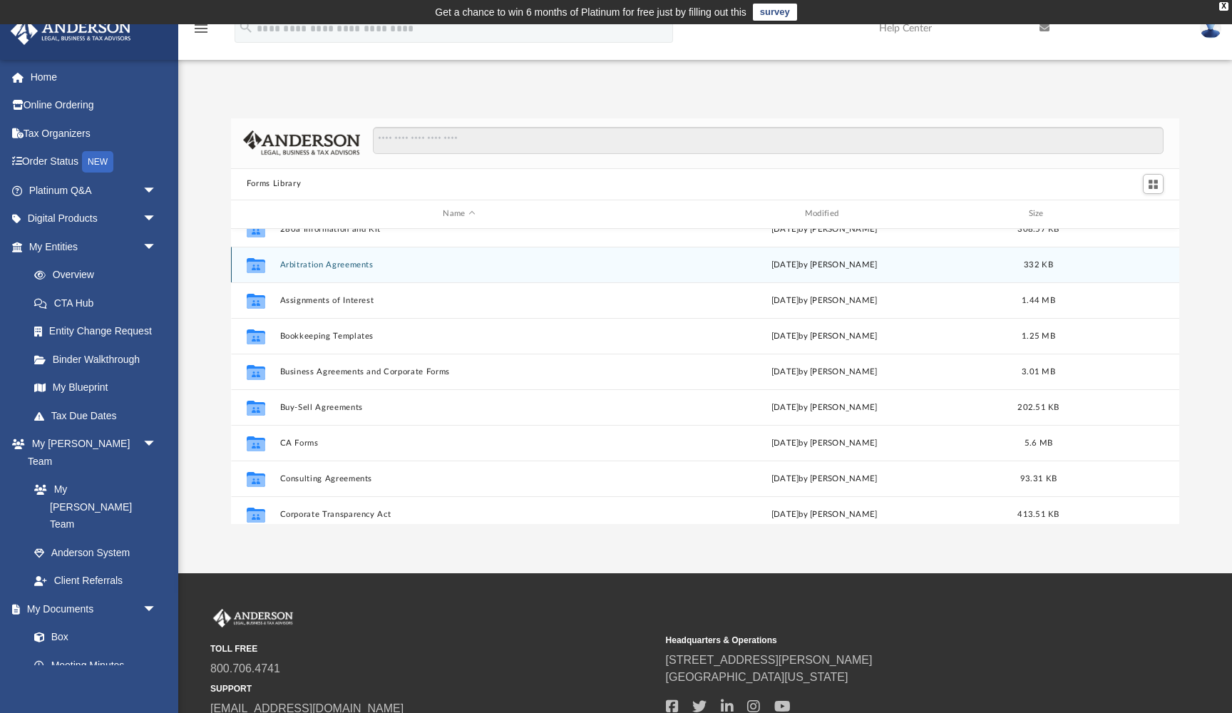
scroll to position [60, 0]
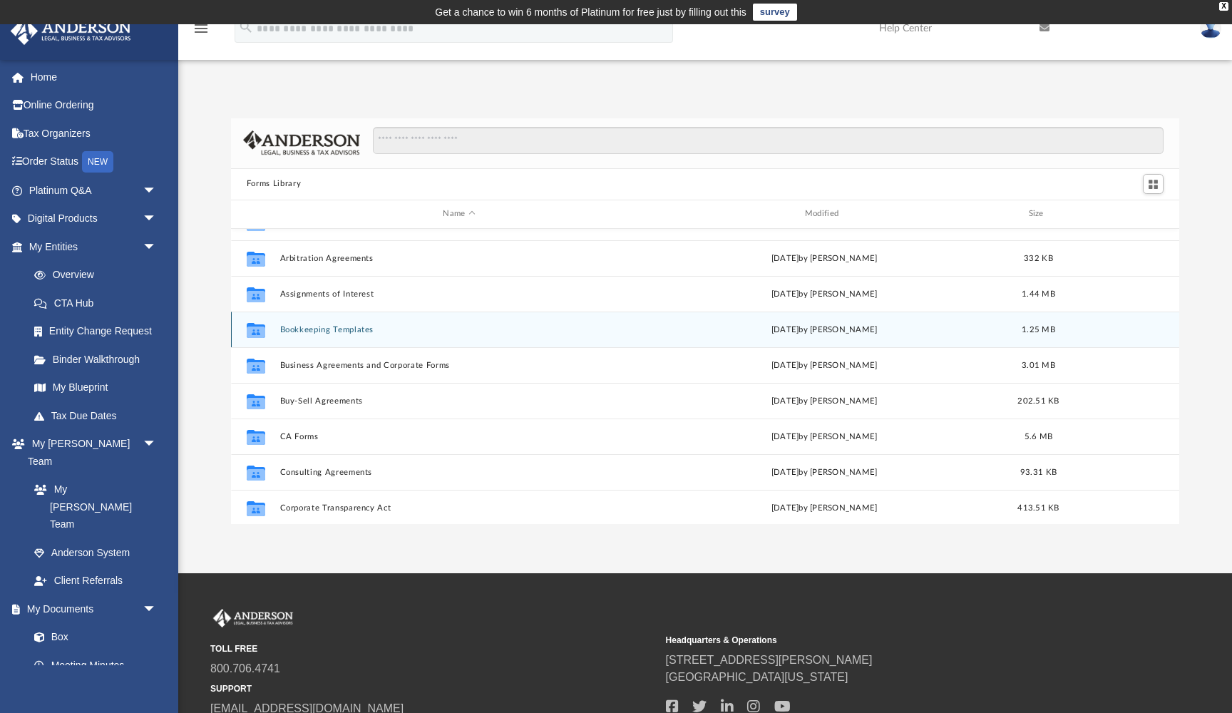
click at [352, 331] on button "Bookkeeping Templates" at bounding box center [459, 329] width 359 height 9
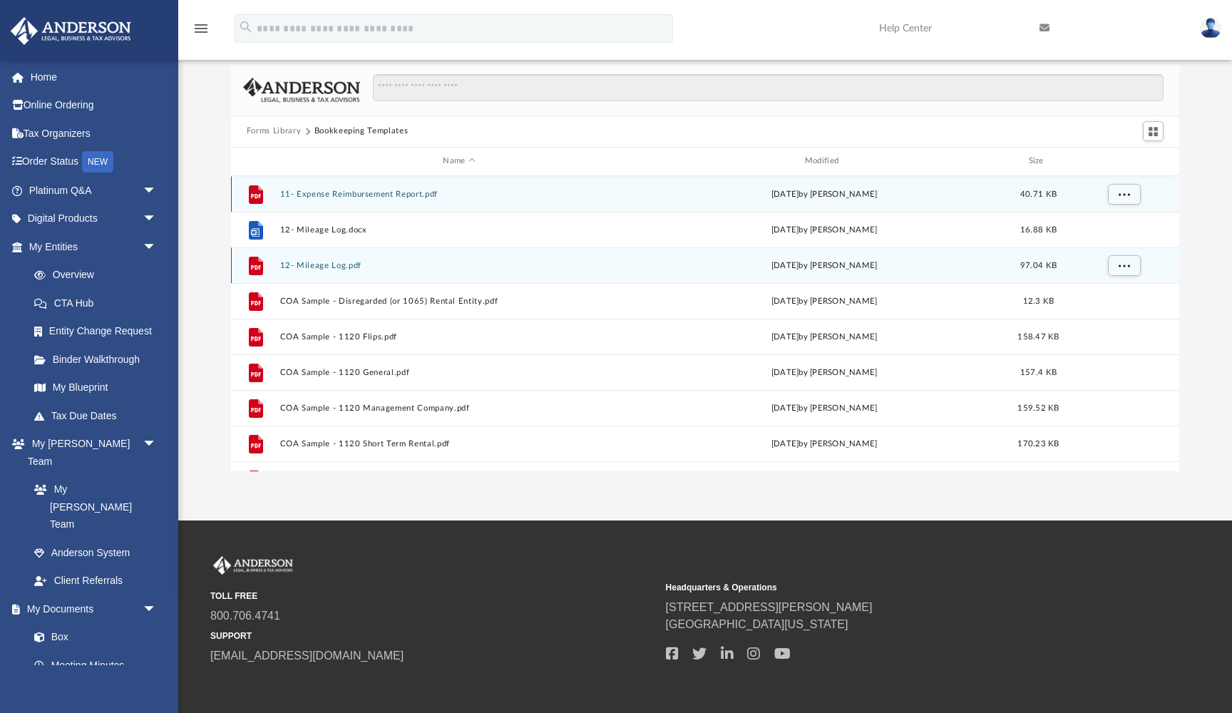
scroll to position [53, 0]
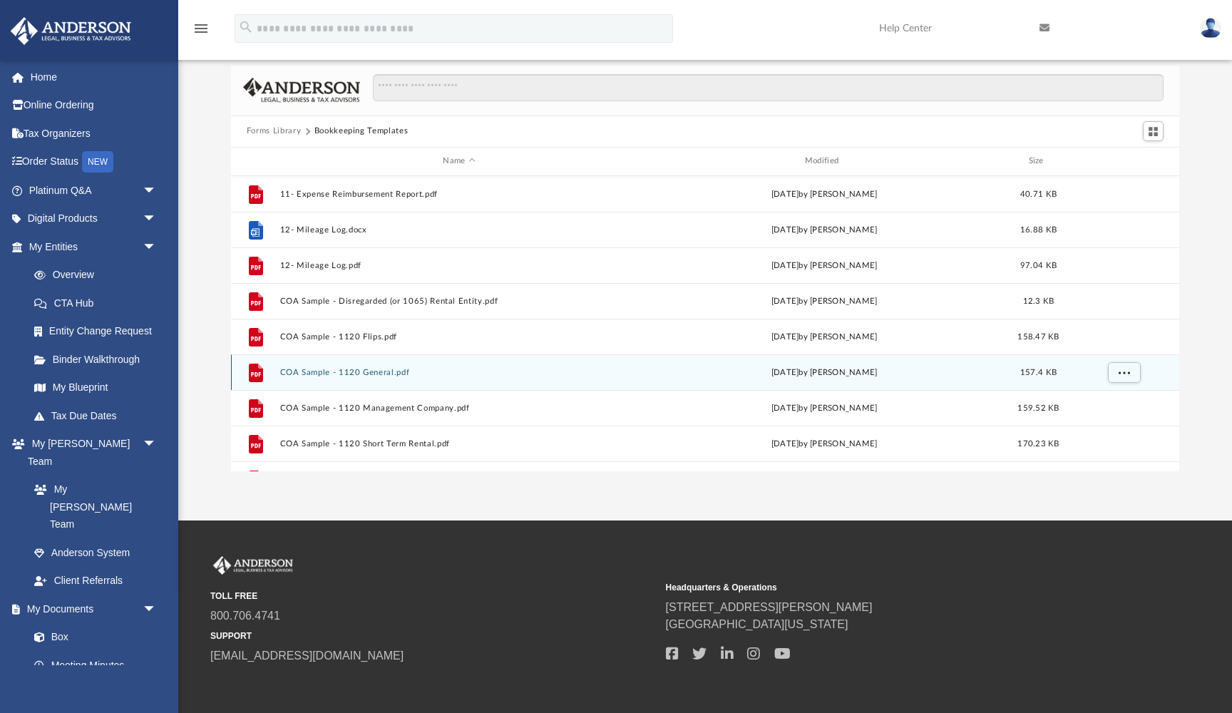
click at [378, 368] on button "COA Sample - 1120 General.pdf" at bounding box center [459, 372] width 359 height 9
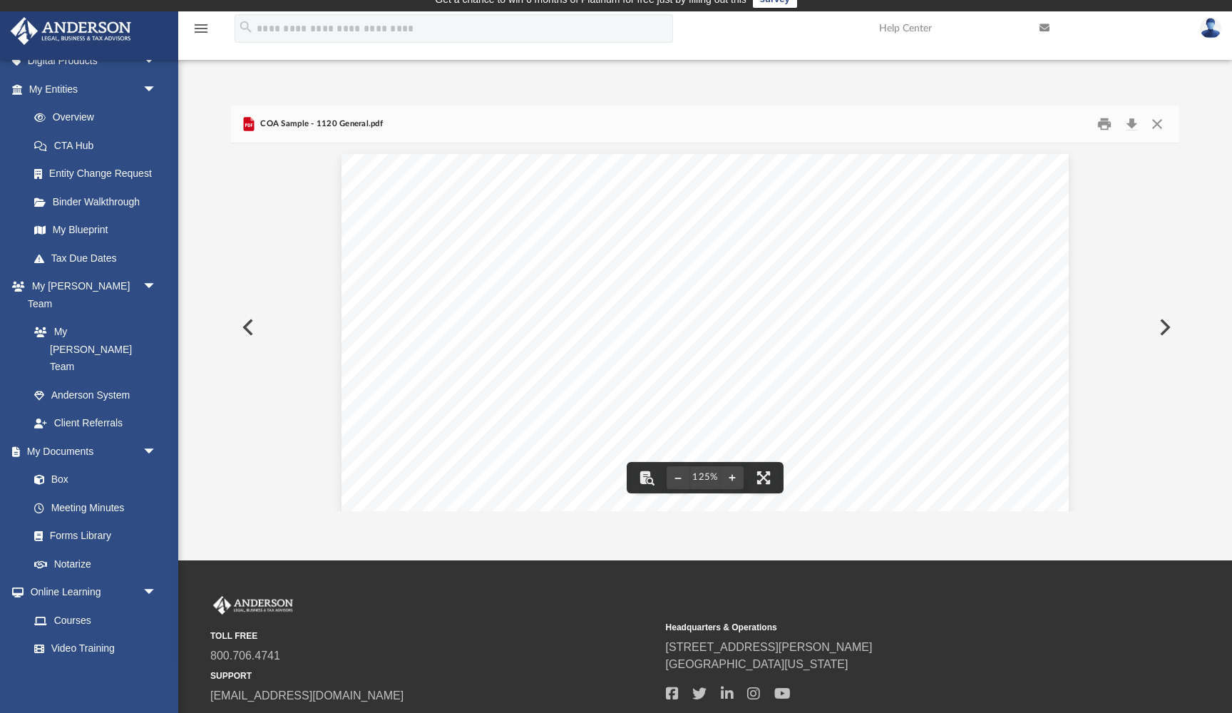
scroll to position [38, 0]
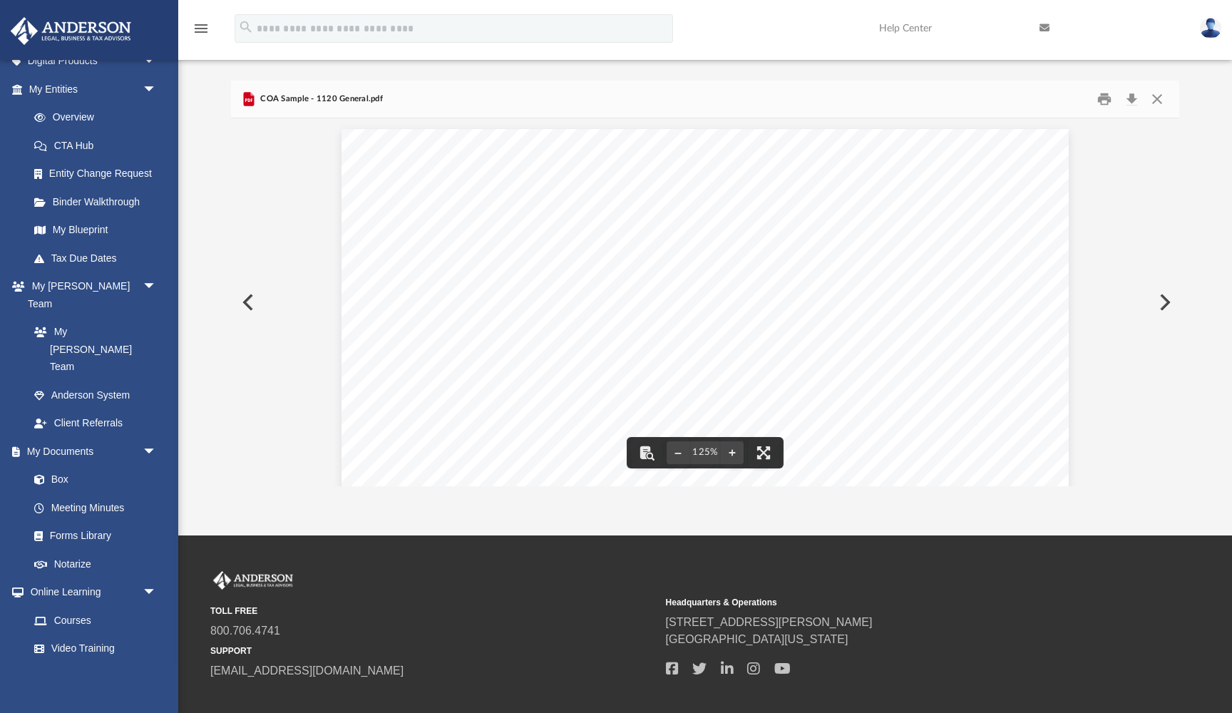
click at [248, 300] on button "Preview" at bounding box center [246, 302] width 31 height 40
click at [1170, 304] on button "Preview" at bounding box center [1163, 302] width 31 height 40
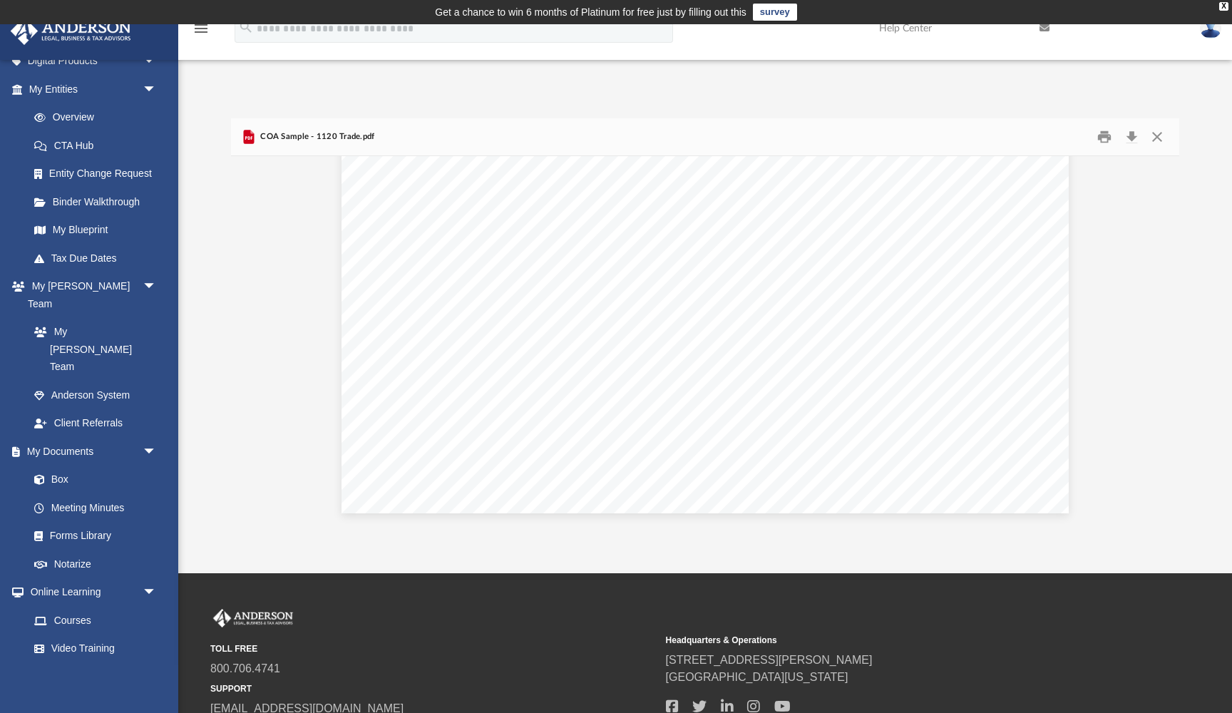
scroll to position [0, 0]
click at [244, 343] on button "Preview" at bounding box center [246, 340] width 31 height 40
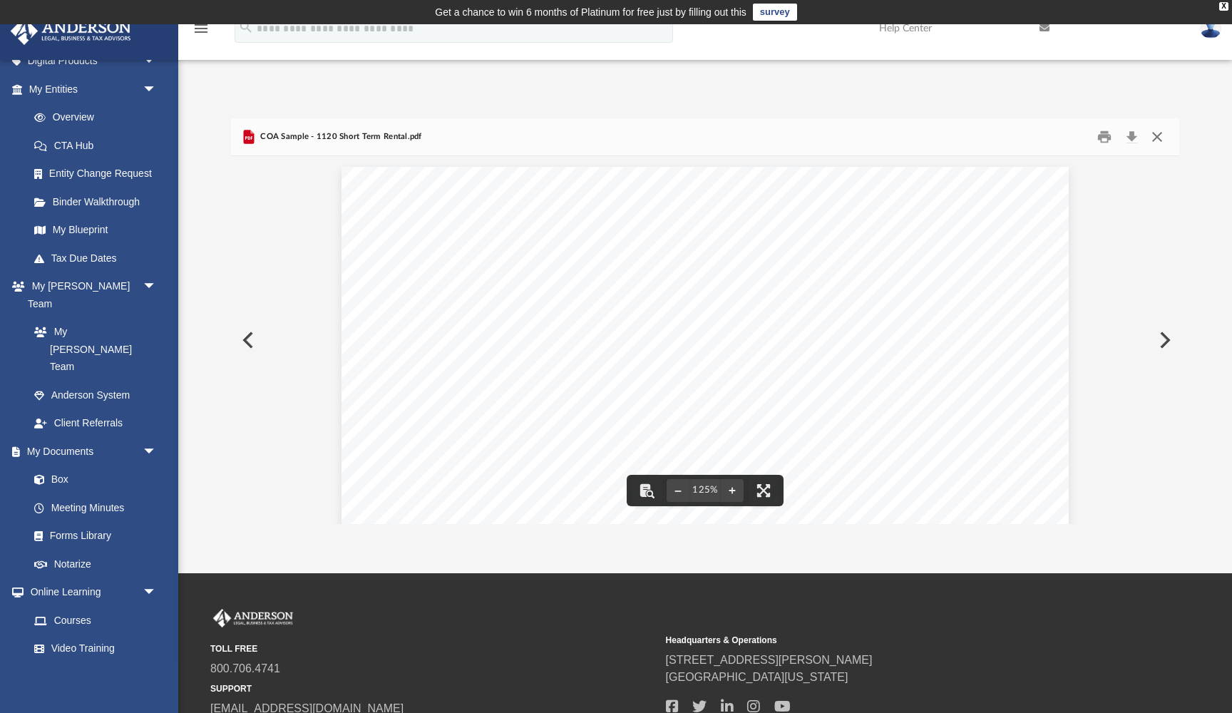
click at [1158, 133] on button "Close" at bounding box center [1158, 137] width 26 height 22
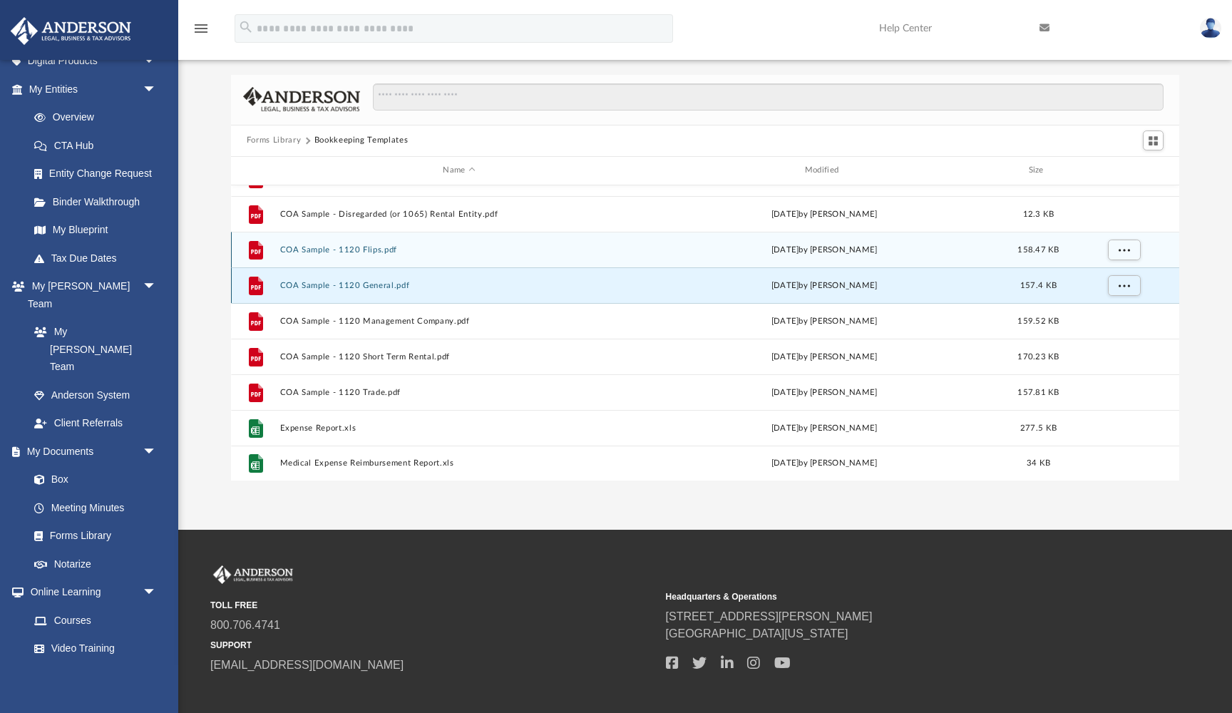
scroll to position [47, 0]
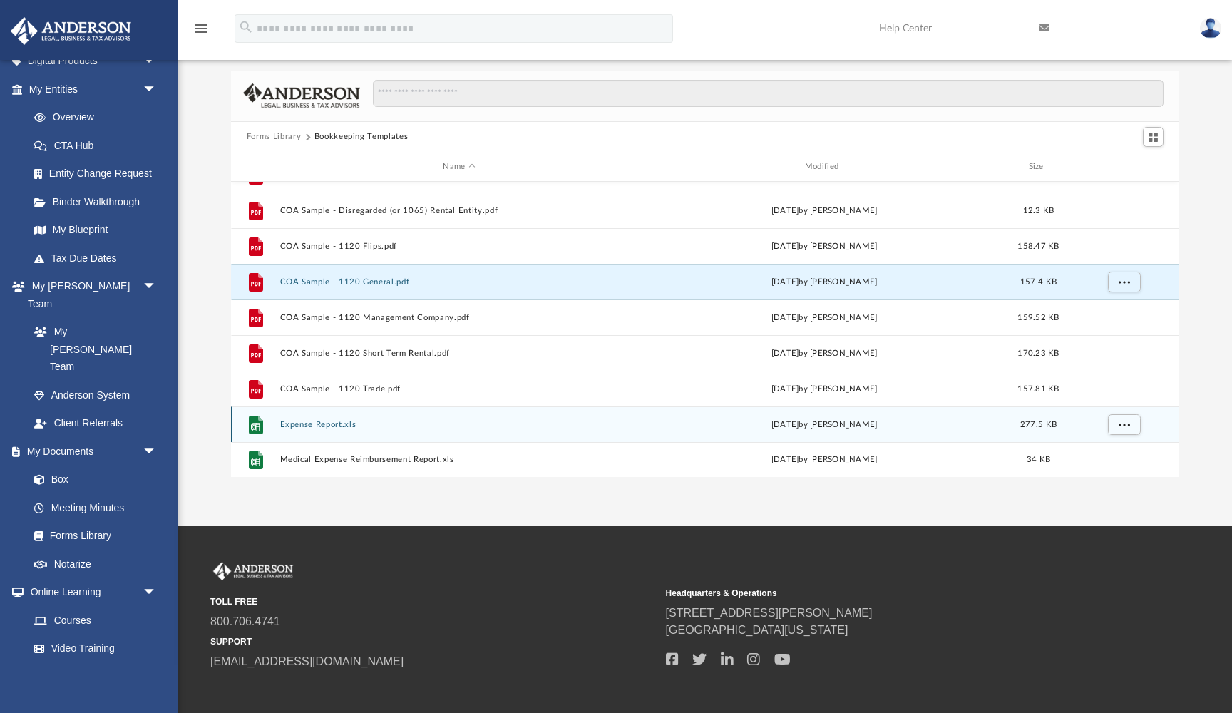
click at [339, 425] on button "Expense Report.xls" at bounding box center [459, 424] width 359 height 9
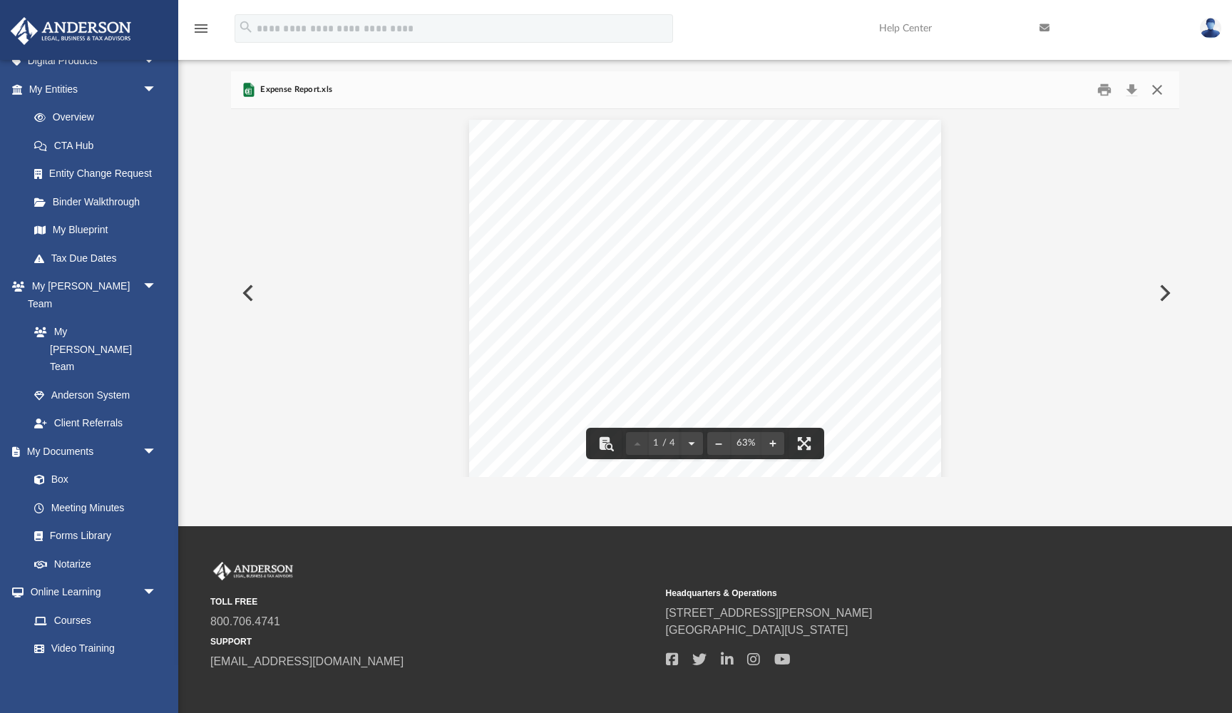
click at [1155, 89] on button "Close" at bounding box center [1158, 89] width 26 height 22
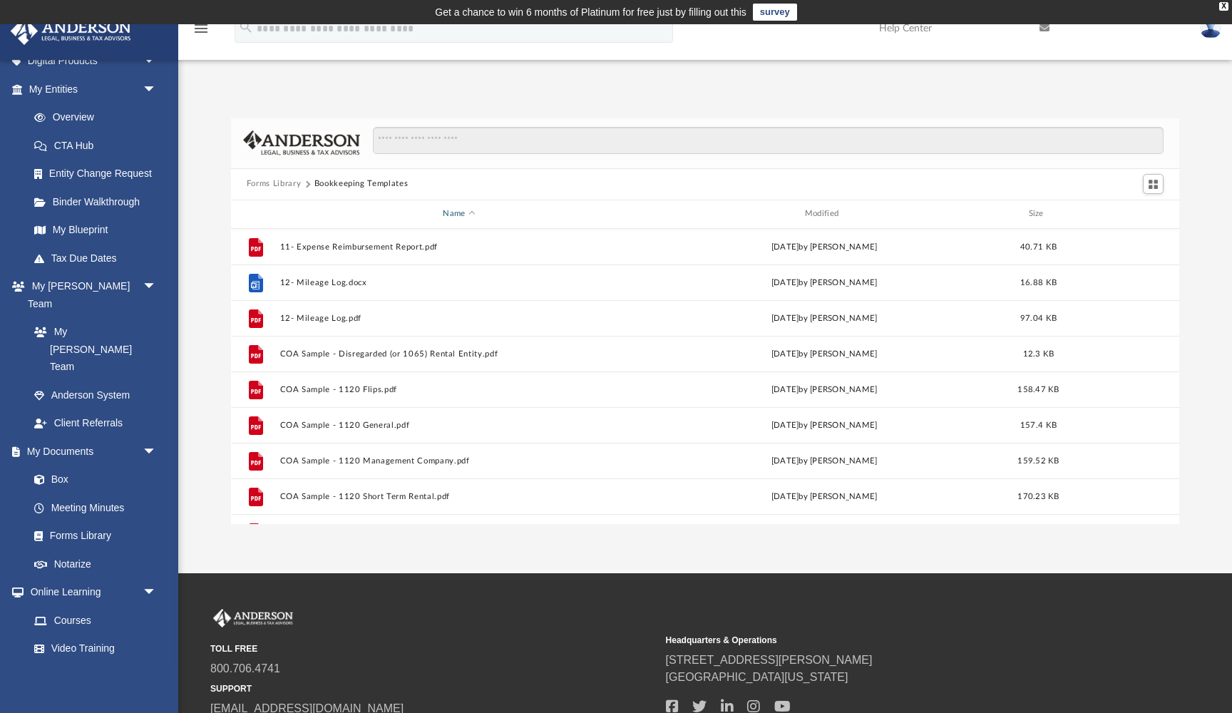
scroll to position [0, 0]
click at [203, 31] on icon "menu" at bounding box center [201, 28] width 17 height 17
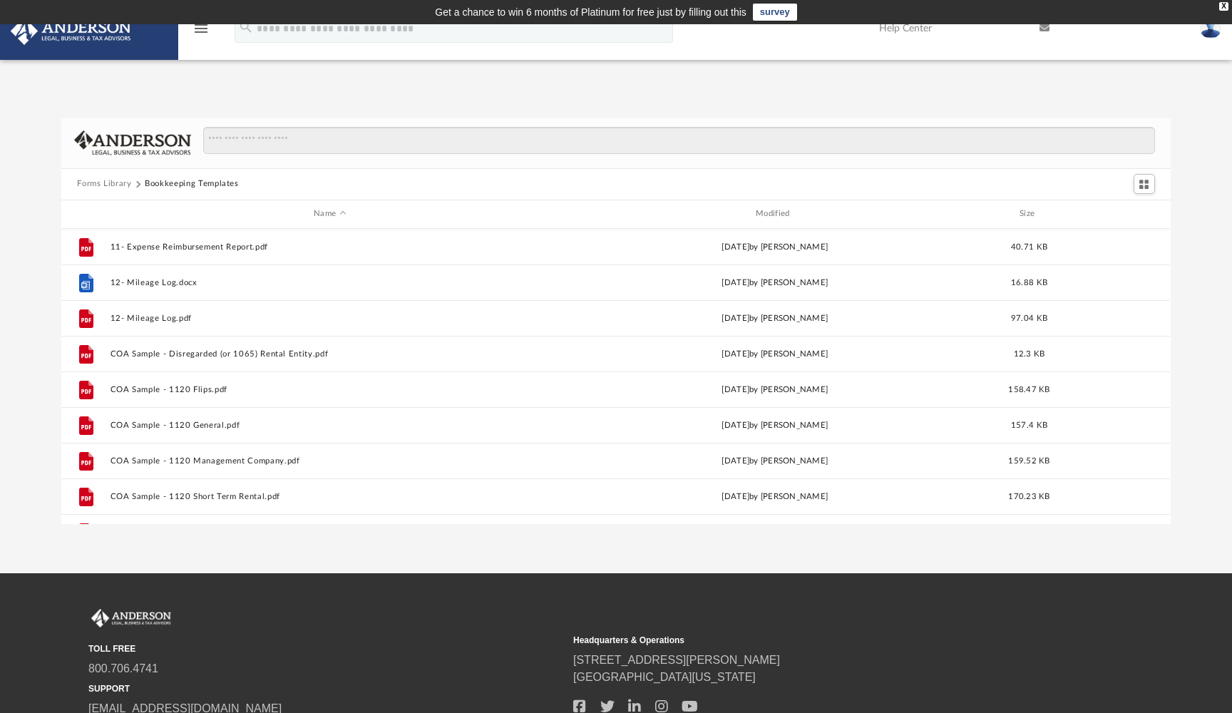
scroll to position [1, 1]
click at [108, 183] on button "Forms Library" at bounding box center [104, 184] width 54 height 13
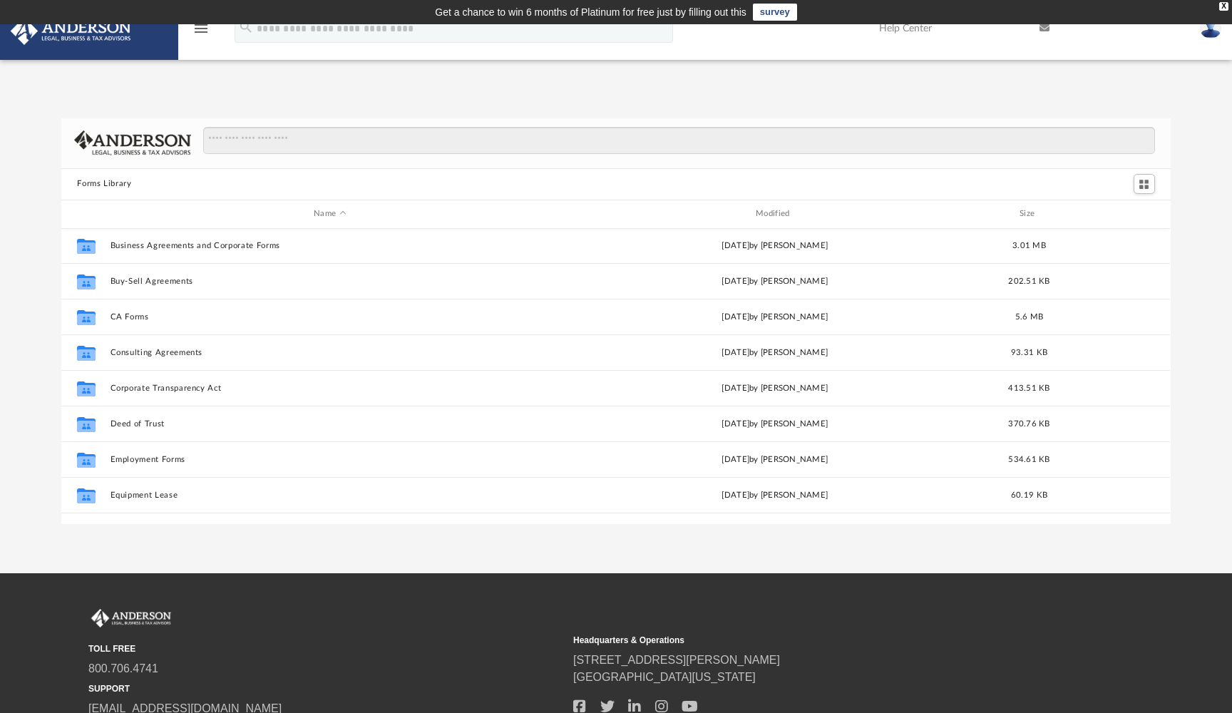
scroll to position [184, 0]
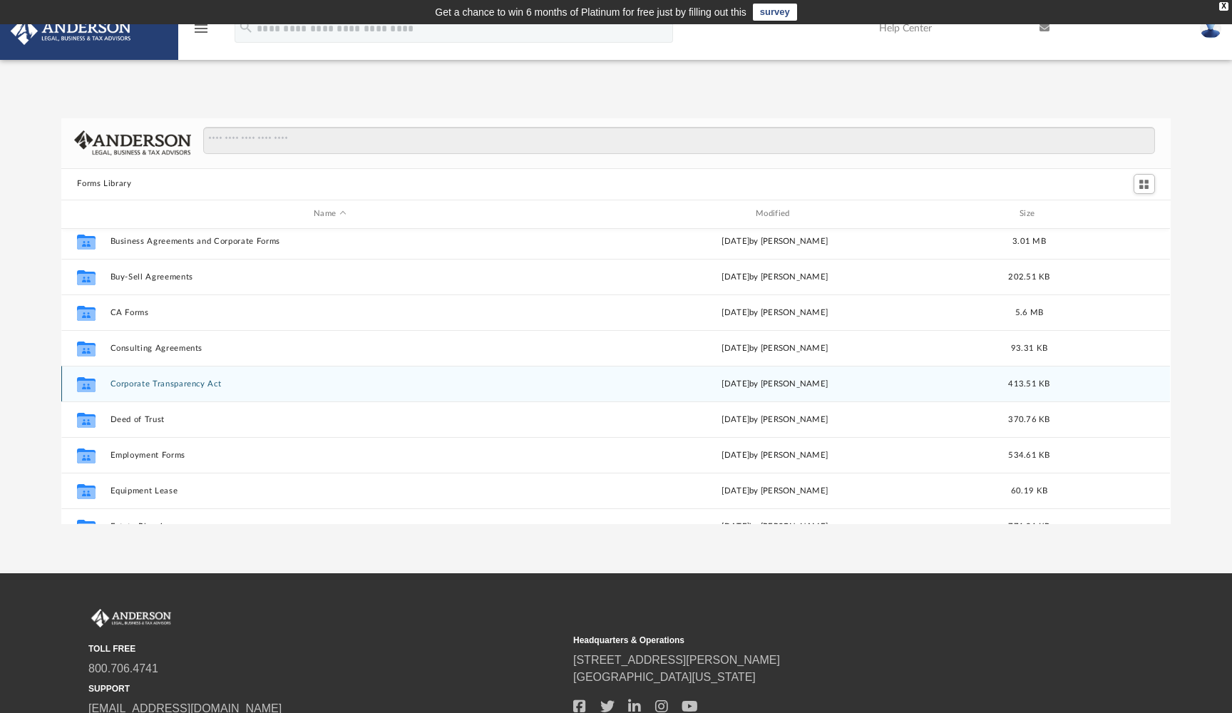
click at [180, 385] on button "Corporate Transparency Act" at bounding box center [330, 383] width 439 height 9
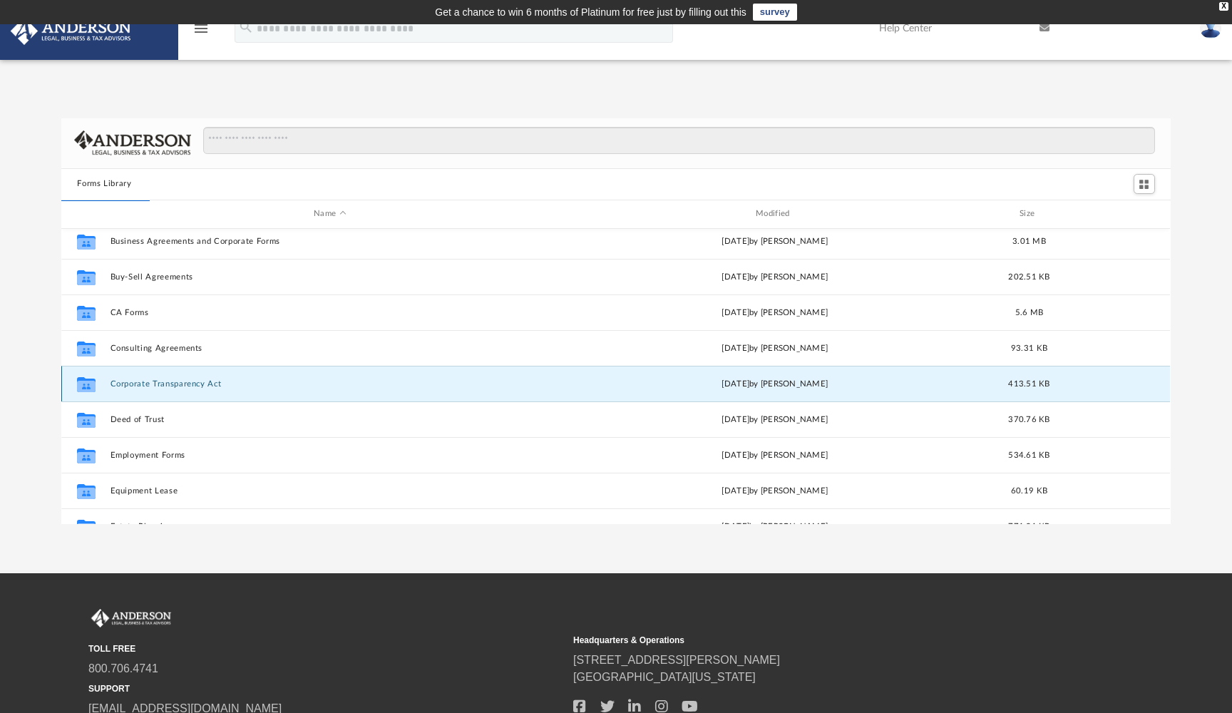
scroll to position [0, 0]
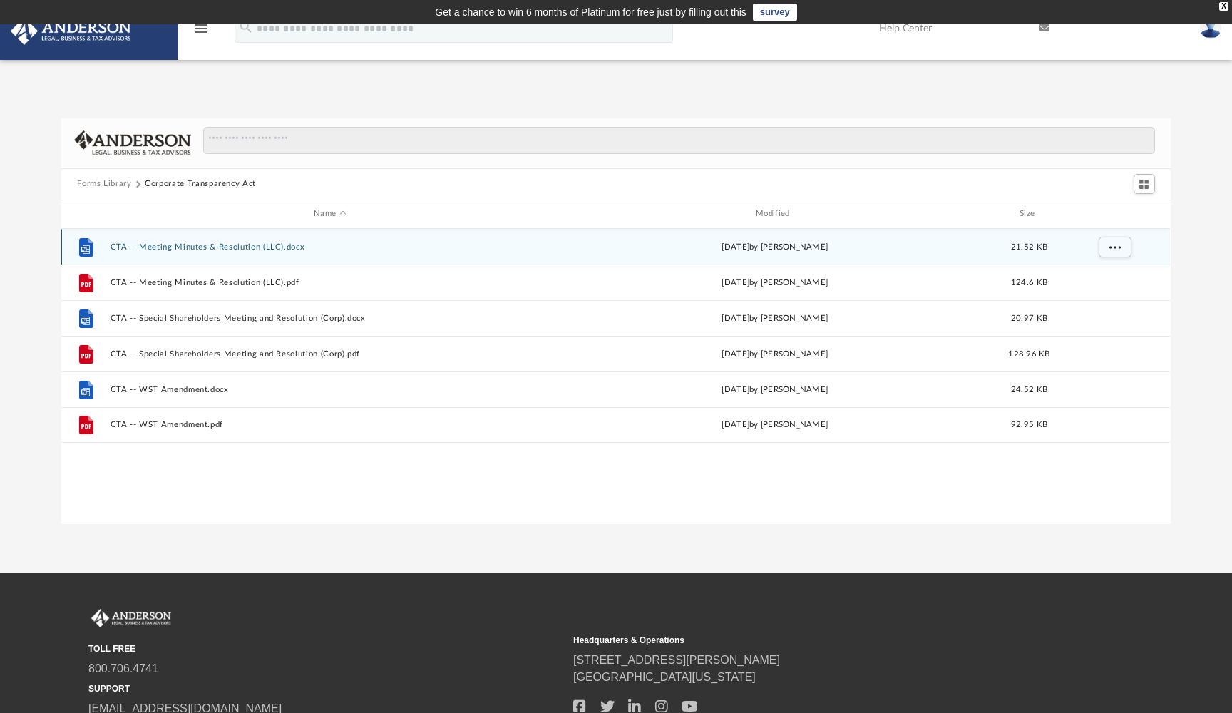
click at [180, 247] on button "CTA -- Meeting Minutes & Resolution (LLC).docx" at bounding box center [330, 246] width 439 height 9
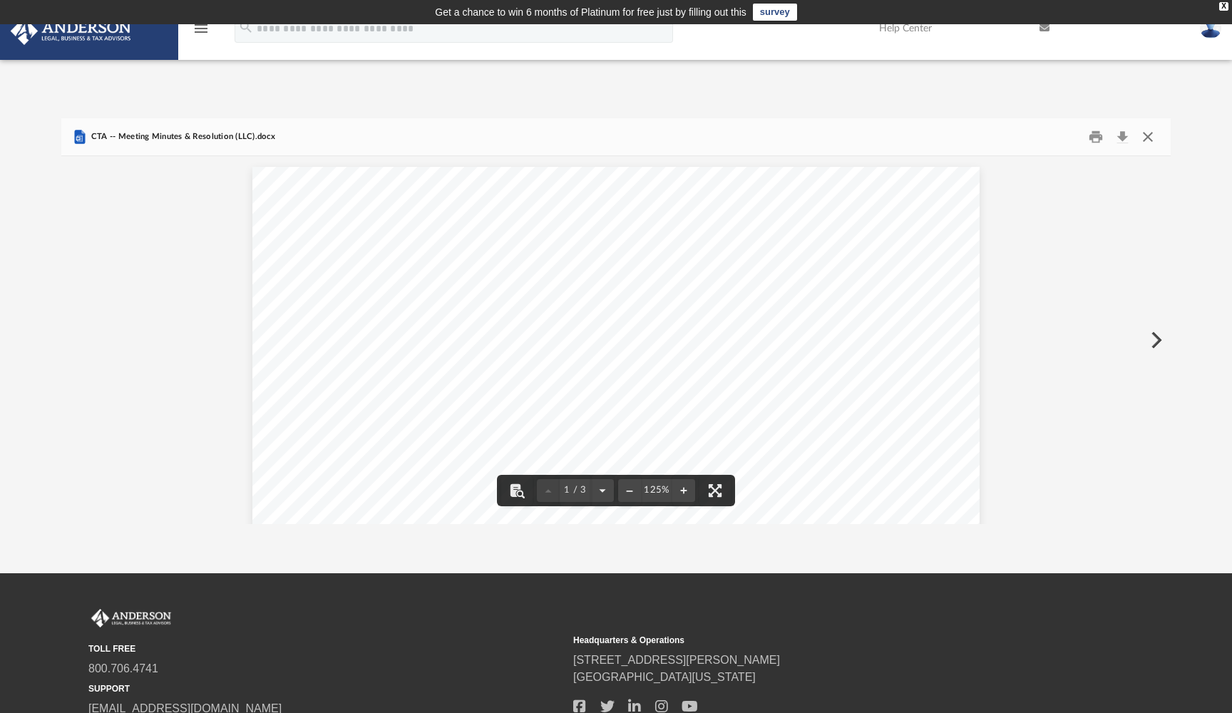
click at [1146, 136] on button "Close" at bounding box center [1148, 137] width 26 height 22
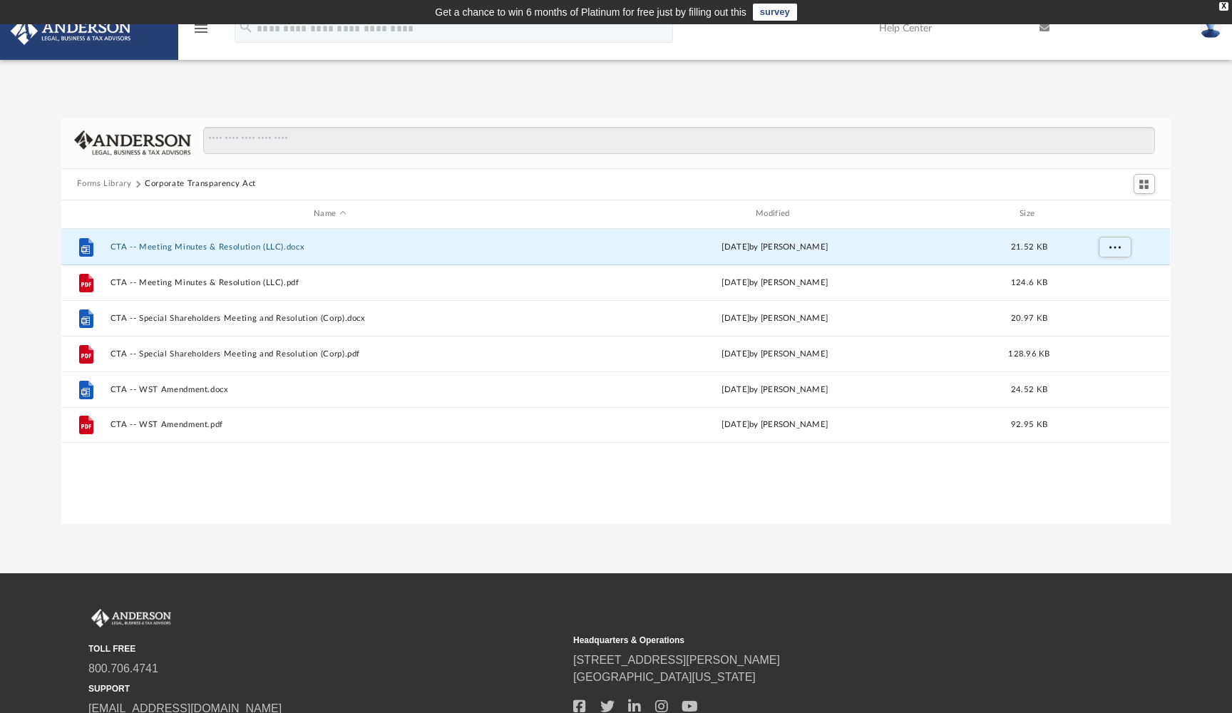
click at [113, 186] on button "Forms Library" at bounding box center [104, 184] width 54 height 13
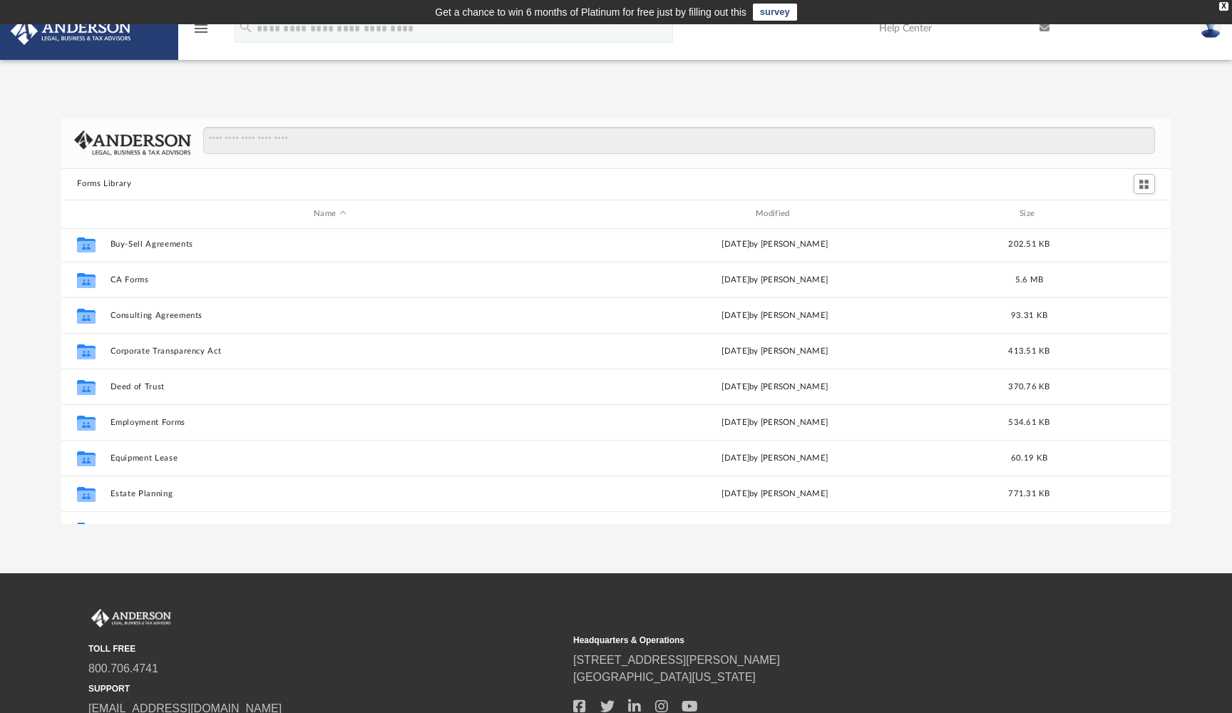
scroll to position [220, 0]
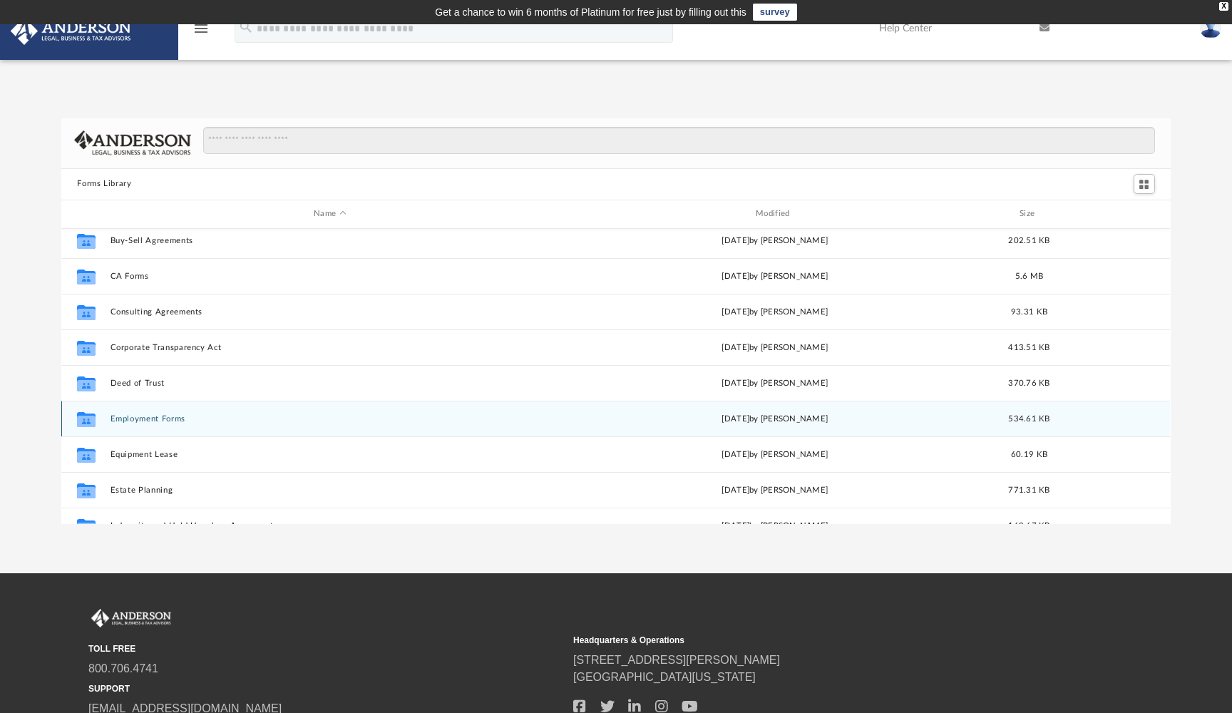
click at [156, 419] on button "Employment Forms" at bounding box center [330, 418] width 439 height 9
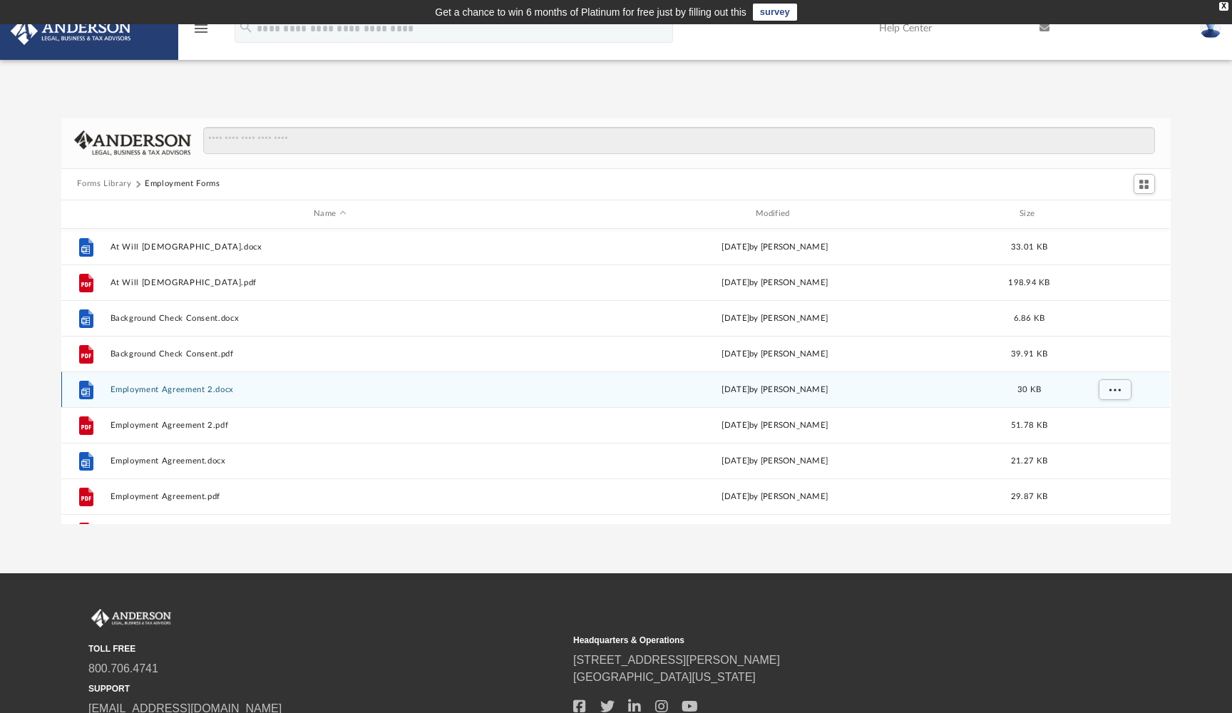
scroll to position [0, 0]
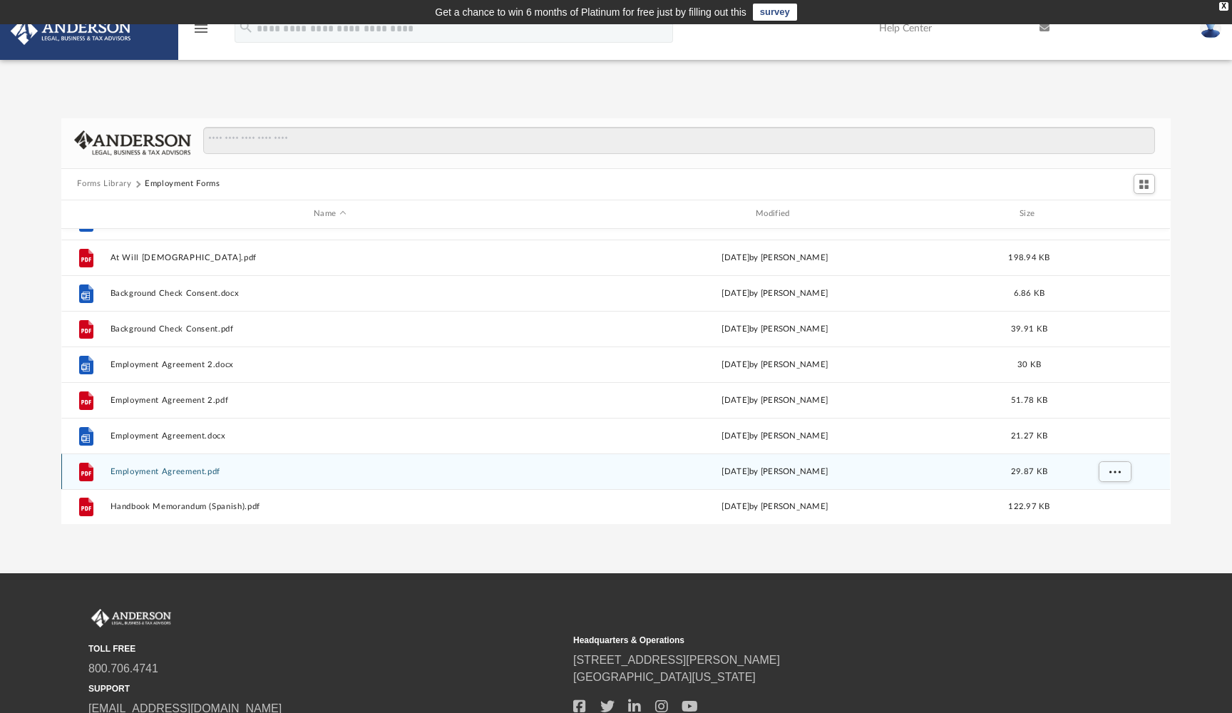
click at [175, 468] on button "Employment Agreement.pdf" at bounding box center [330, 471] width 439 height 9
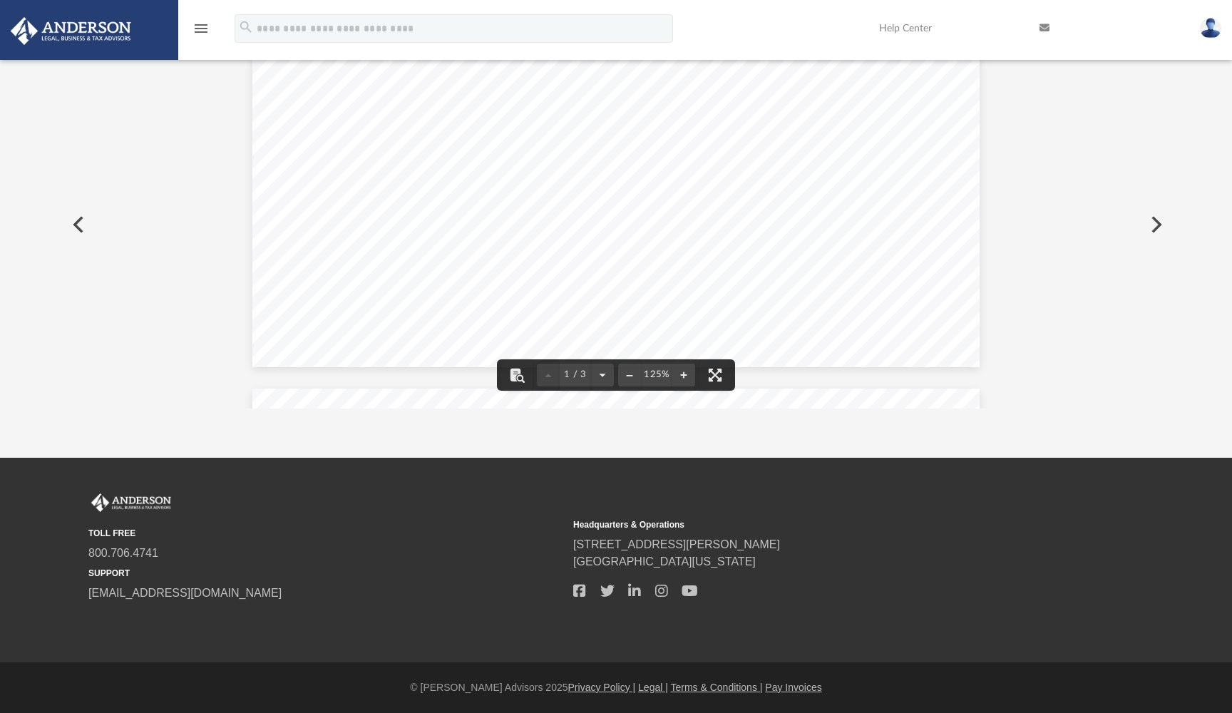
scroll to position [116, 0]
click at [73, 219] on button "Preview" at bounding box center [76, 225] width 31 height 40
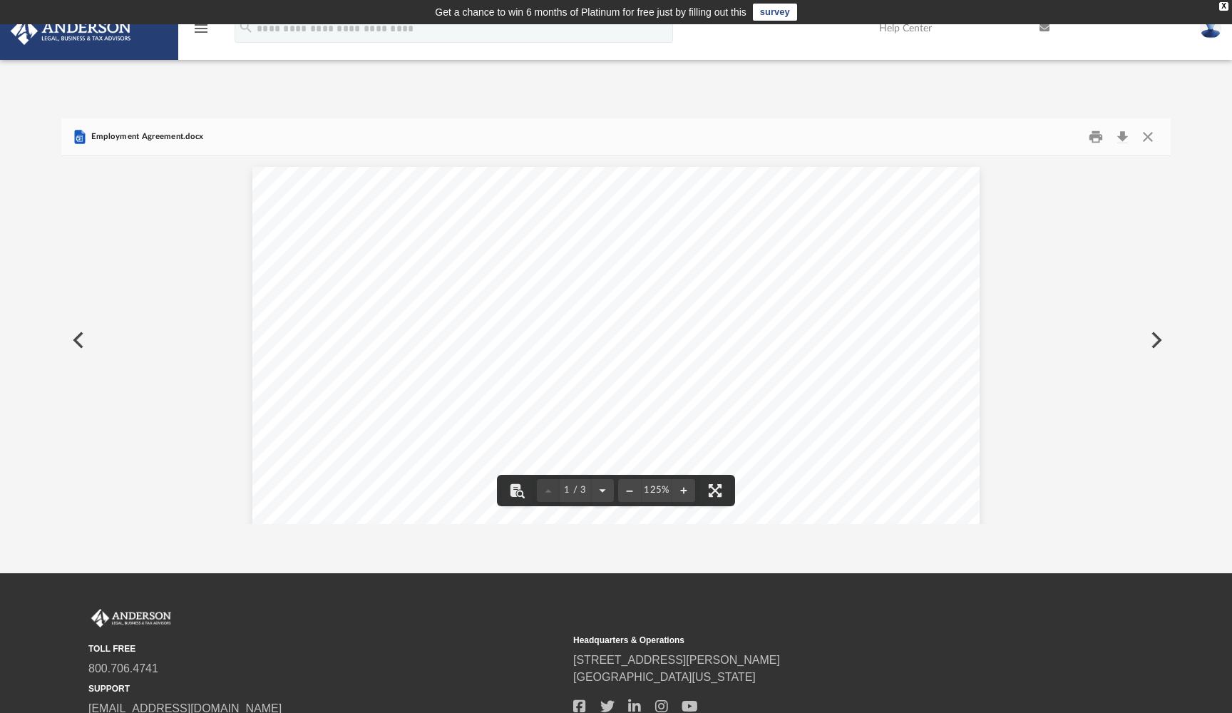
scroll to position [0, 0]
click at [1149, 134] on button "Close" at bounding box center [1148, 137] width 26 height 22
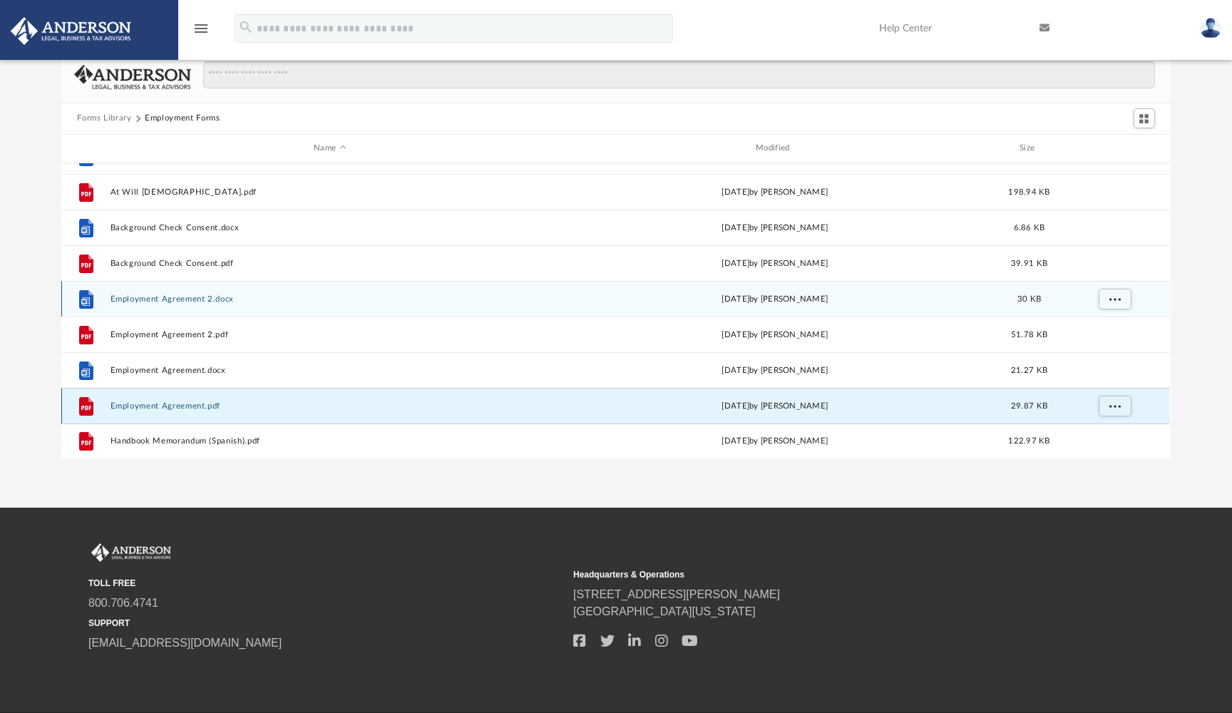
scroll to position [16, 0]
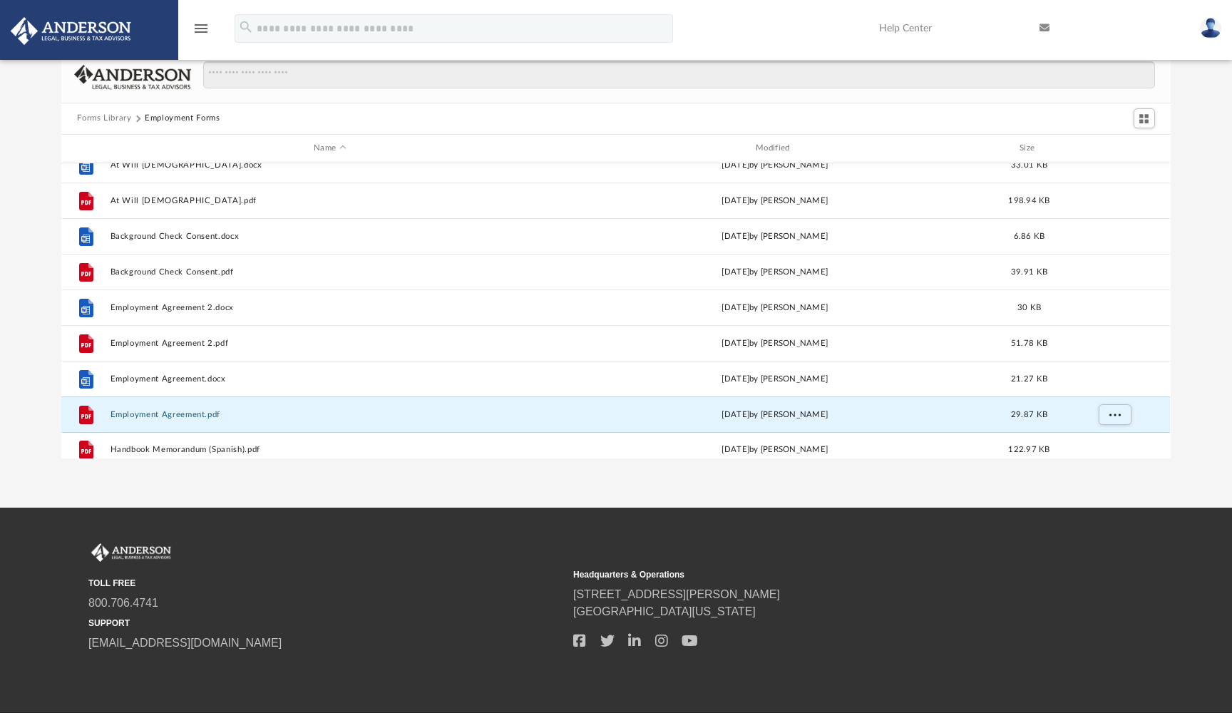
click at [113, 116] on button "Forms Library" at bounding box center [104, 118] width 54 height 13
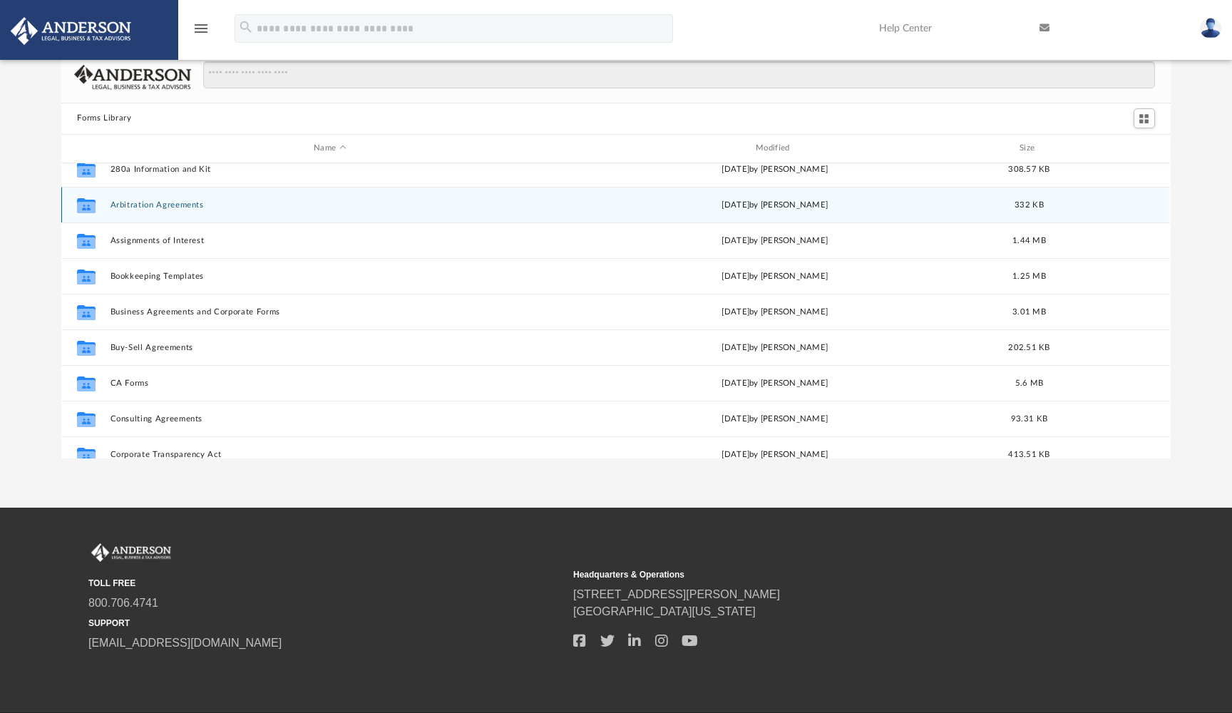
scroll to position [49, 0]
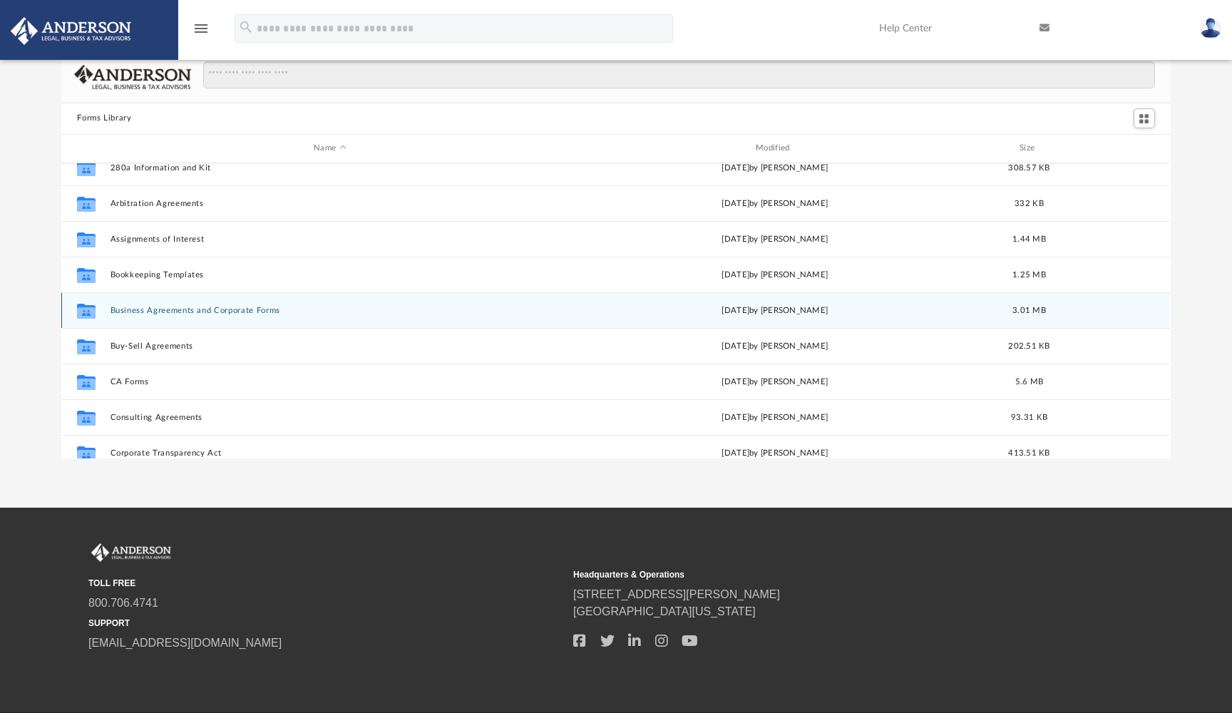
click at [242, 309] on button "Business Agreements and Corporate Forms" at bounding box center [330, 310] width 439 height 9
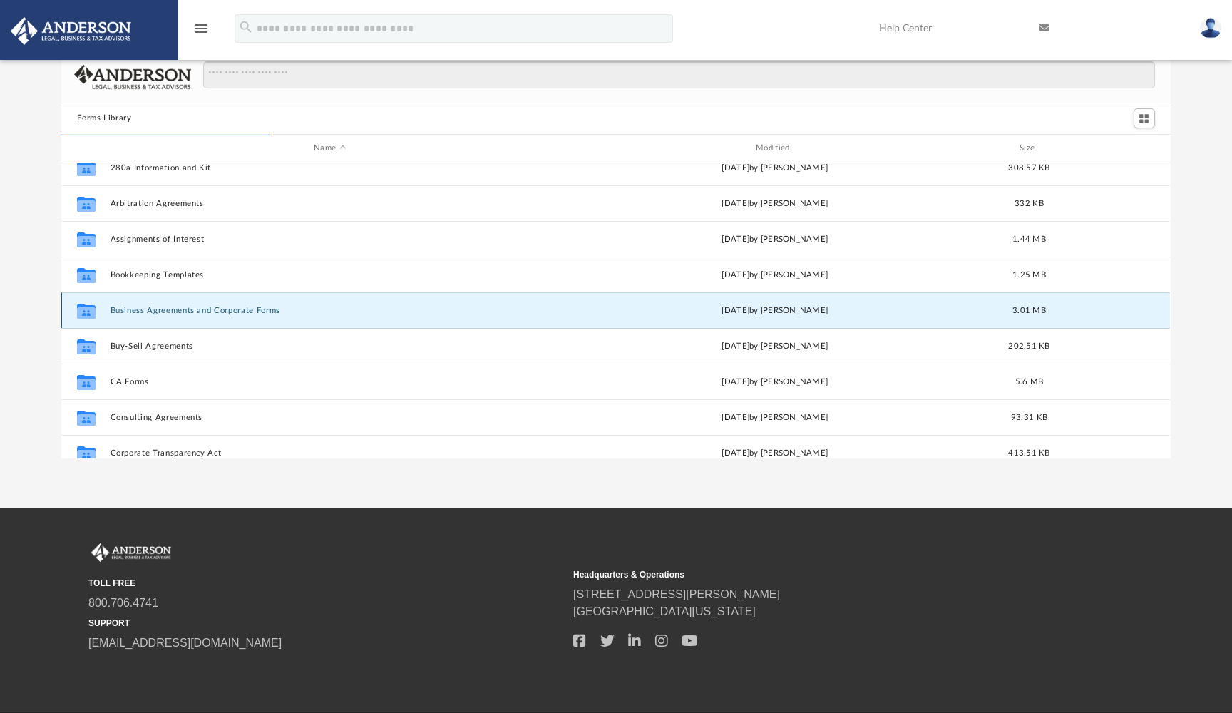
scroll to position [0, 0]
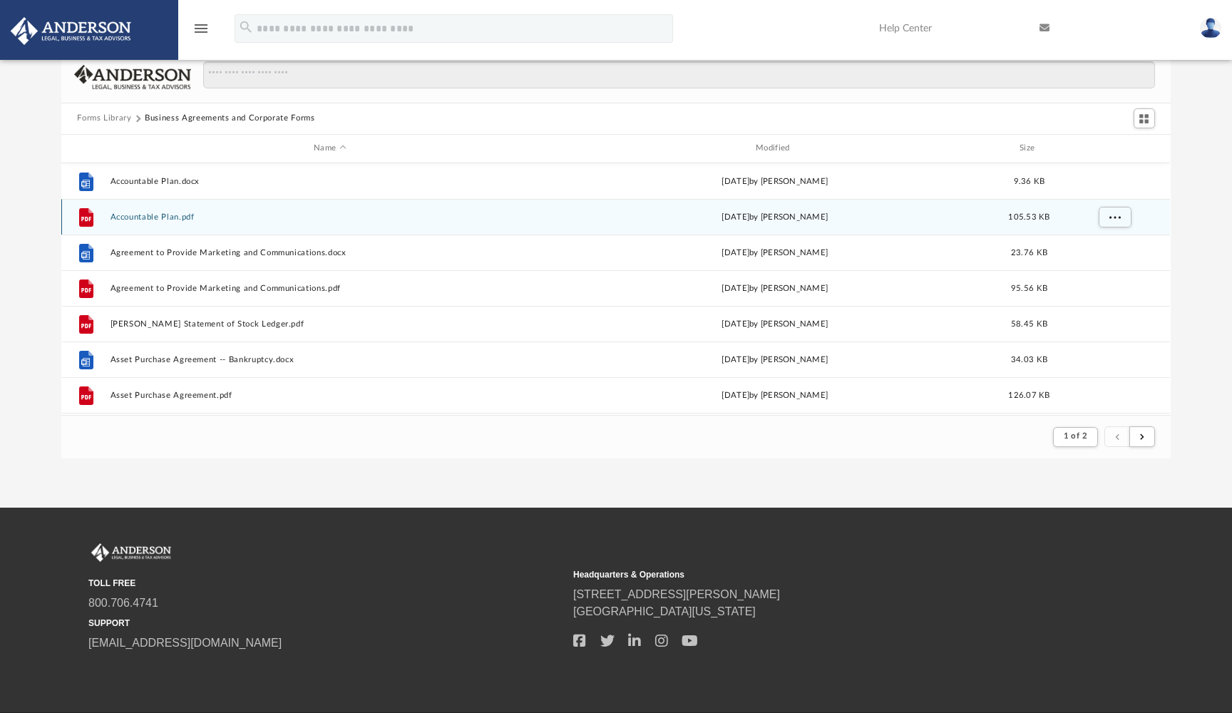
click at [171, 215] on button "Accountable Plan.pdf" at bounding box center [330, 217] width 439 height 9
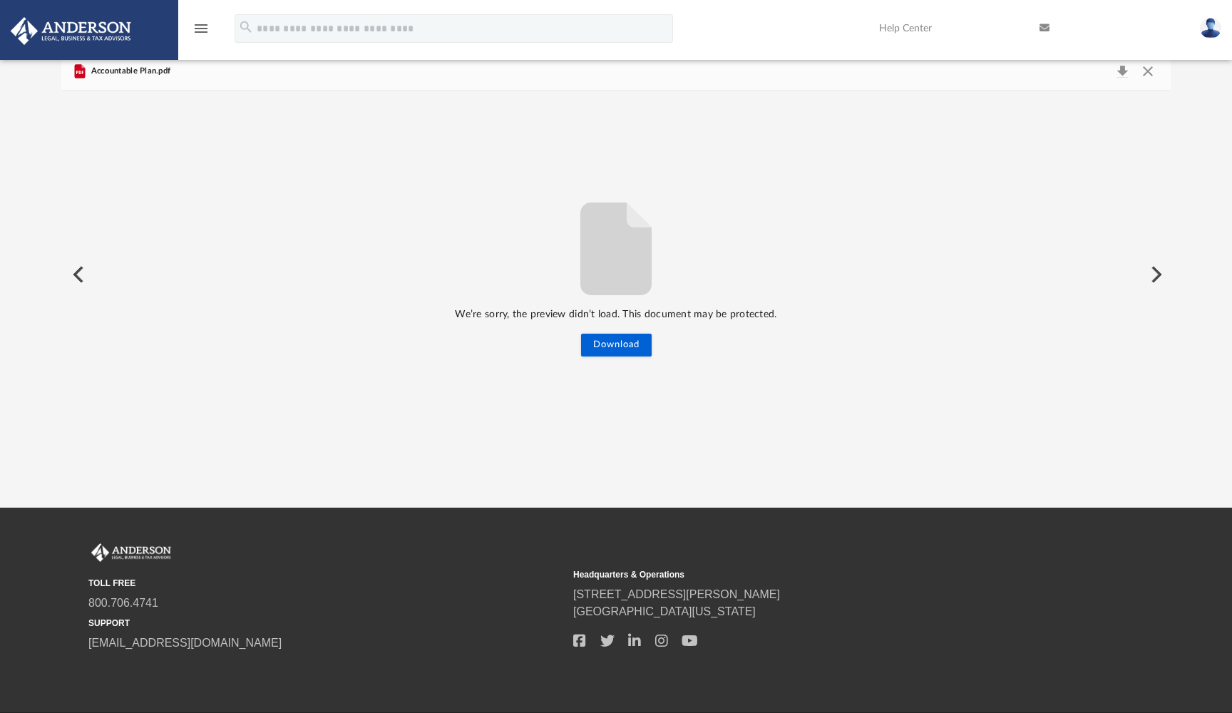
click at [78, 268] on button "Preview" at bounding box center [76, 275] width 31 height 40
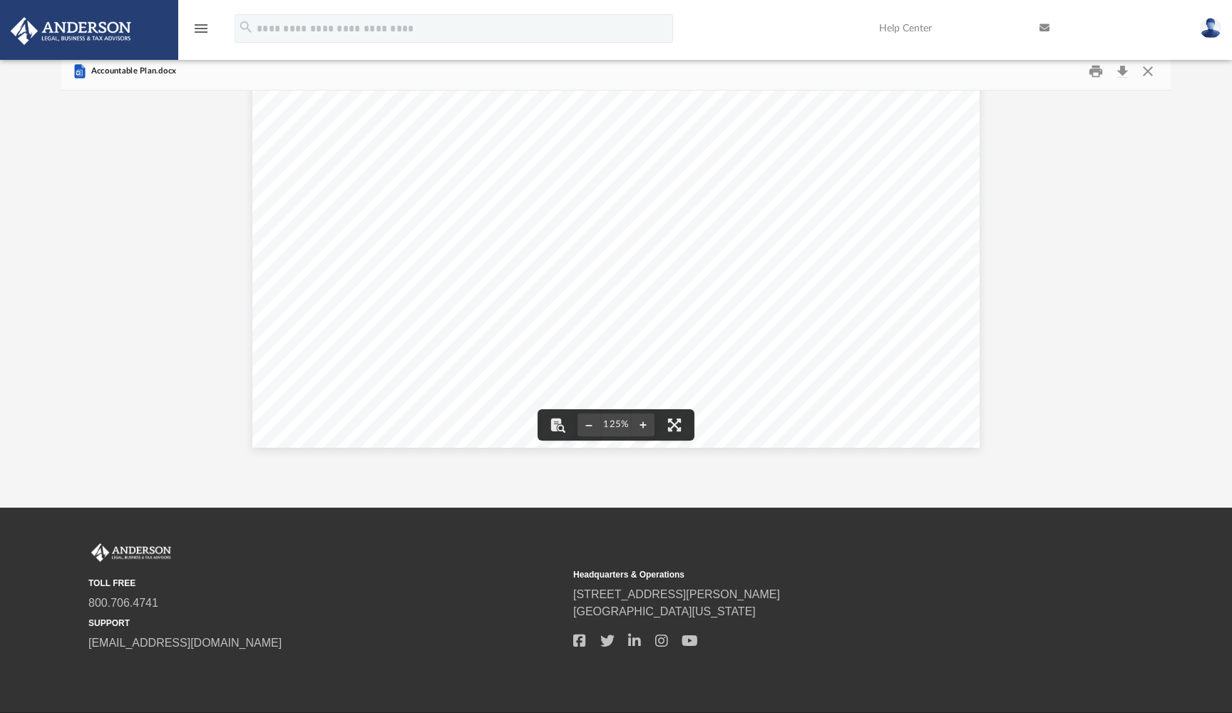
scroll to position [595, 0]
click at [1148, 68] on button "Close" at bounding box center [1148, 71] width 26 height 22
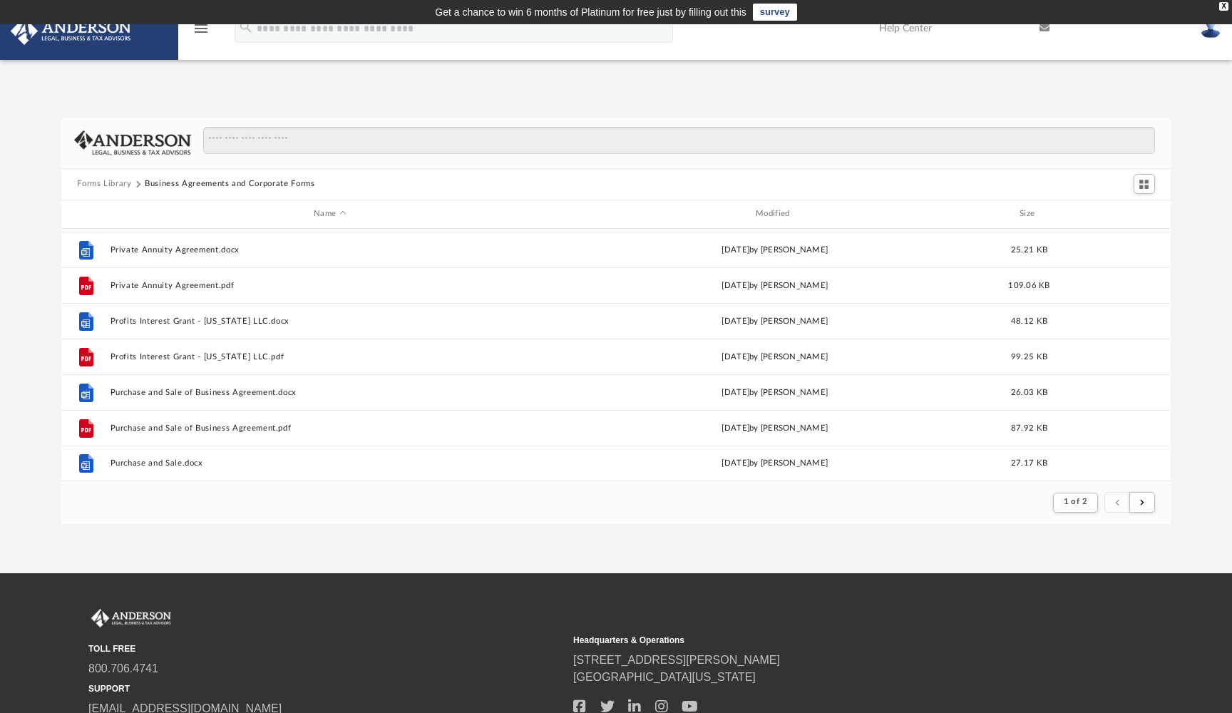
scroll to position [0, 0]
click at [113, 184] on button "Forms Library" at bounding box center [104, 184] width 54 height 13
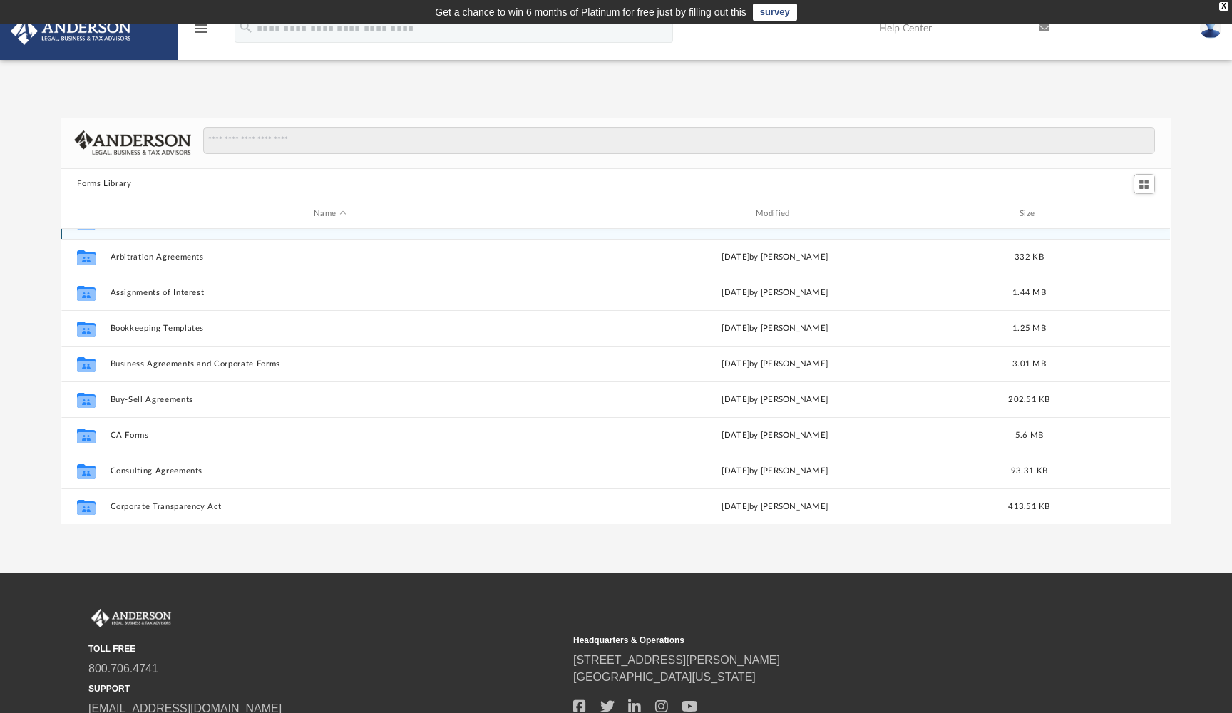
scroll to position [69, 0]
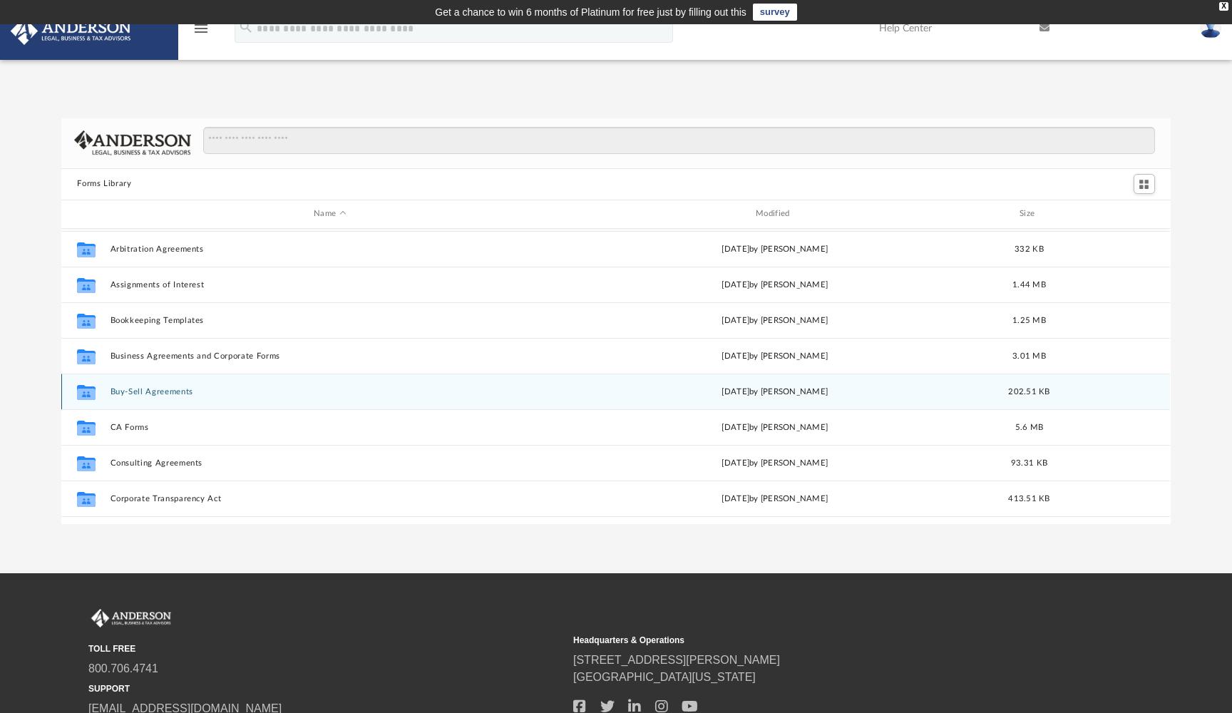
click at [183, 394] on button "Buy-Sell Agreements" at bounding box center [330, 391] width 439 height 9
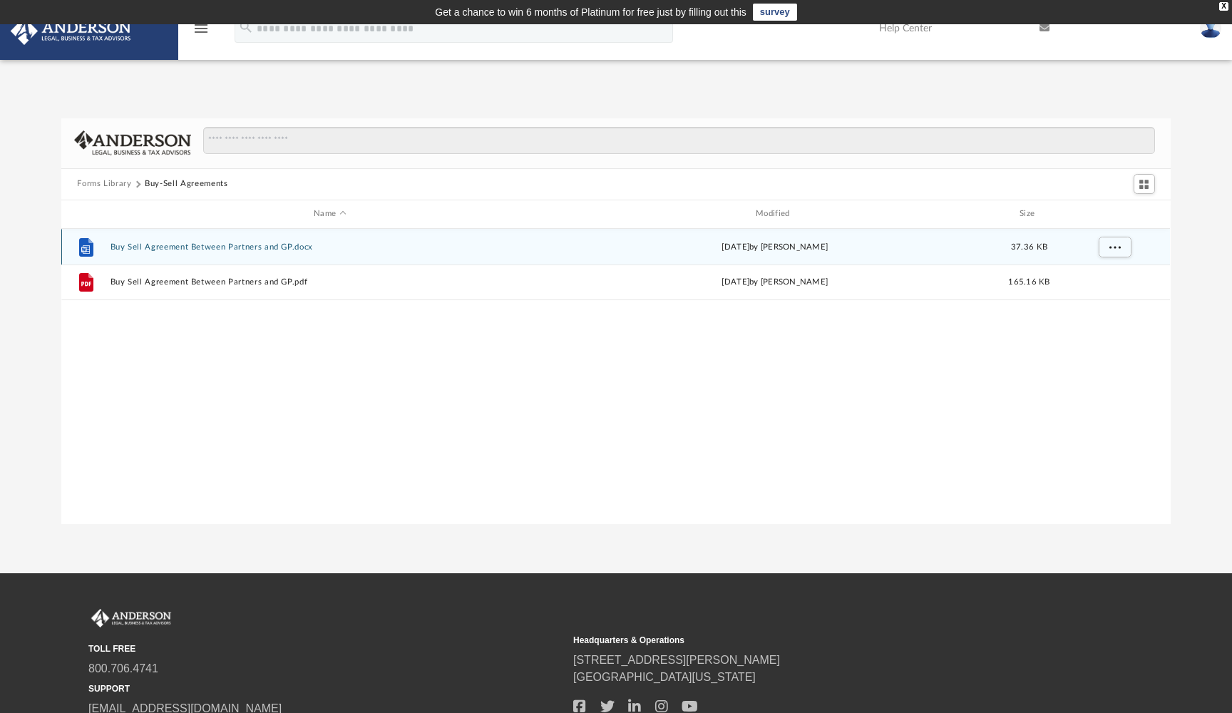
scroll to position [0, 0]
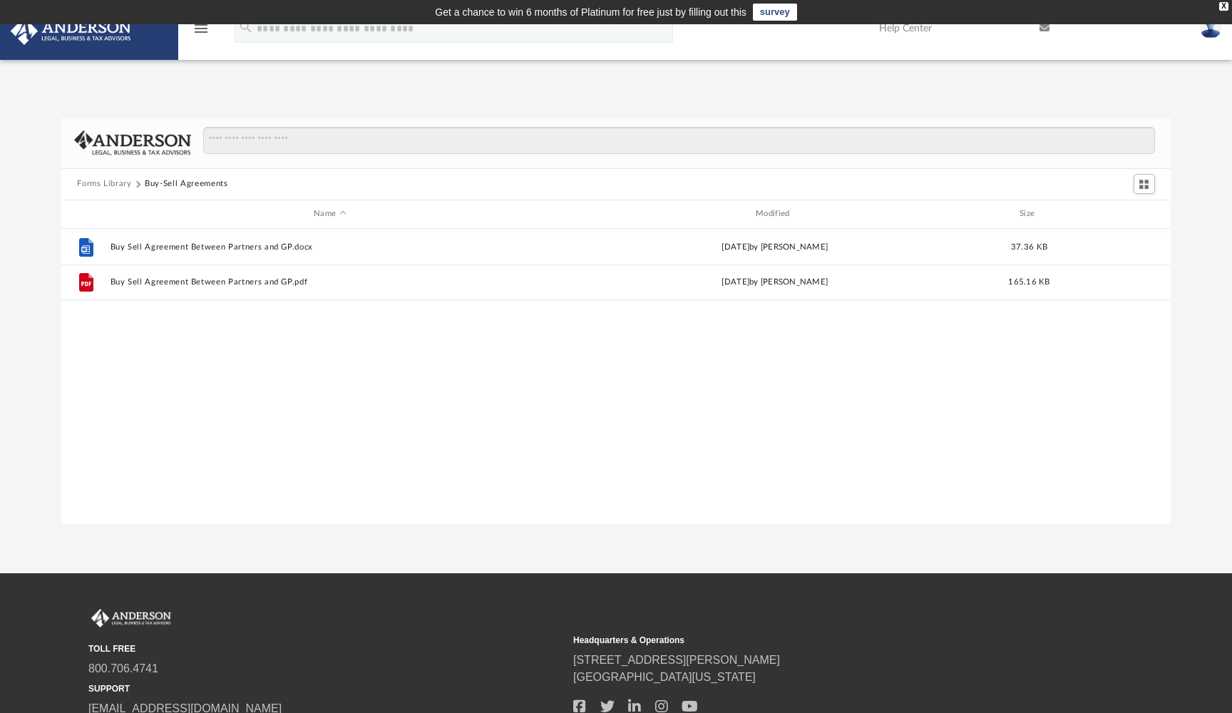
click at [110, 183] on button "Forms Library" at bounding box center [104, 184] width 54 height 13
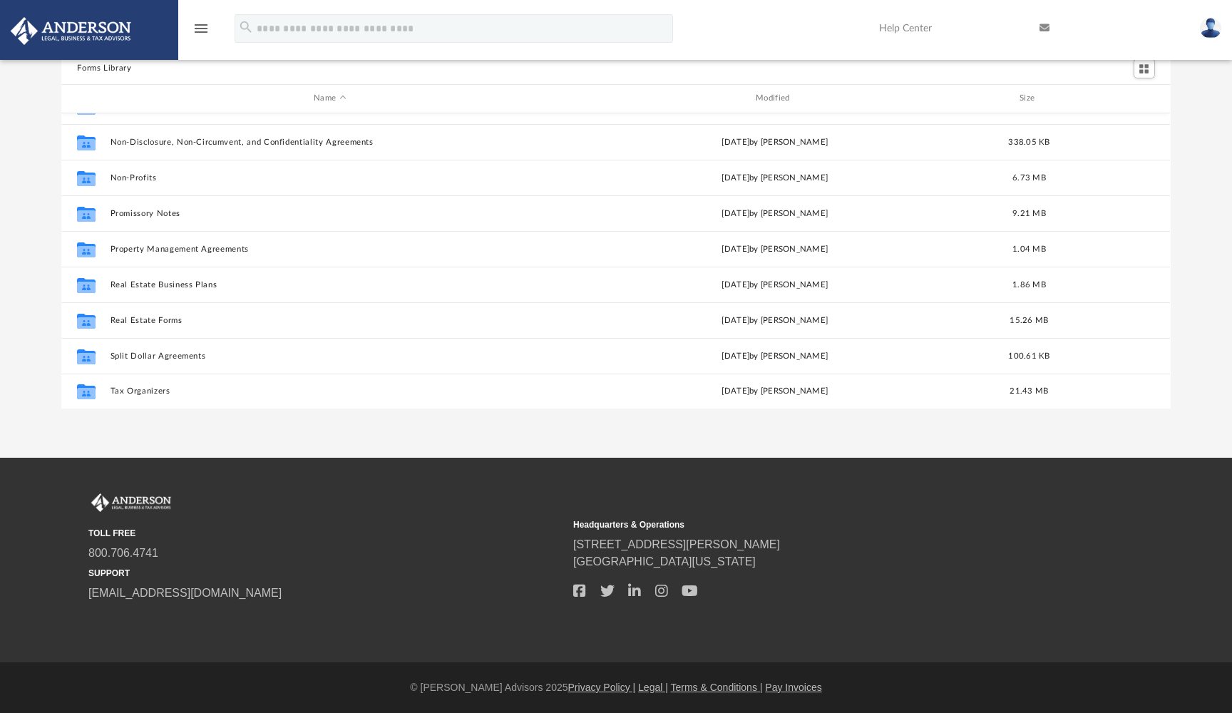
scroll to position [116, 0]
click at [78, 36] on img at bounding box center [70, 31] width 129 height 28
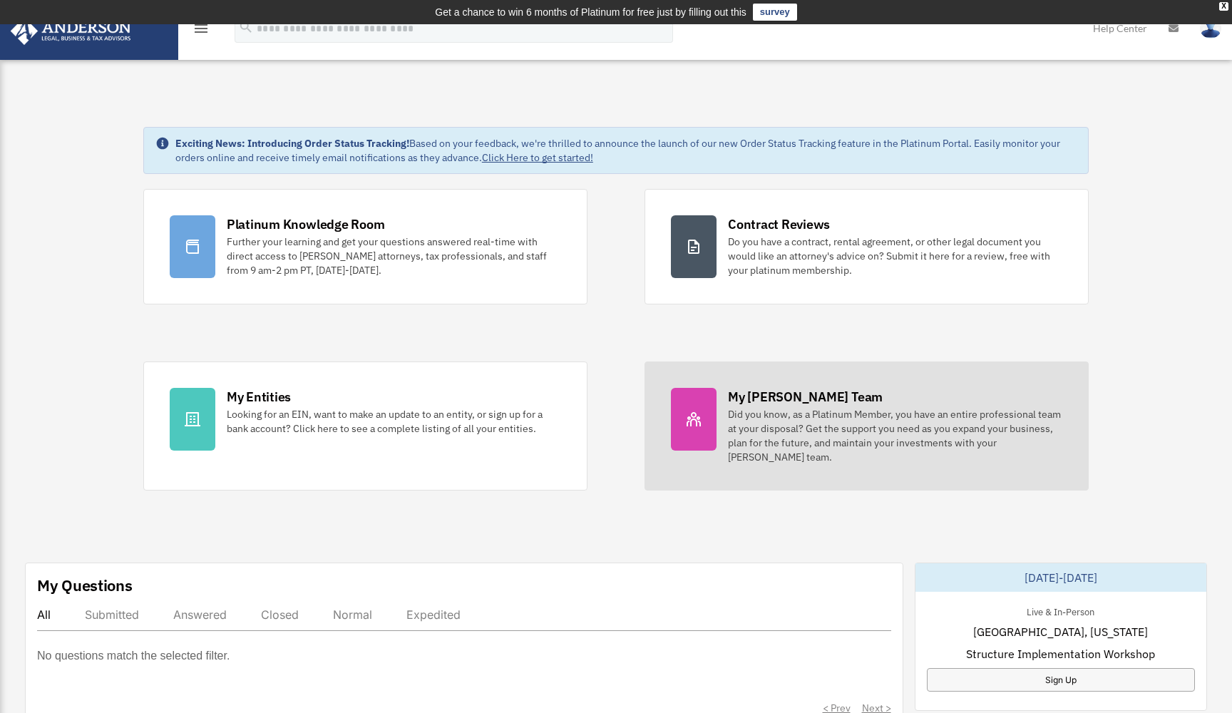
click at [707, 409] on div at bounding box center [694, 419] width 46 height 63
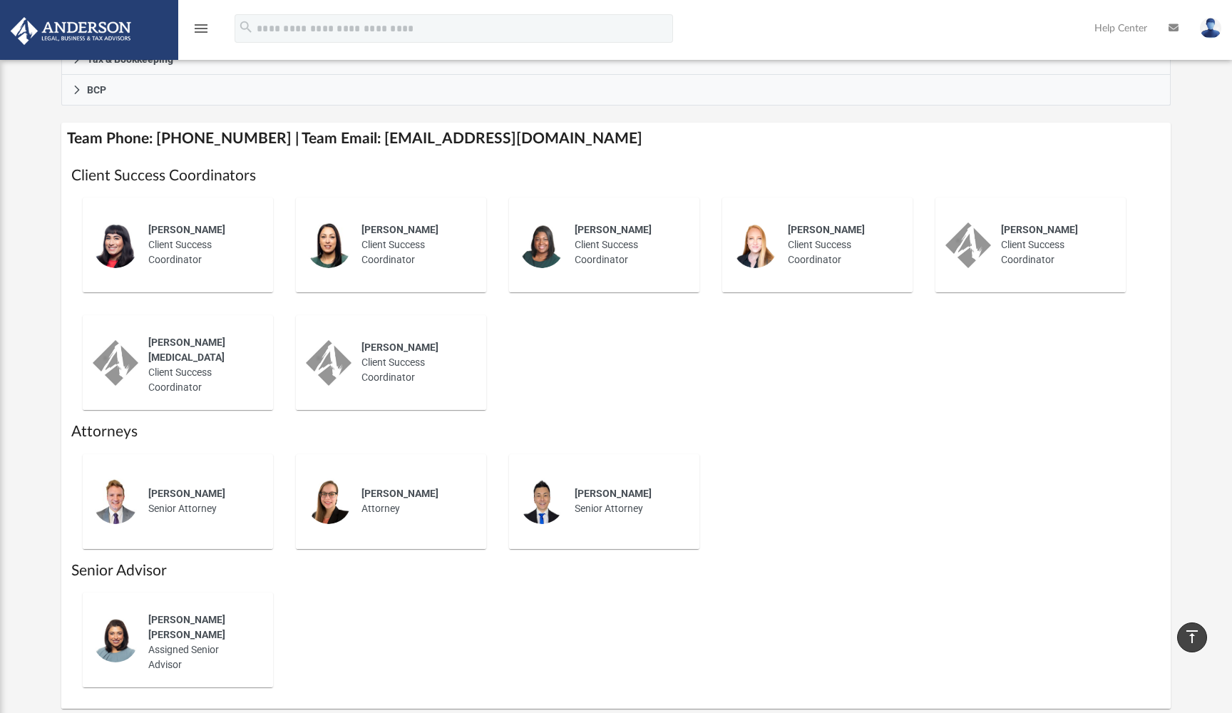
scroll to position [488, 0]
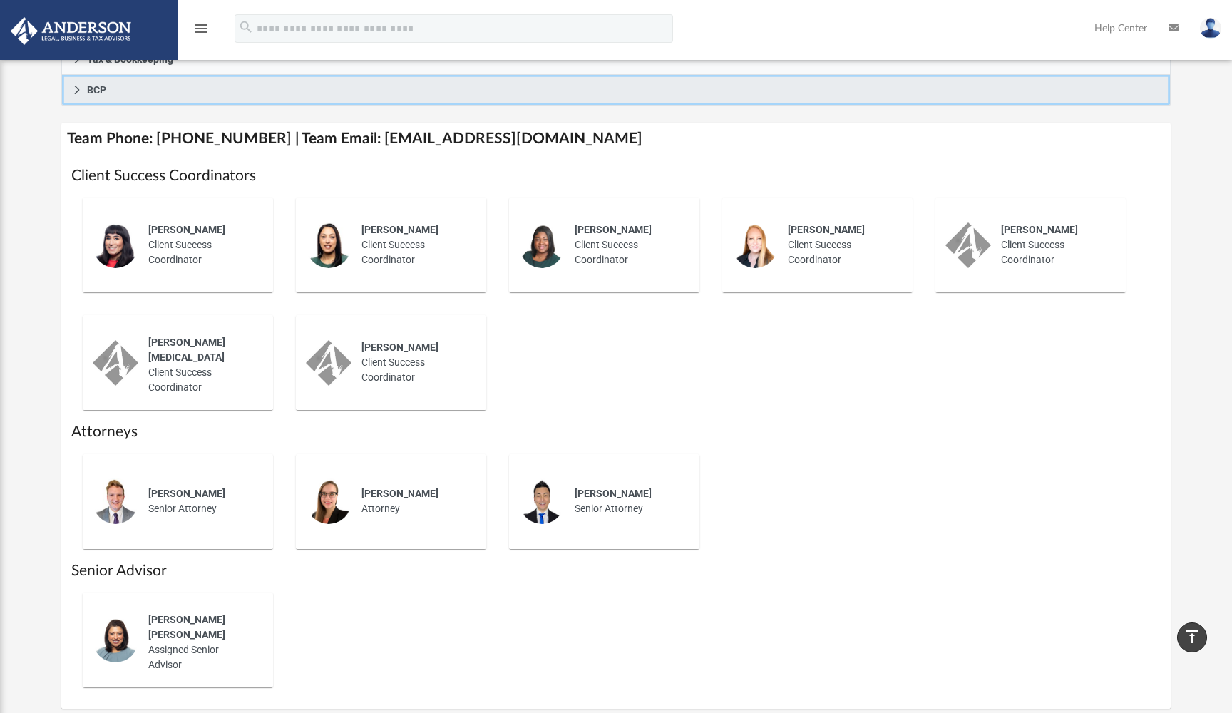
click at [77, 88] on icon at bounding box center [77, 90] width 10 height 10
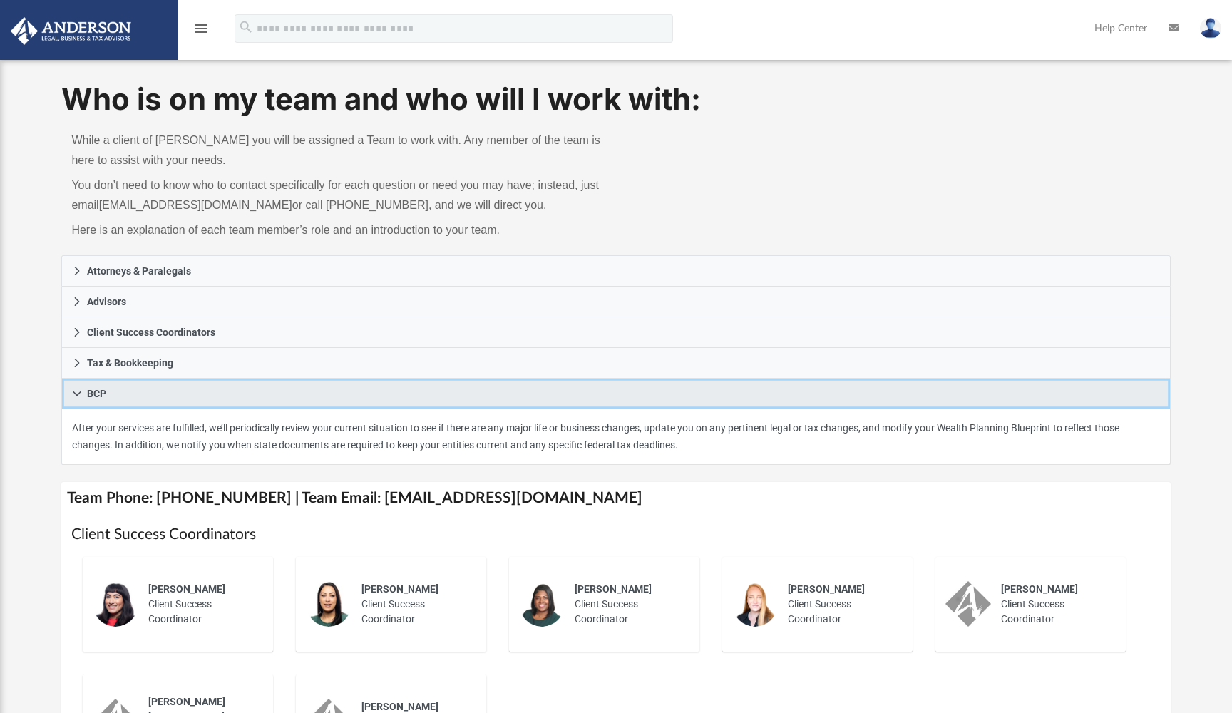
scroll to position [40, 0]
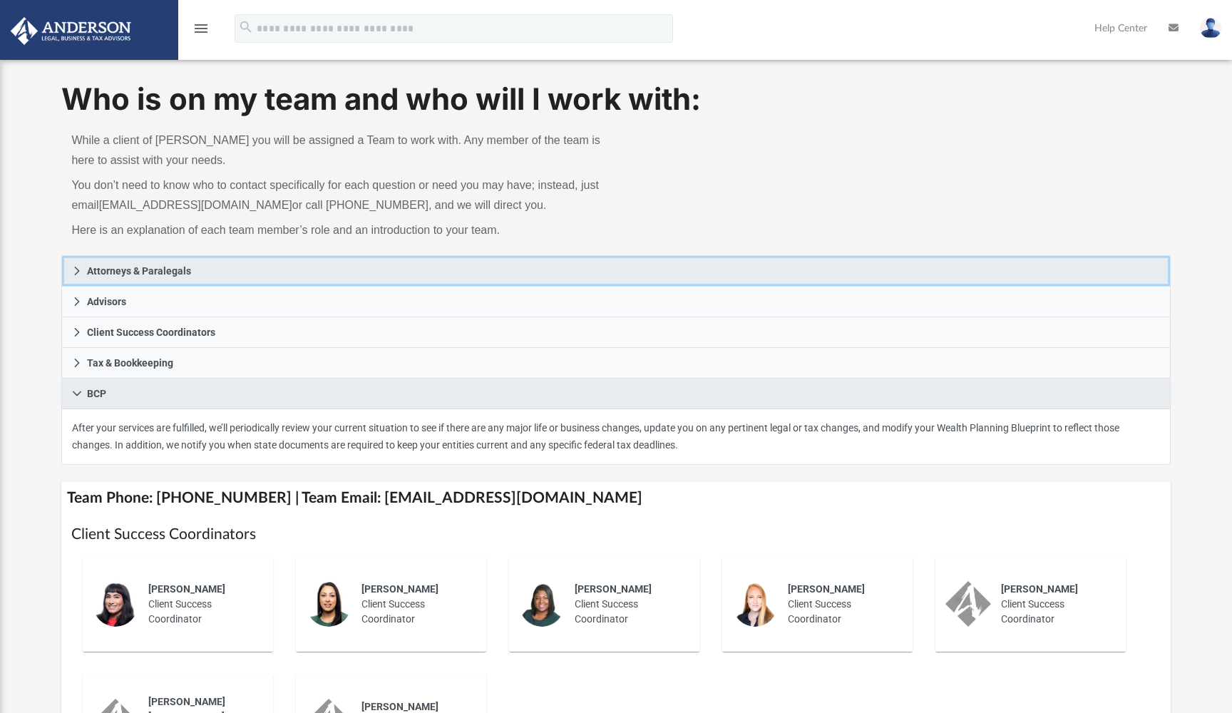
click at [90, 275] on span "Attorneys & Paralegals" at bounding box center [139, 271] width 104 height 10
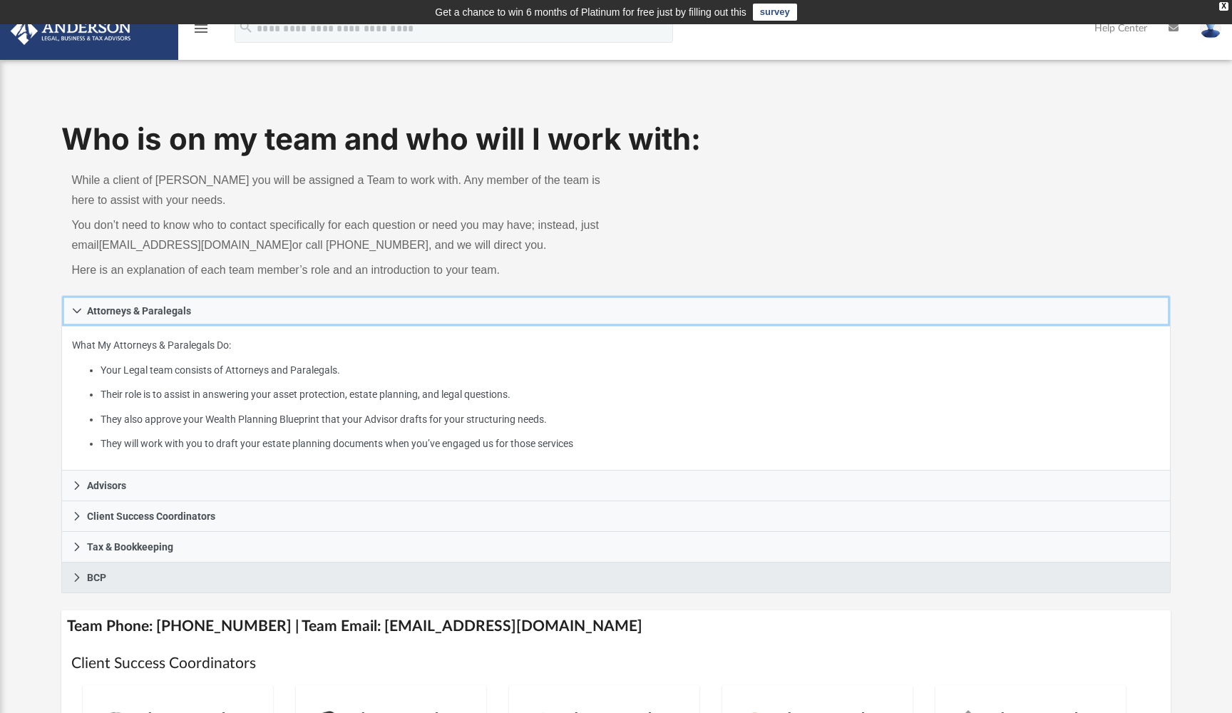
scroll to position [0, 0]
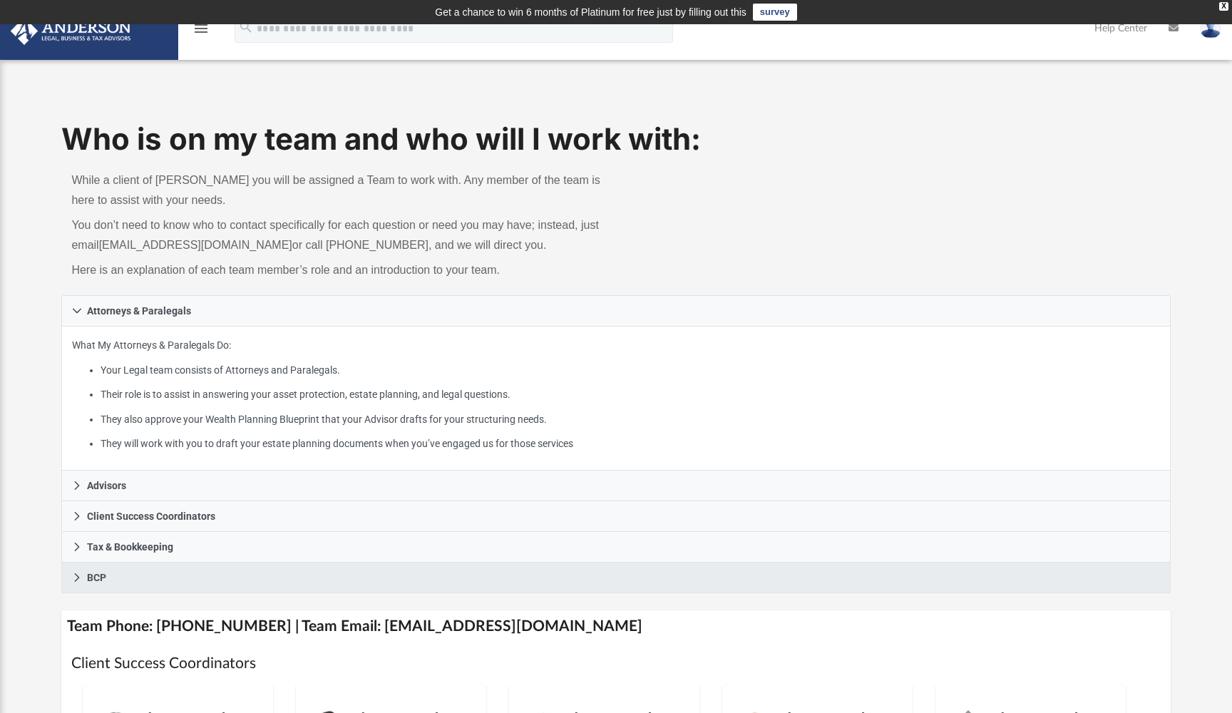
click at [115, 31] on img at bounding box center [70, 31] width 129 height 28
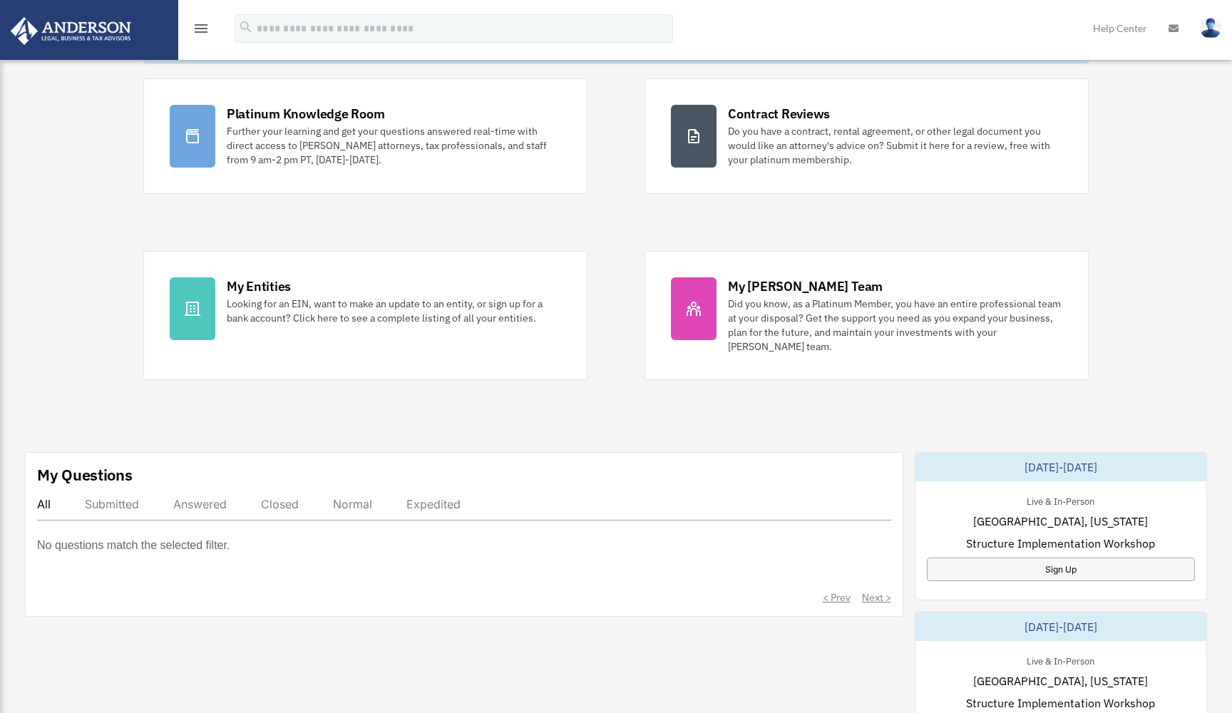
scroll to position [98, 0]
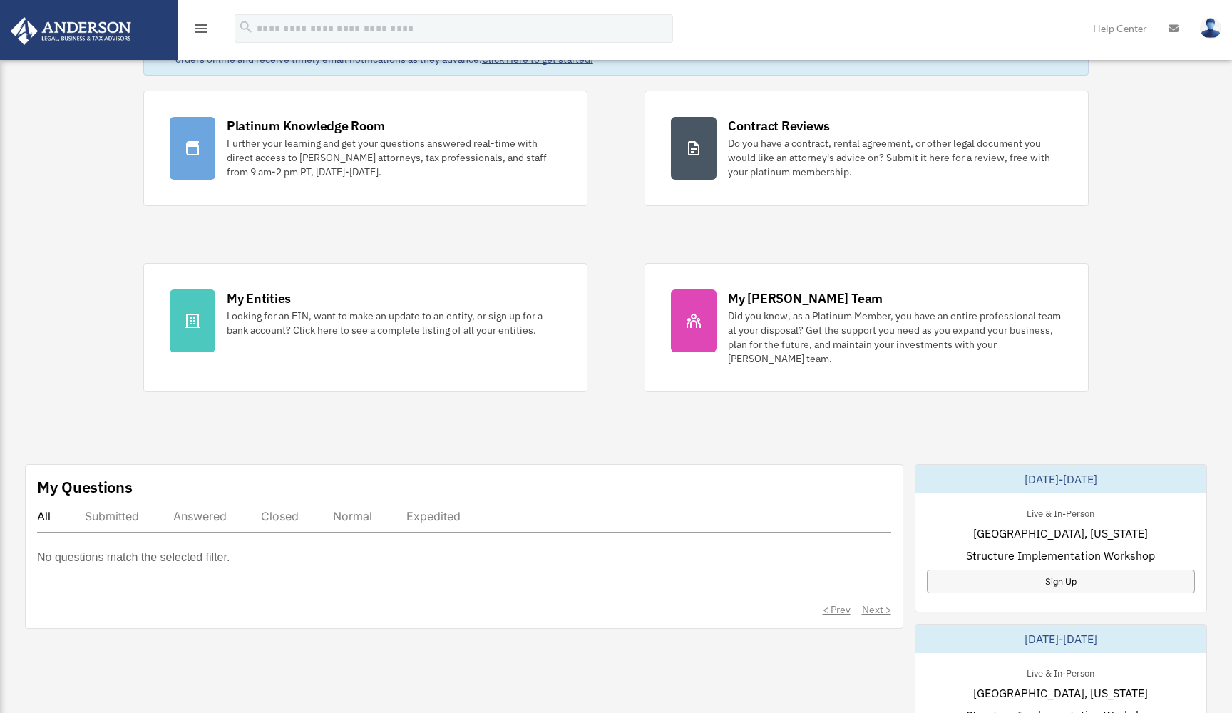
click at [203, 30] on icon "menu" at bounding box center [201, 28] width 17 height 17
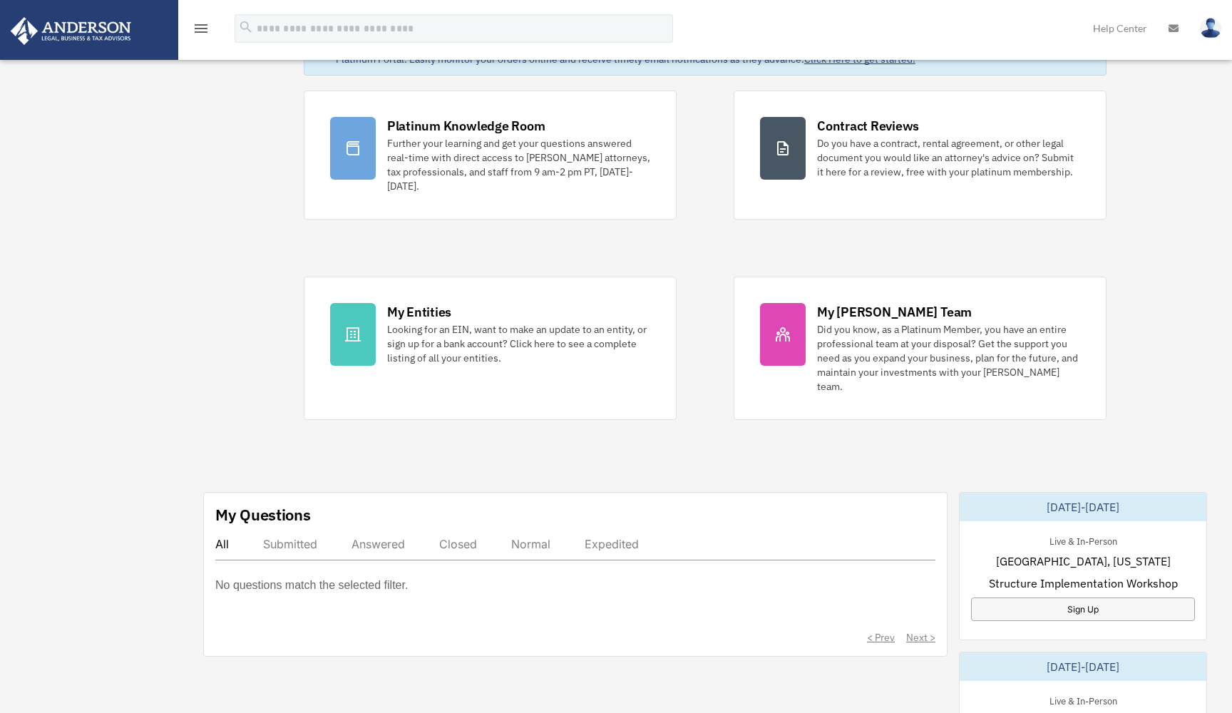
click at [203, 30] on icon "menu" at bounding box center [201, 28] width 17 height 17
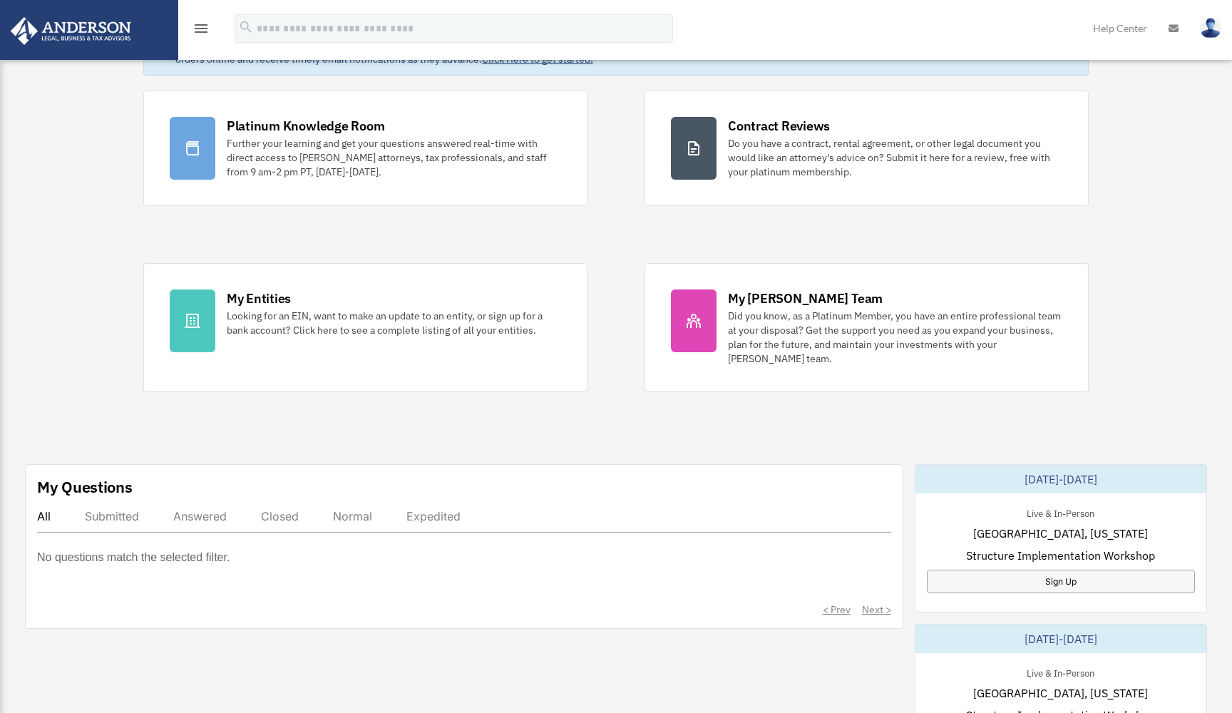
click at [203, 30] on icon "menu" at bounding box center [201, 28] width 17 height 17
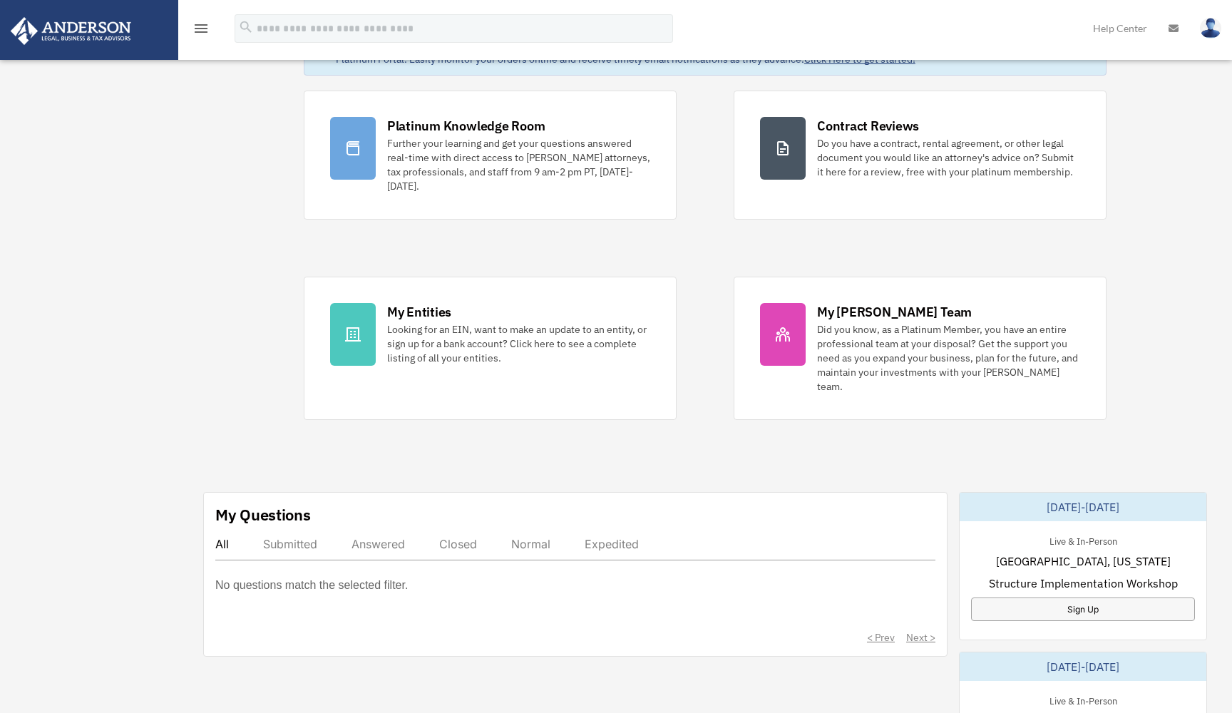
click at [203, 30] on icon "menu" at bounding box center [201, 28] width 17 height 17
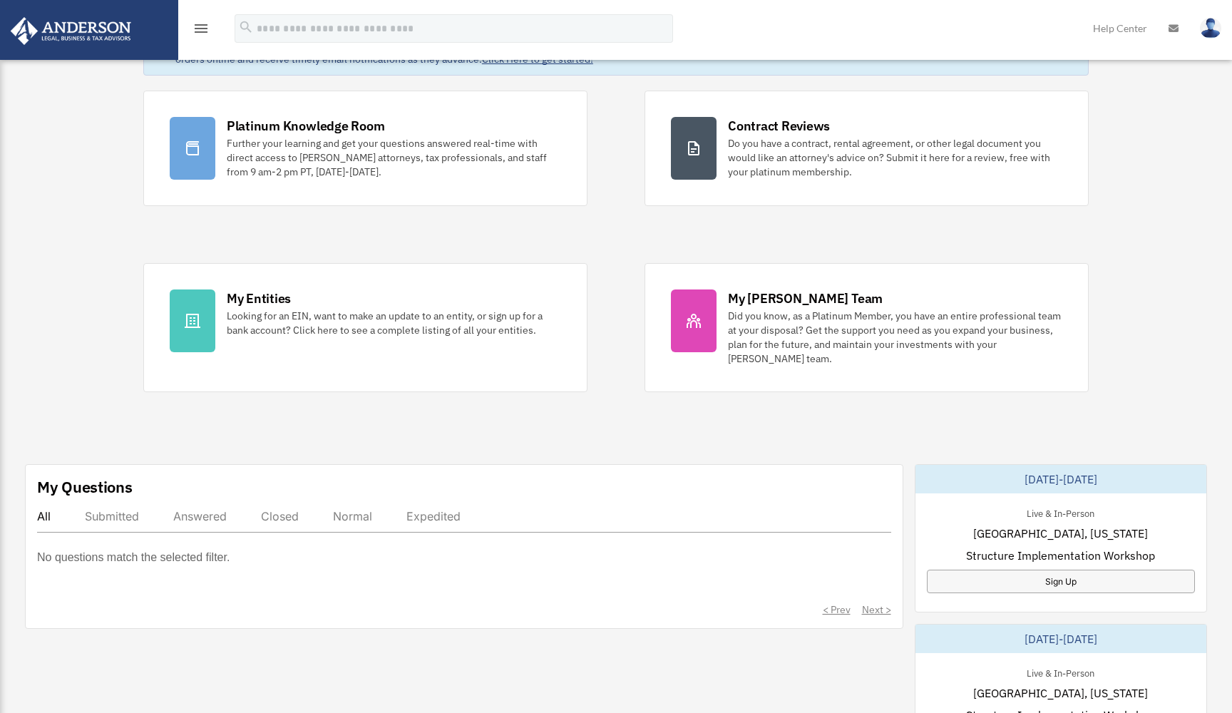
click at [144, 32] on link at bounding box center [88, 29] width 179 height 61
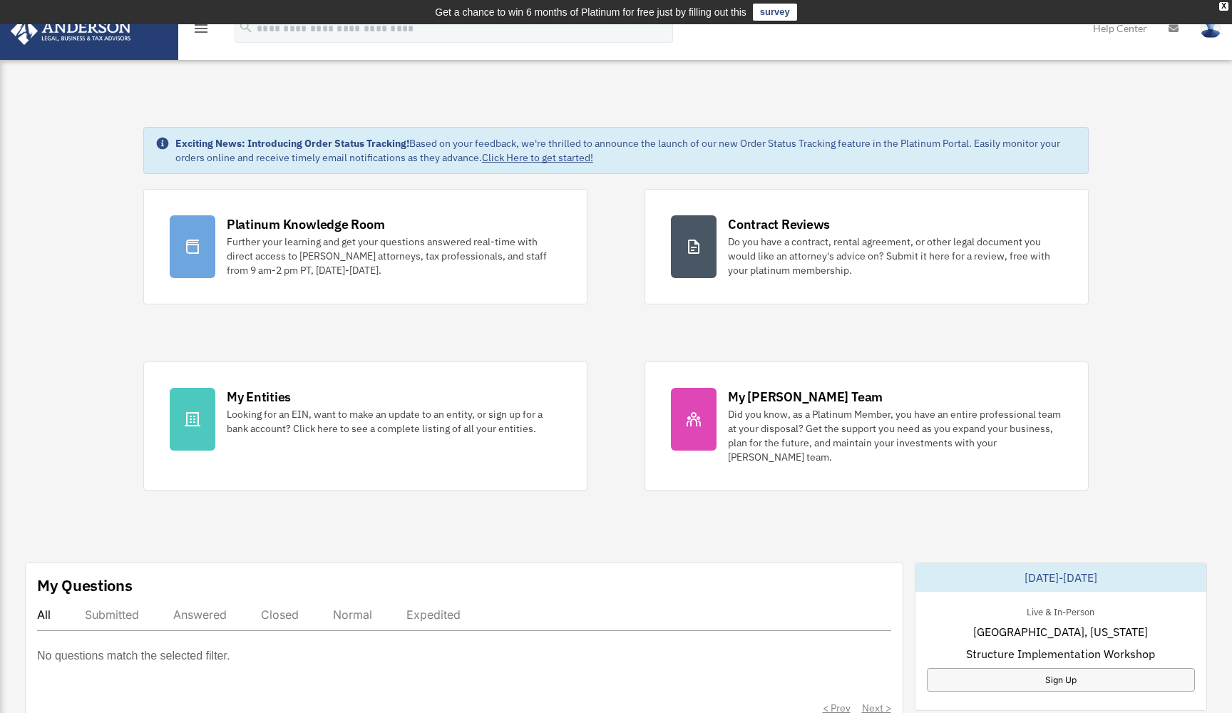
click at [205, 29] on icon "menu" at bounding box center [201, 28] width 17 height 17
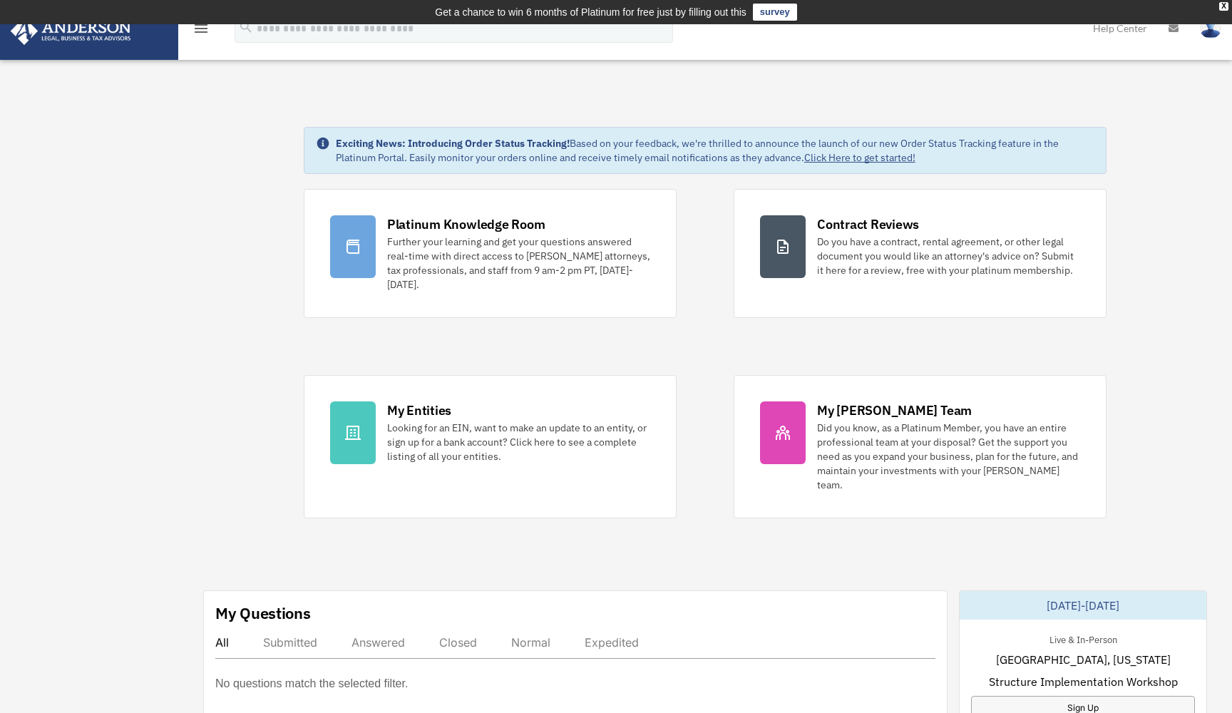
click at [203, 33] on icon "menu" at bounding box center [201, 28] width 17 height 17
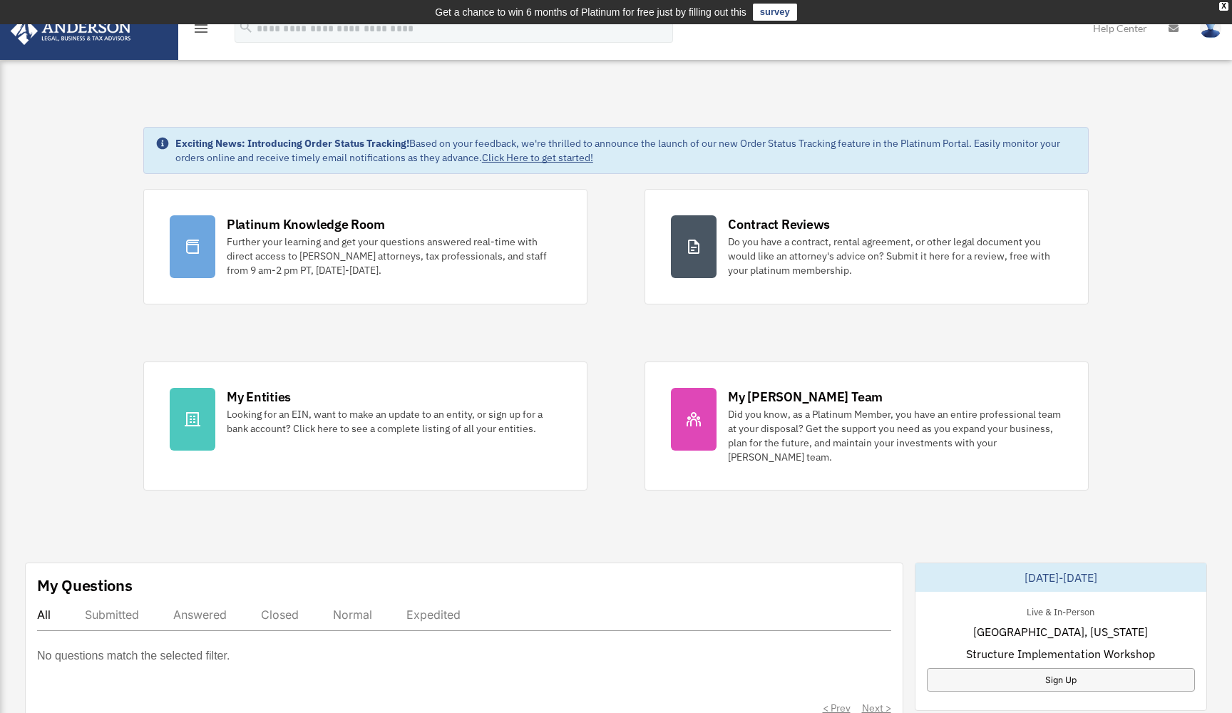
click at [203, 33] on icon "menu" at bounding box center [201, 28] width 17 height 17
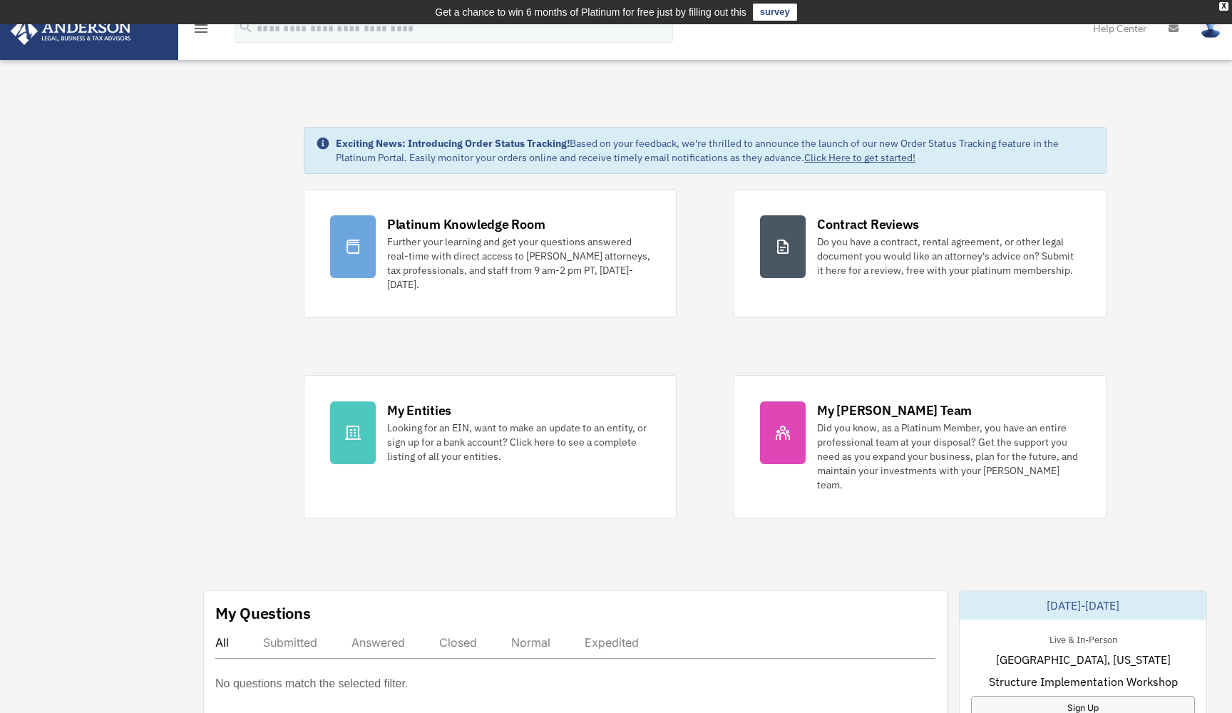
click at [203, 33] on icon "menu" at bounding box center [201, 28] width 17 height 17
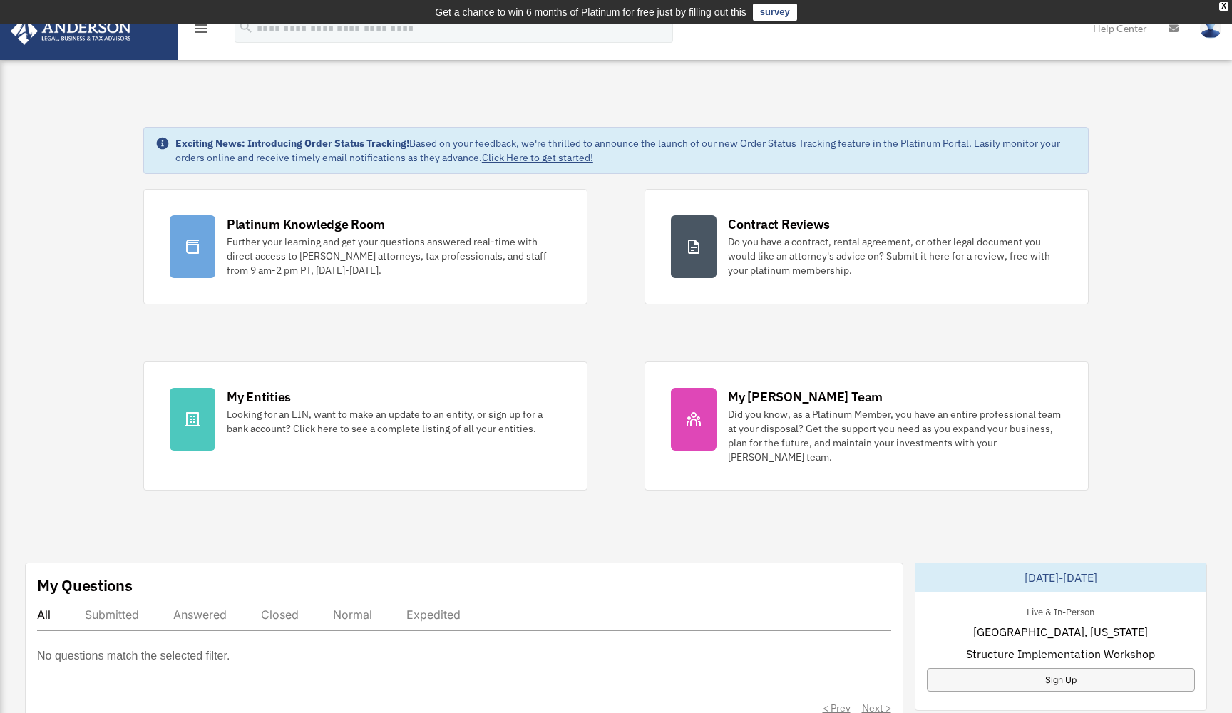
click at [109, 31] on img at bounding box center [70, 31] width 129 height 28
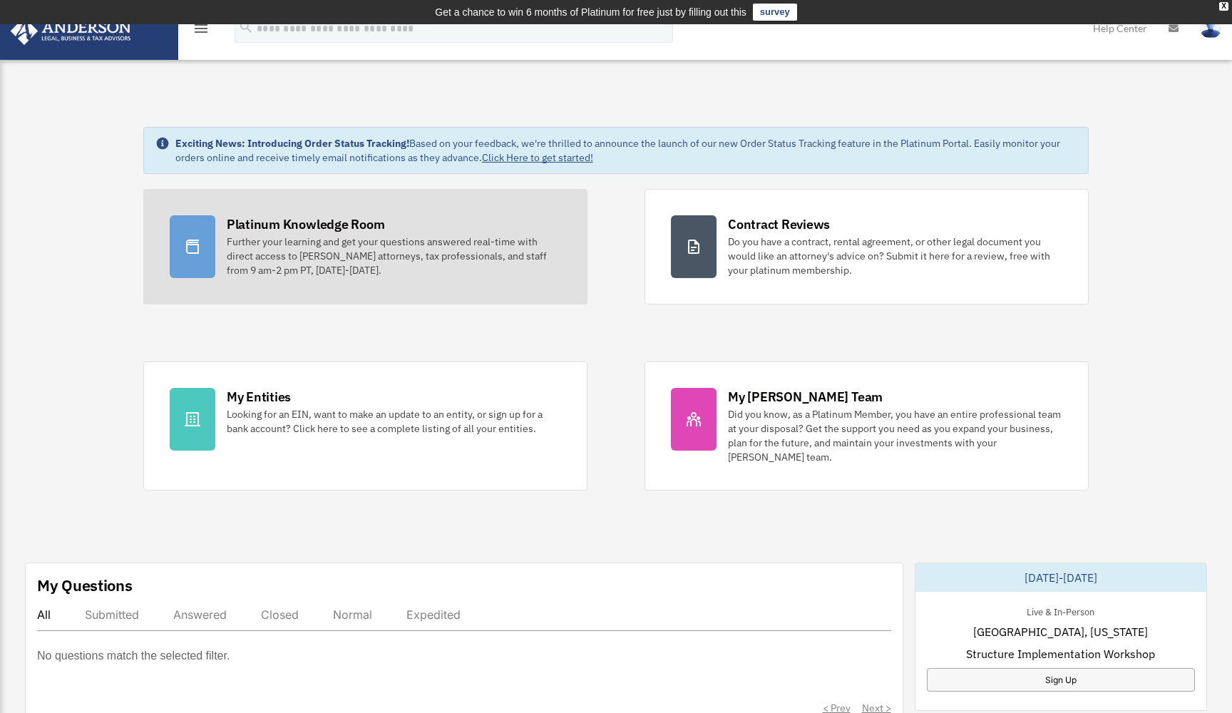
click at [188, 239] on icon at bounding box center [192, 246] width 17 height 17
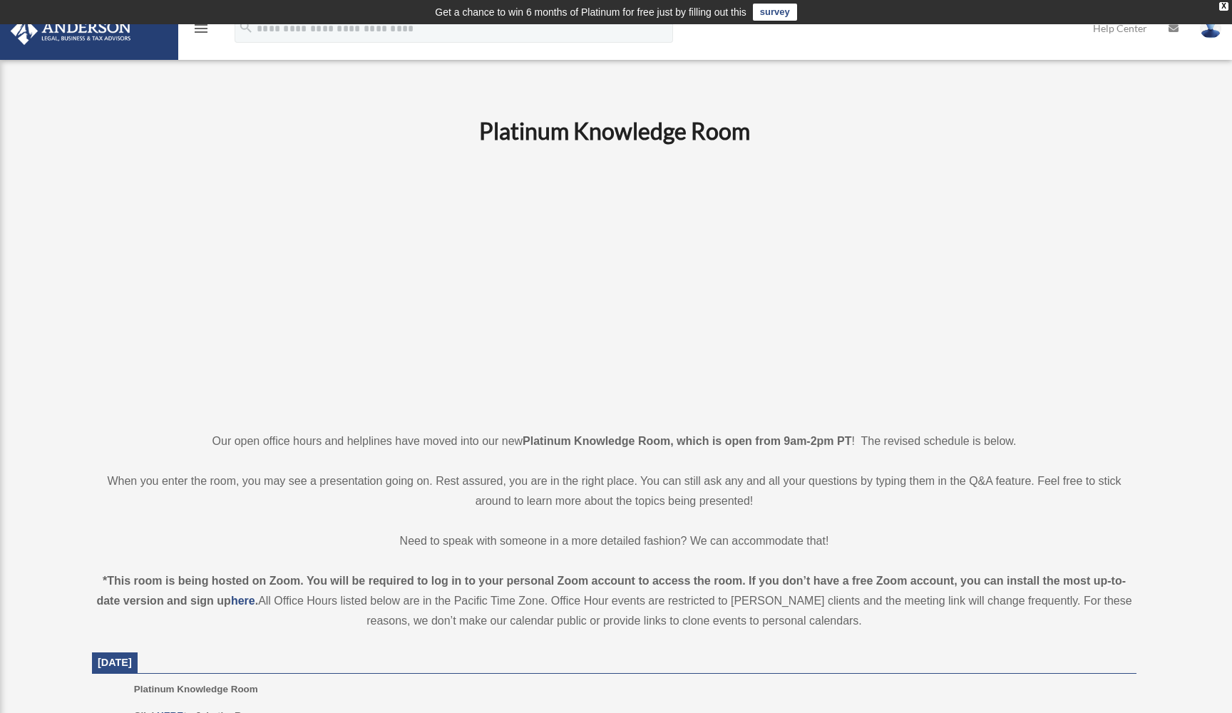
click at [196, 32] on icon "menu" at bounding box center [201, 28] width 17 height 17
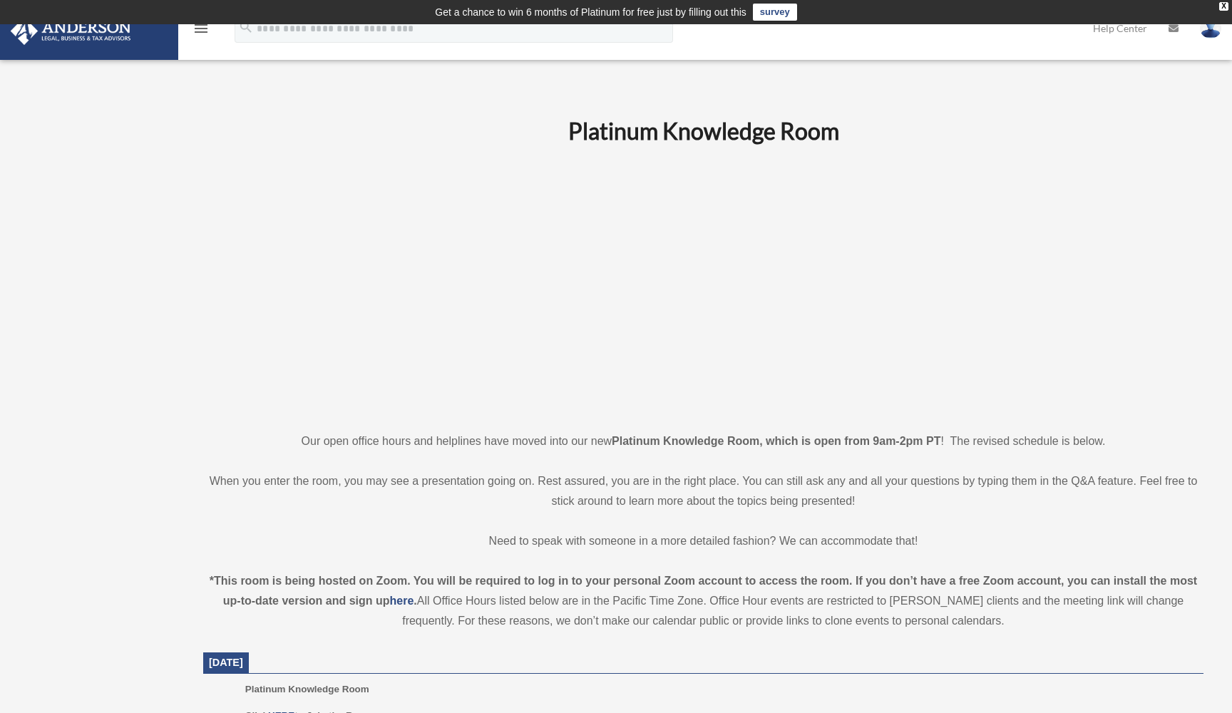
click at [202, 24] on icon "menu" at bounding box center [201, 28] width 17 height 17
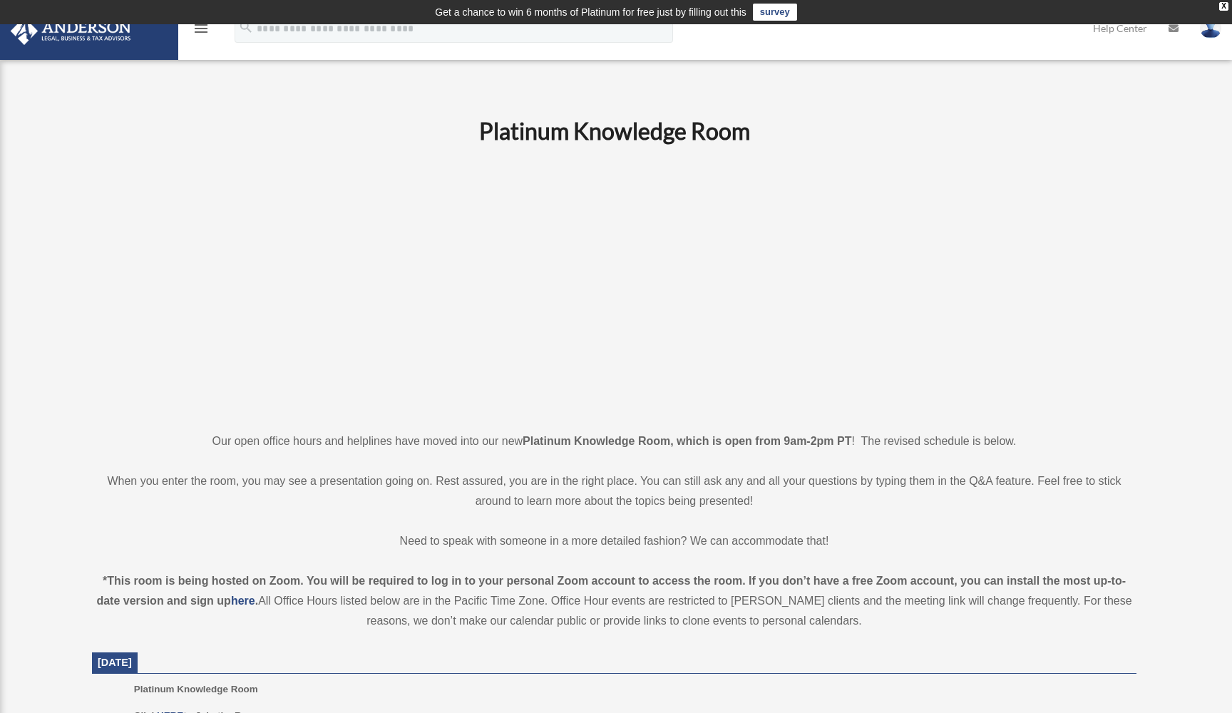
click at [200, 30] on icon "menu" at bounding box center [201, 28] width 17 height 17
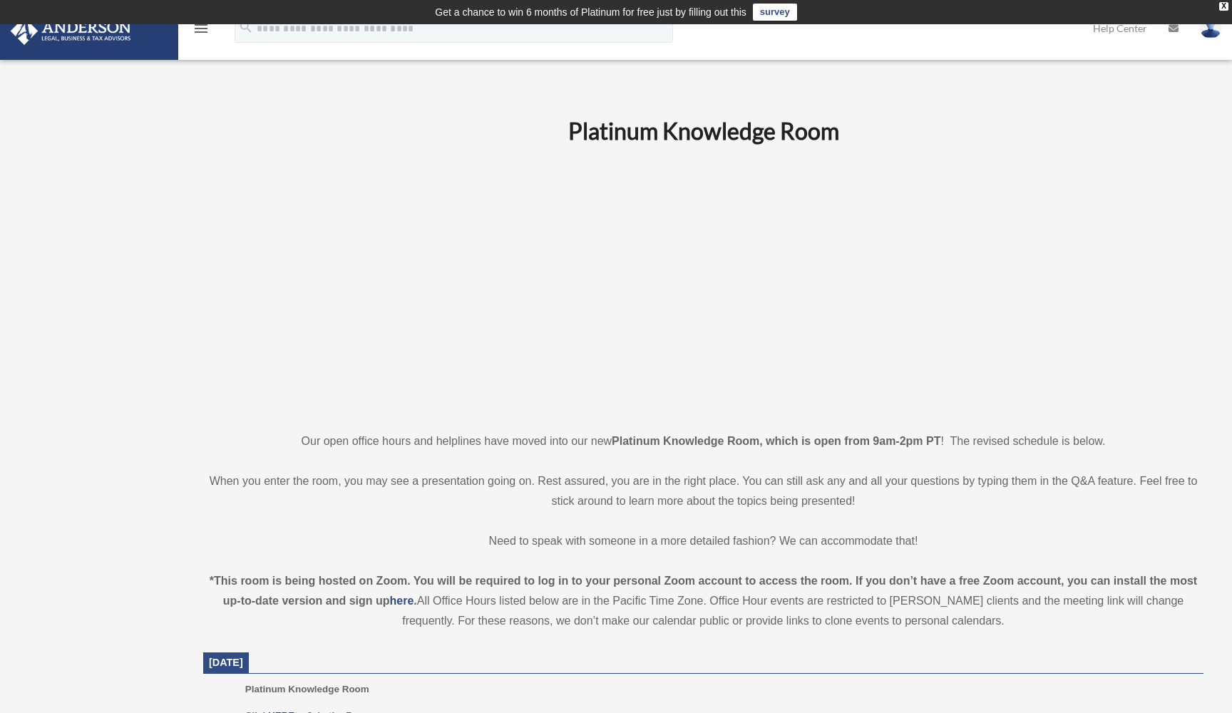
click at [202, 34] on icon "menu" at bounding box center [201, 28] width 17 height 17
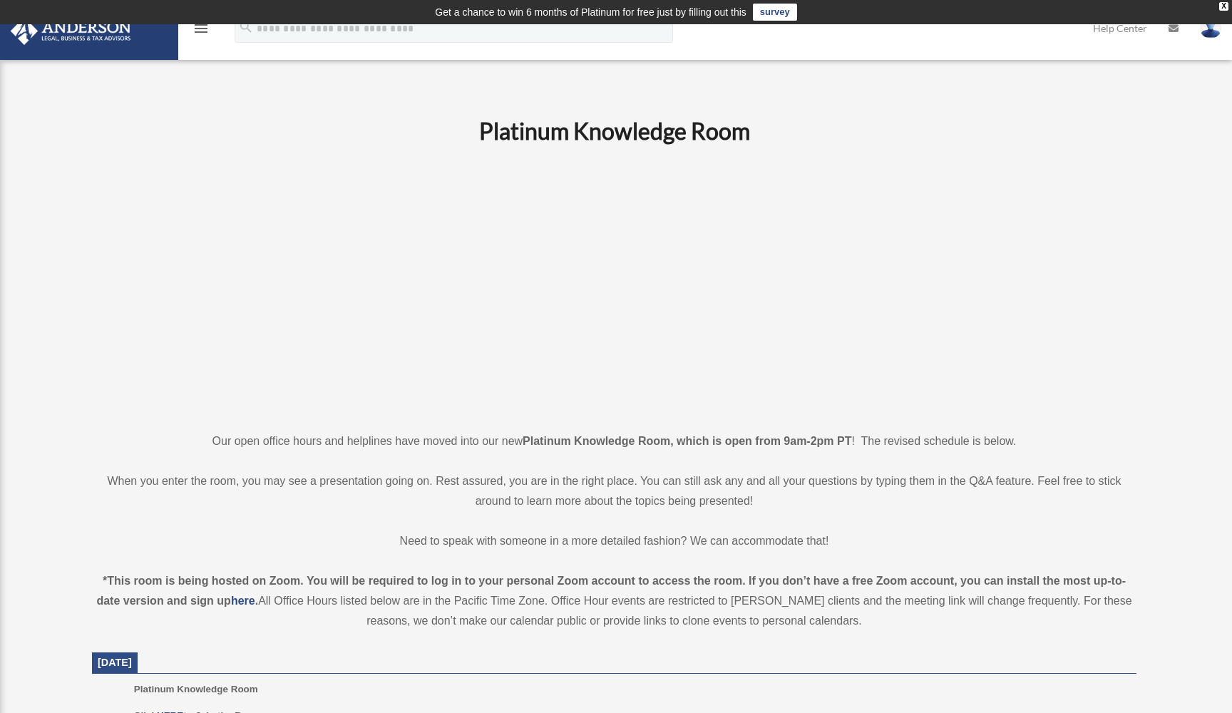
click at [202, 34] on icon "menu" at bounding box center [201, 28] width 17 height 17
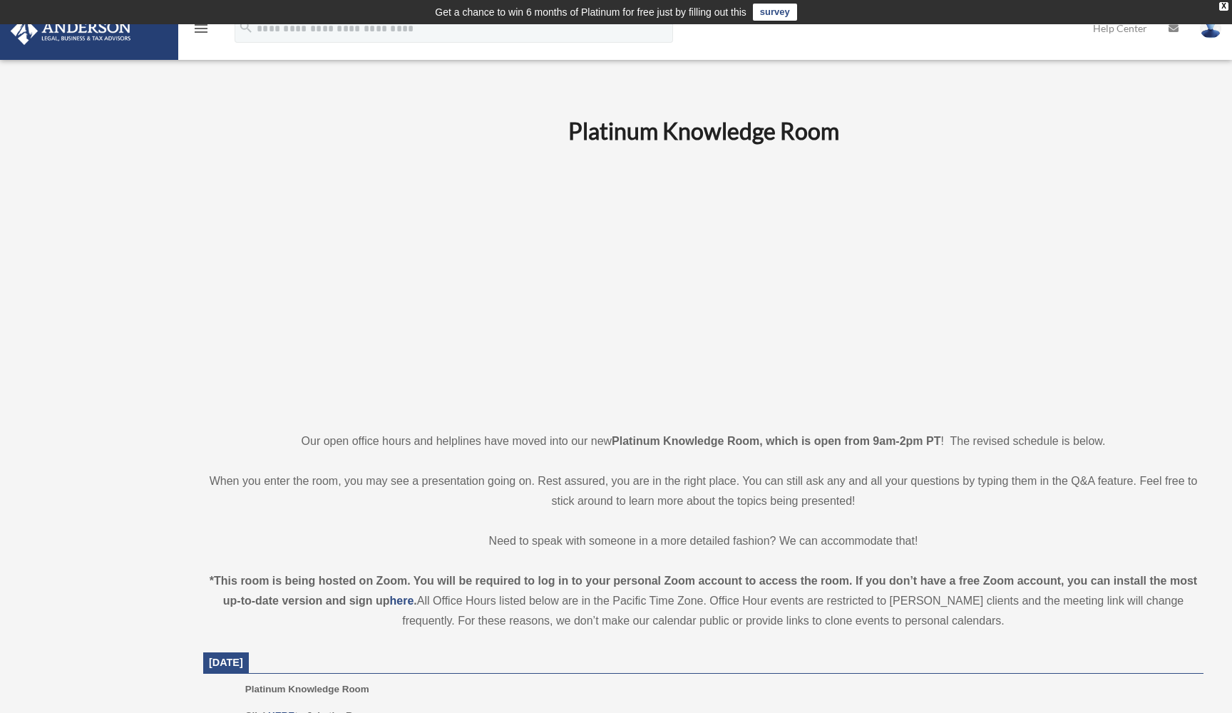
click at [203, 31] on icon "menu" at bounding box center [201, 28] width 17 height 17
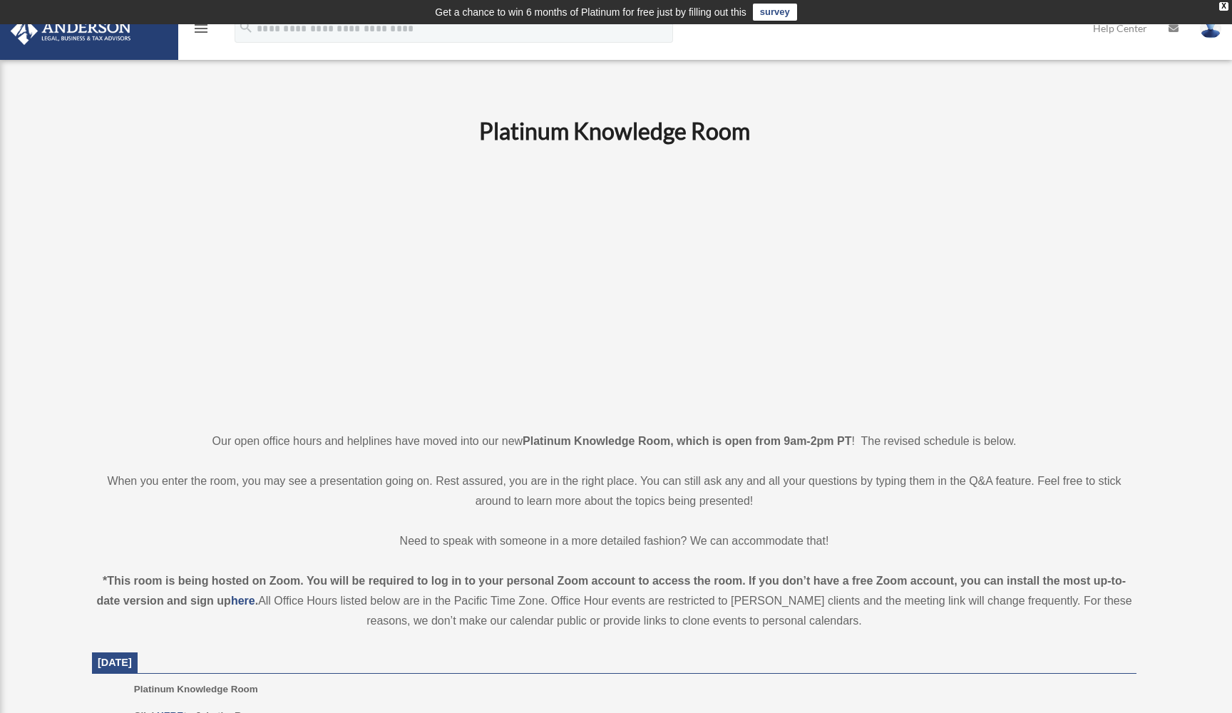
click at [203, 31] on icon "menu" at bounding box center [201, 28] width 17 height 17
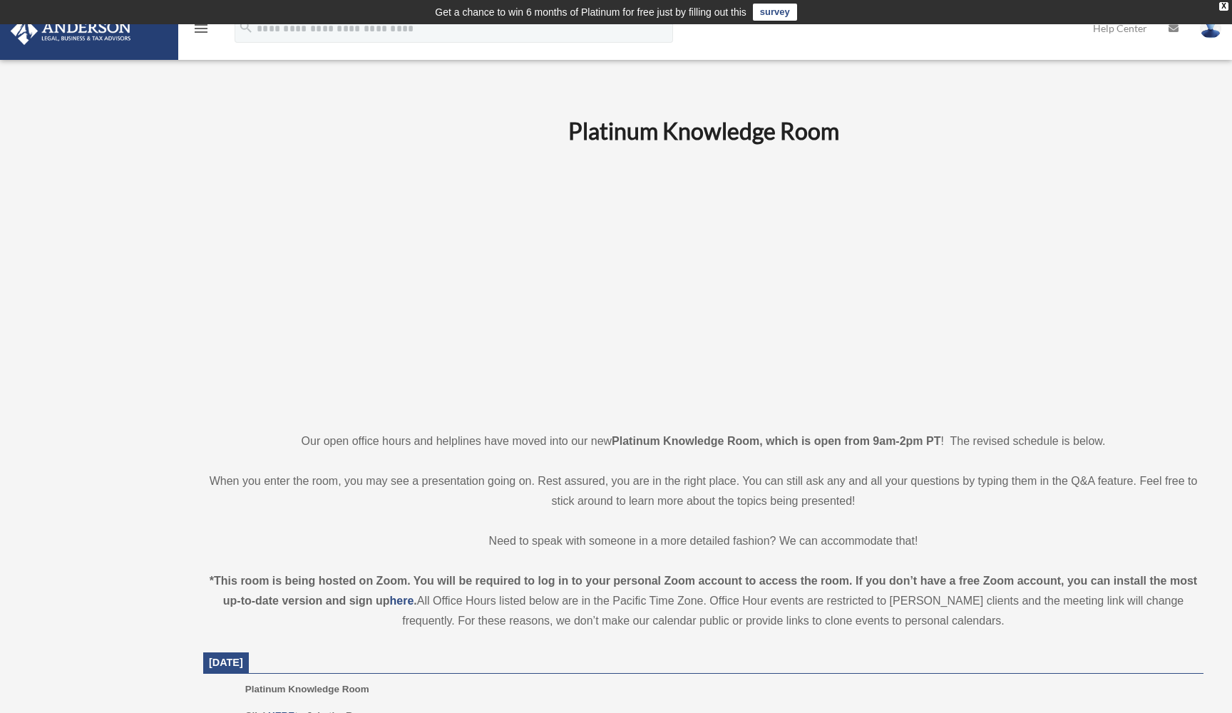
click at [203, 31] on icon "menu" at bounding box center [201, 28] width 17 height 17
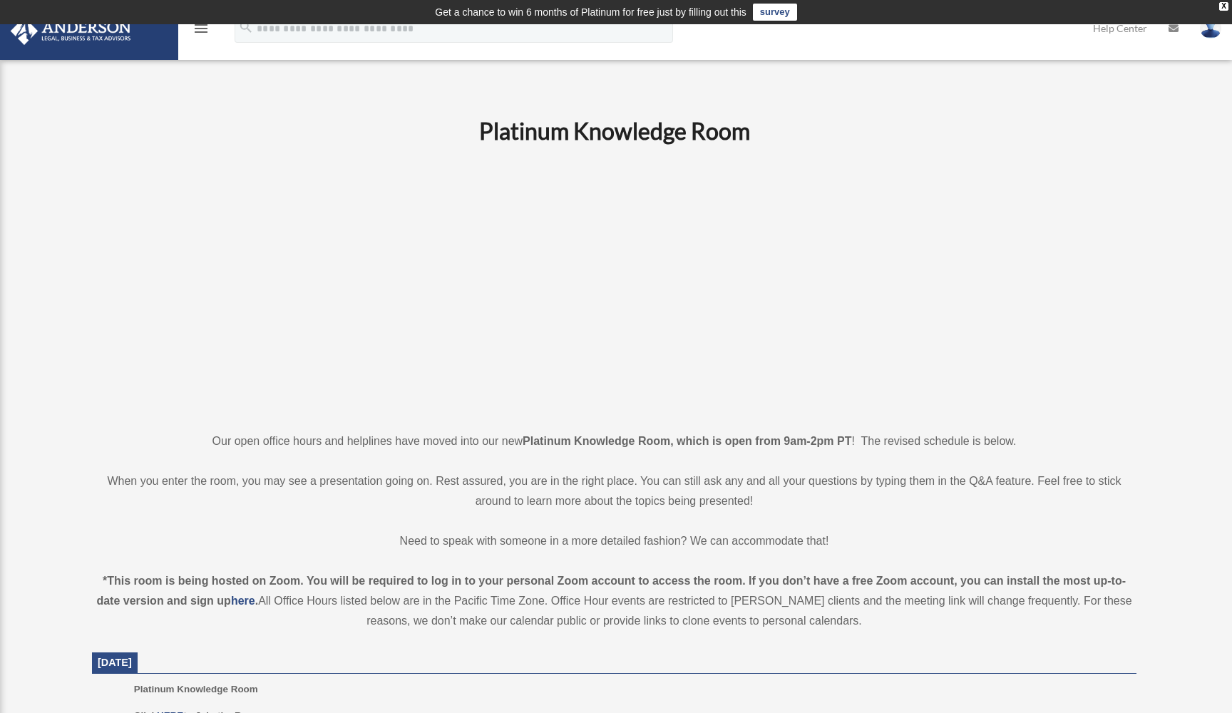
click at [203, 31] on icon "menu" at bounding box center [201, 28] width 17 height 17
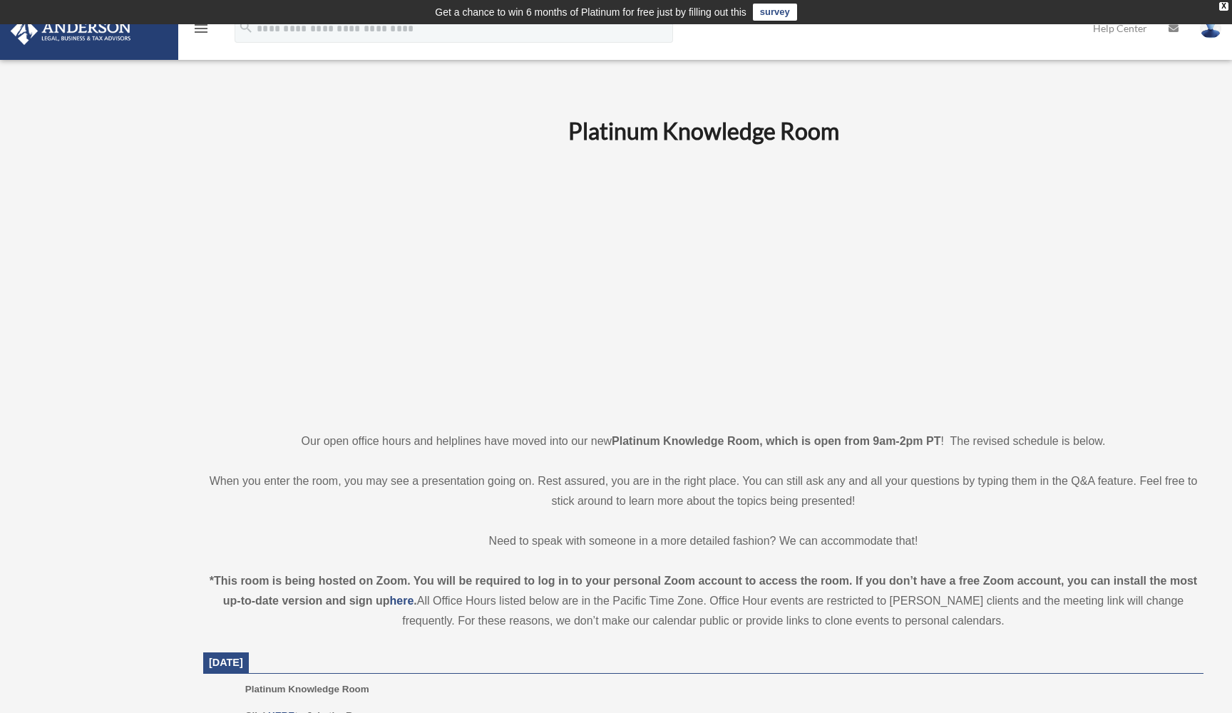
click at [9, 34] on img at bounding box center [70, 31] width 129 height 28
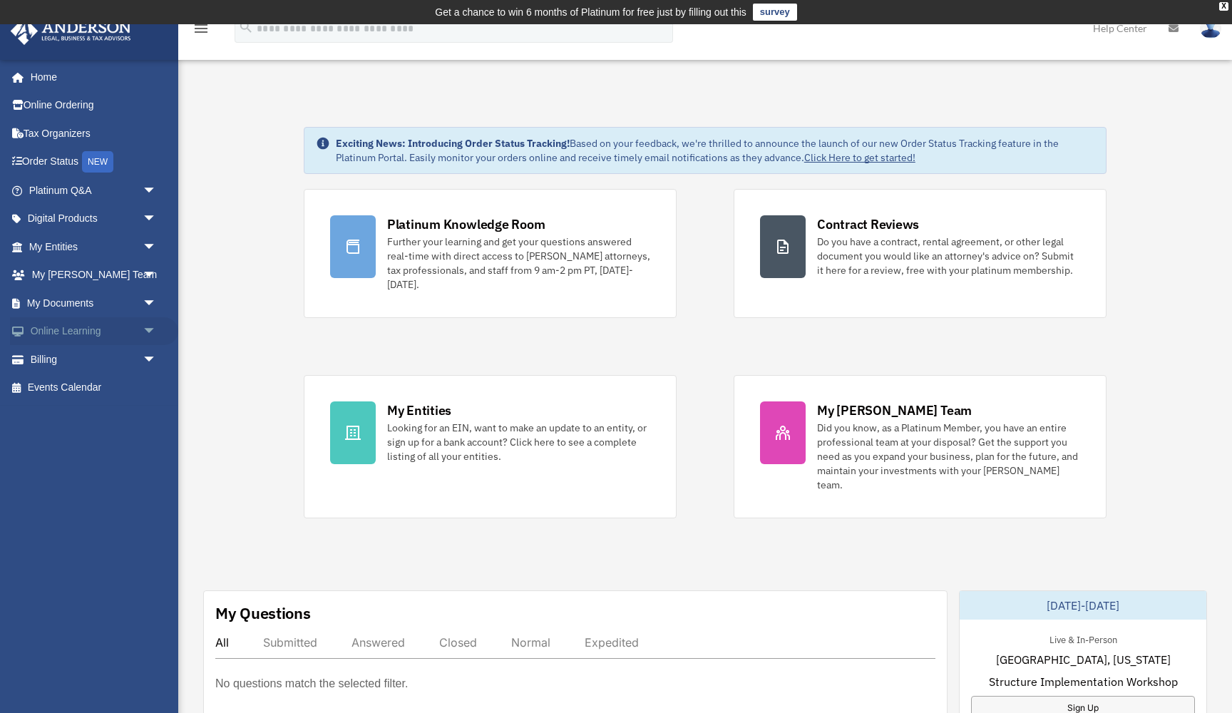
click at [85, 330] on link "Online Learning arrow_drop_down" at bounding box center [94, 331] width 168 height 29
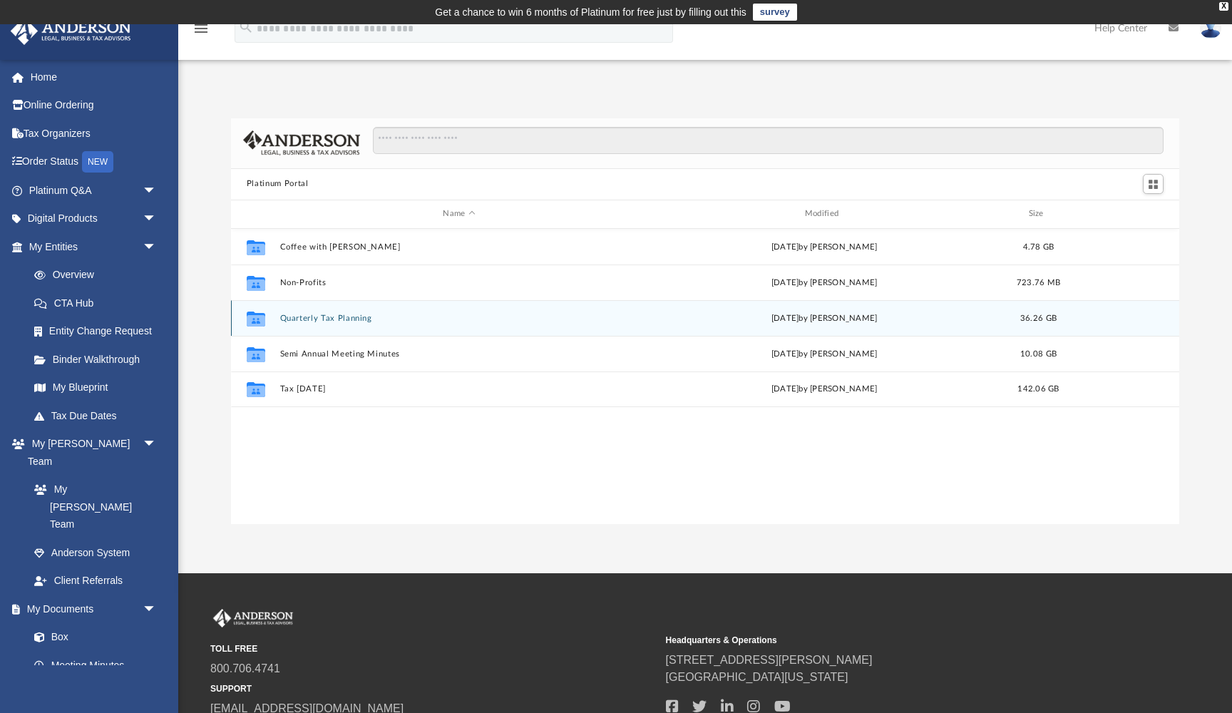
click at [324, 320] on button "Quarterly Tax Planning" at bounding box center [459, 318] width 359 height 9
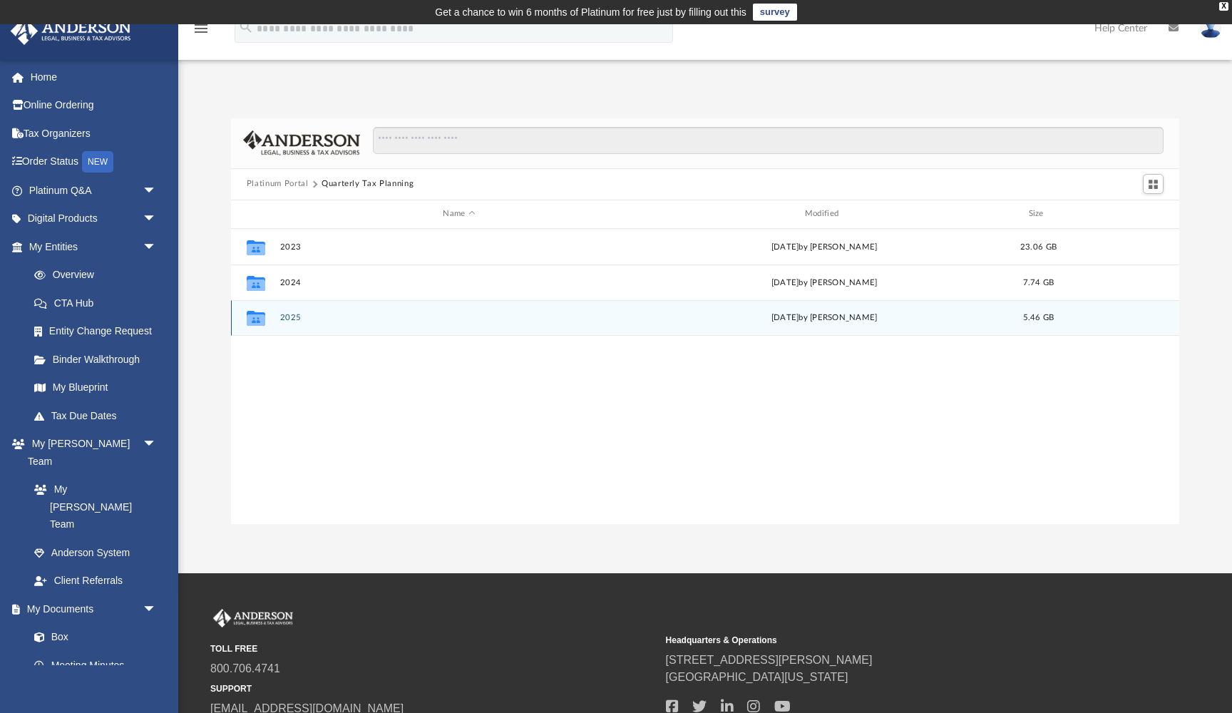
click at [300, 316] on button "2025" at bounding box center [459, 317] width 359 height 9
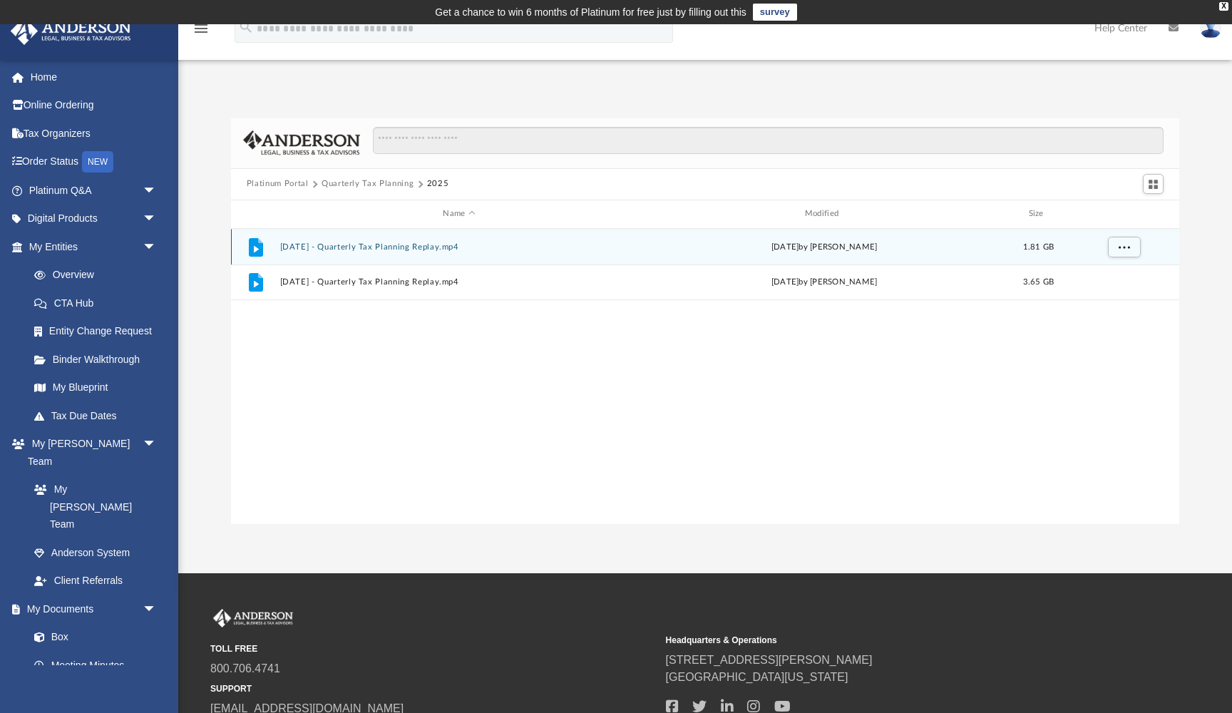
click at [373, 243] on button "[DATE] - Quarterly Tax Planning Replay.mp4" at bounding box center [459, 246] width 359 height 9
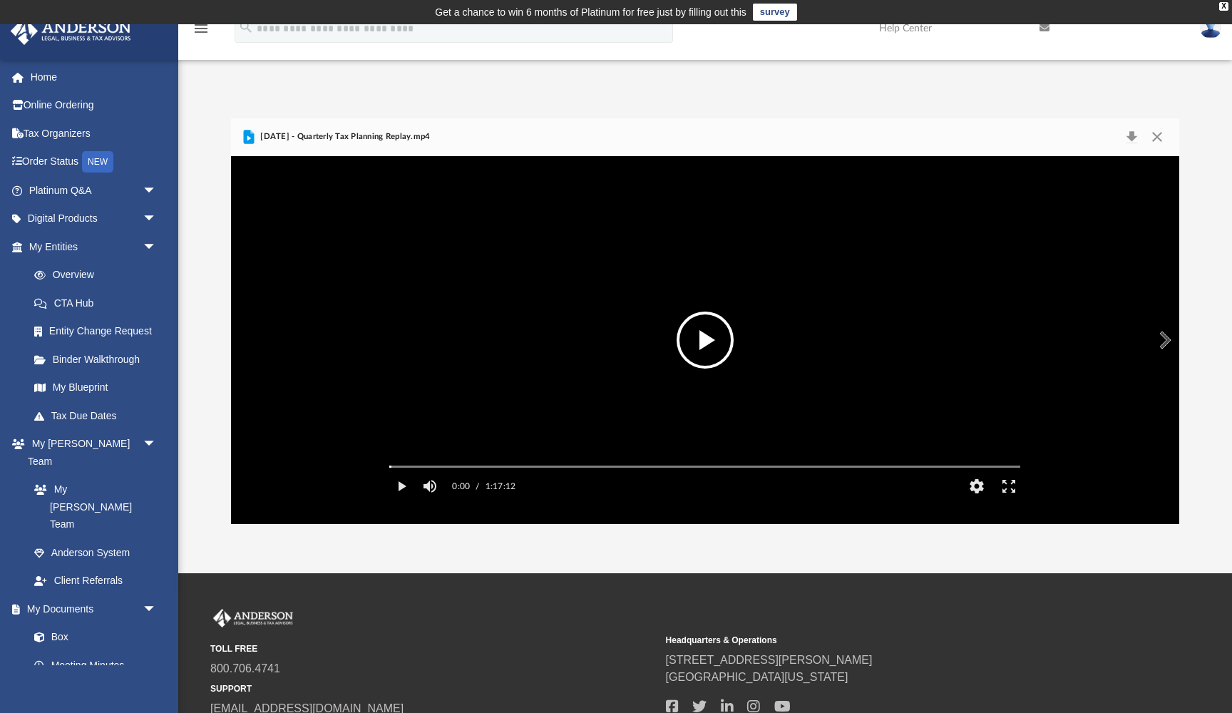
click at [696, 334] on button "File preview" at bounding box center [705, 340] width 57 height 57
click at [476, 472] on div "Media Slider" at bounding box center [705, 466] width 654 height 11
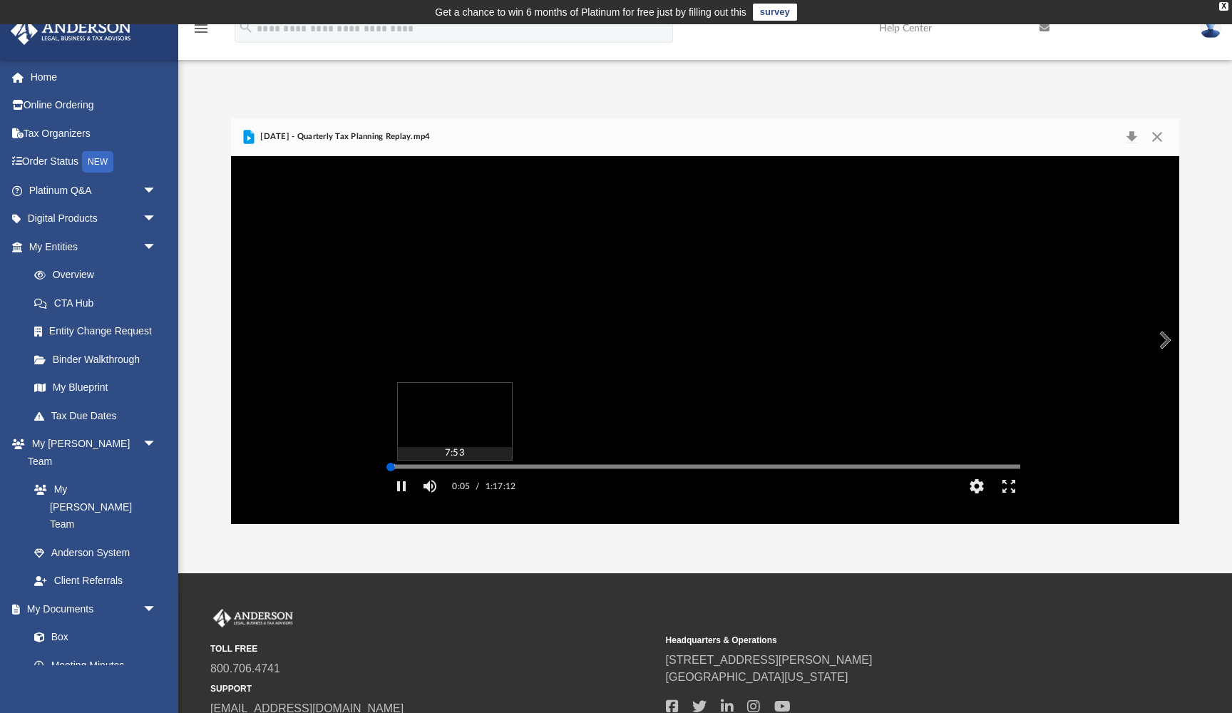
click at [453, 472] on div "Media Slider" at bounding box center [705, 466] width 654 height 11
click at [422, 487] on div "Autoplay Disabled Speed Normal Quality Auto Subtitles/CC Off Audio Autoplay Dis…" at bounding box center [705, 340] width 949 height 368
click at [1009, 501] on button "Enter fullscreen" at bounding box center [1009, 486] width 32 height 29
